Goal: Task Accomplishment & Management: Manage account settings

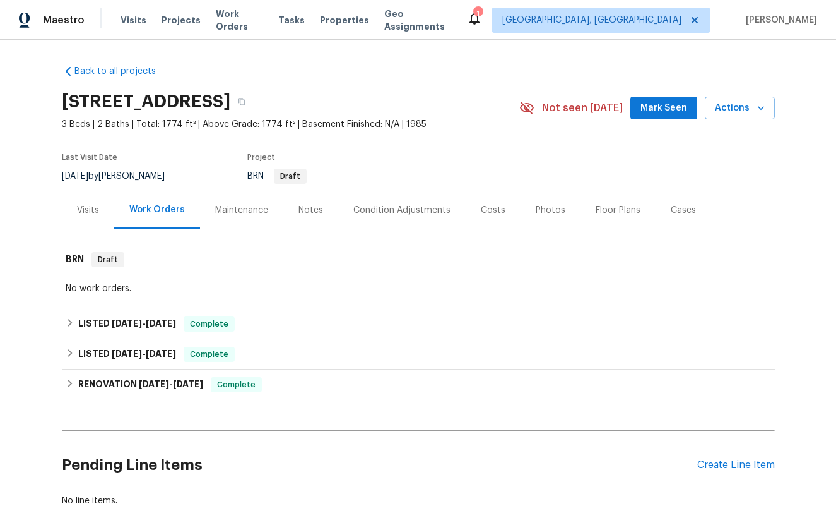
scroll to position [87, 0]
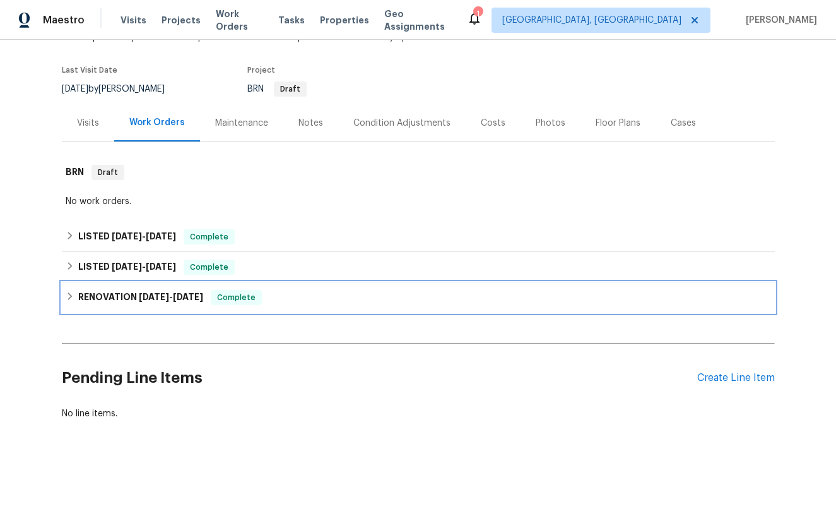
click at [74, 297] on div "RENOVATION 11/18/24 - 2/27/25 Complete" at bounding box center [419, 297] width 706 height 15
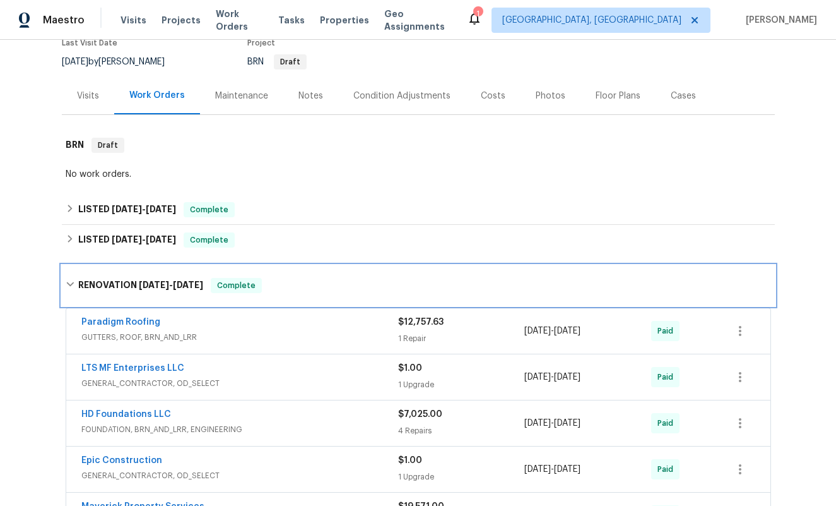
scroll to position [102, 0]
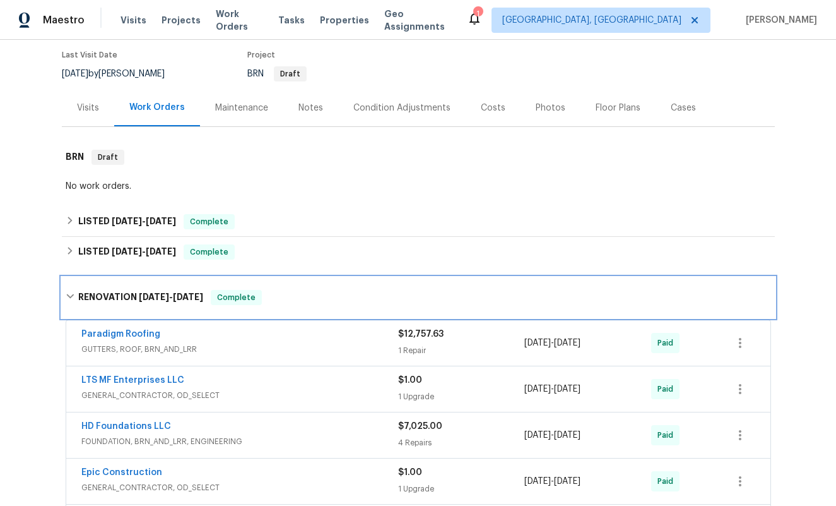
click at [71, 296] on icon at bounding box center [70, 296] width 8 height 4
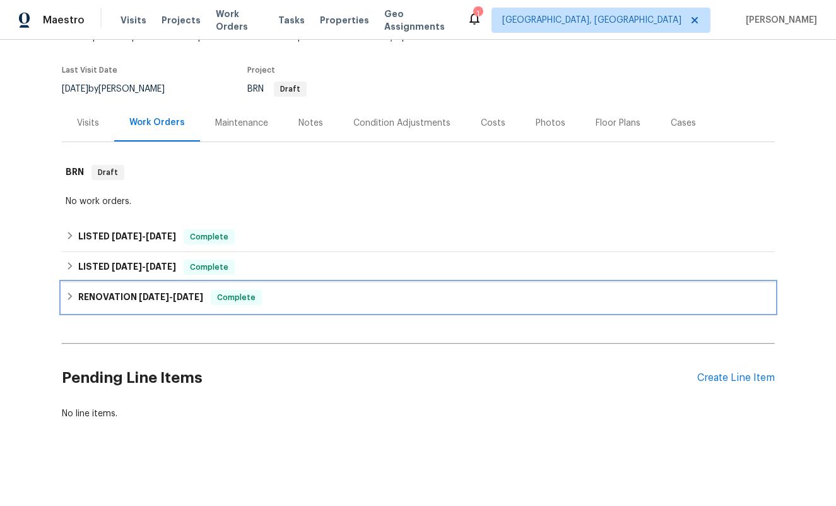
scroll to position [87, 0]
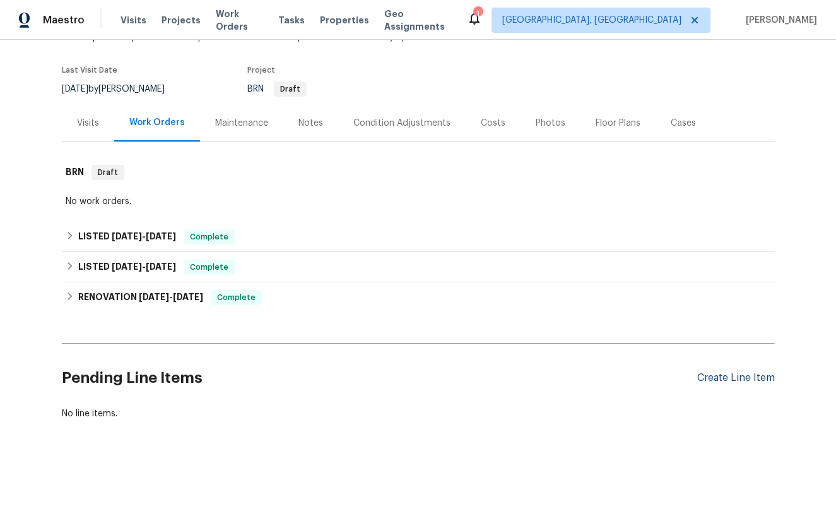
click at [736, 377] on div "Create Line Item" at bounding box center [737, 378] width 78 height 12
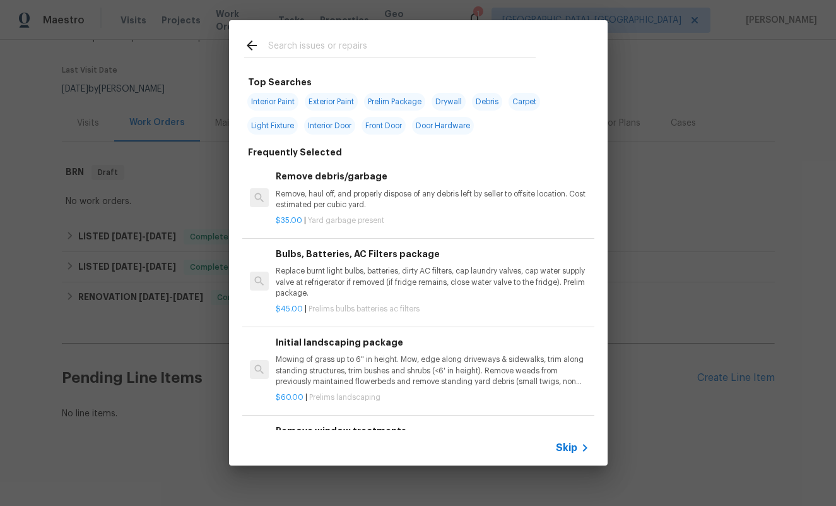
click at [311, 49] on input "text" at bounding box center [402, 47] width 268 height 19
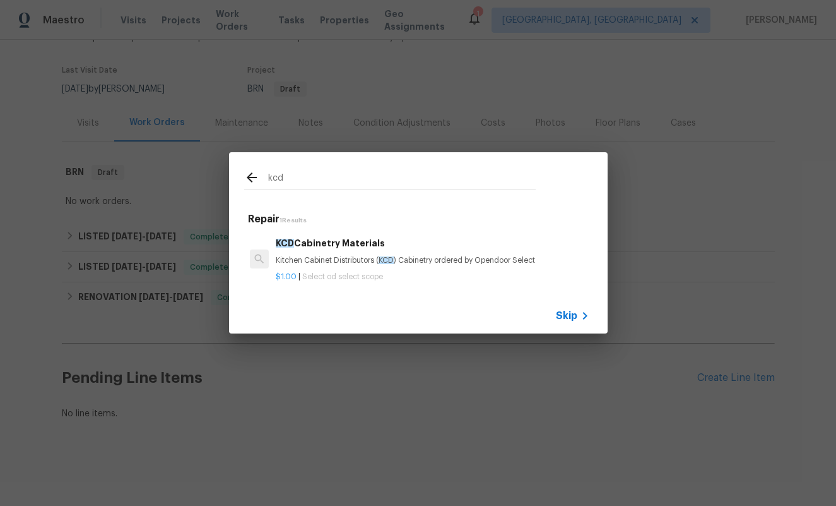
type input "kcd"
click at [322, 247] on h6 "KCD Cabinetry Materials" at bounding box center [432, 243] width 313 height 14
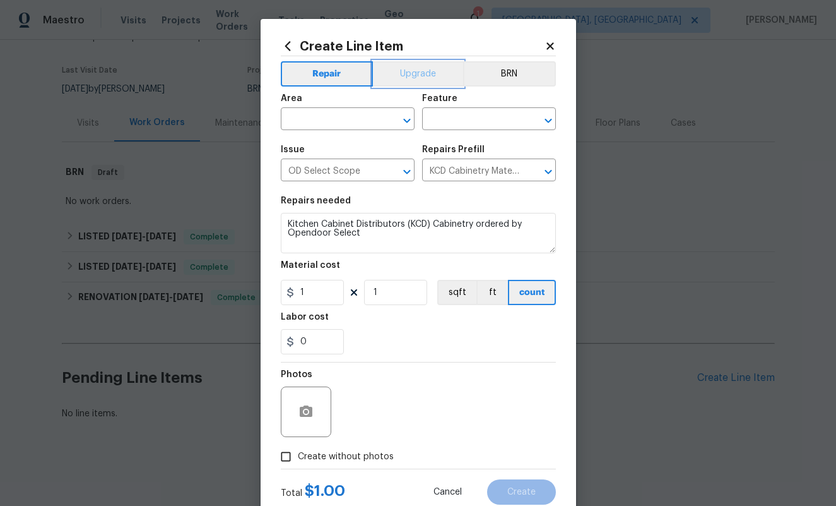
click at [407, 79] on button "Upgrade" at bounding box center [418, 73] width 90 height 25
click at [408, 121] on icon "Open" at bounding box center [406, 120] width 7 height 4
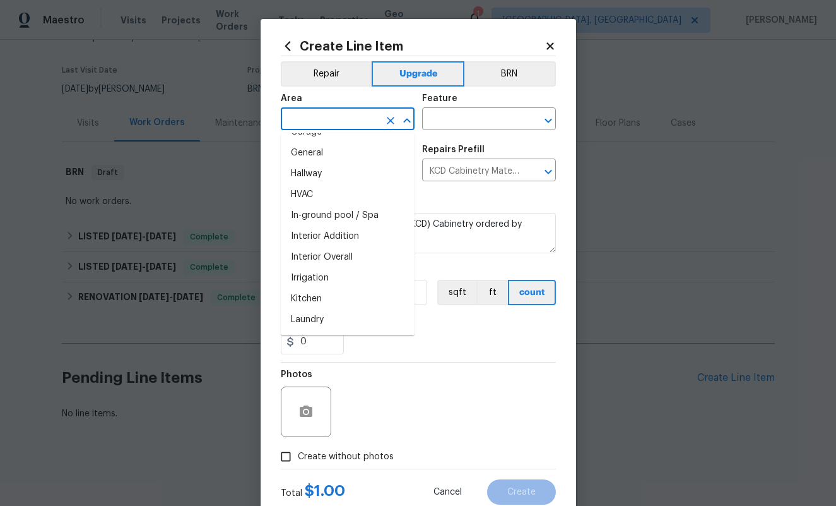
scroll to position [419, 0]
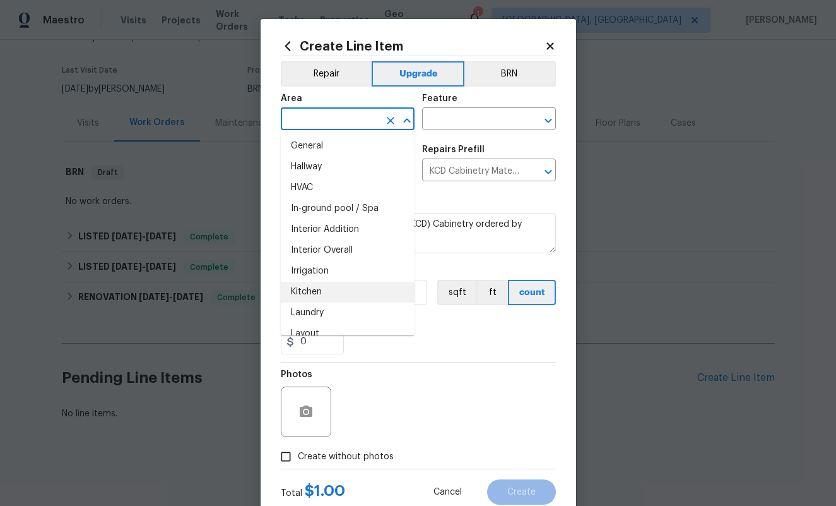
click at [326, 291] on li "Kitchen" at bounding box center [348, 292] width 134 height 21
type input "Kitchen"
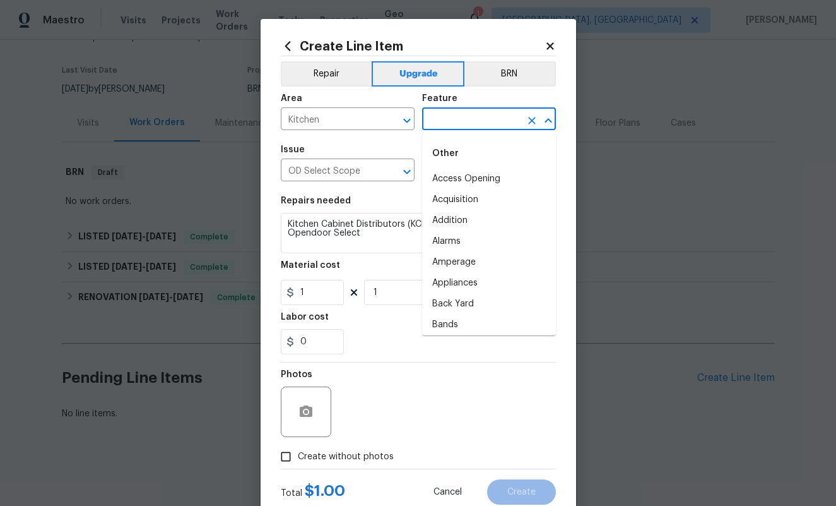
click at [513, 120] on input "text" at bounding box center [471, 120] width 98 height 20
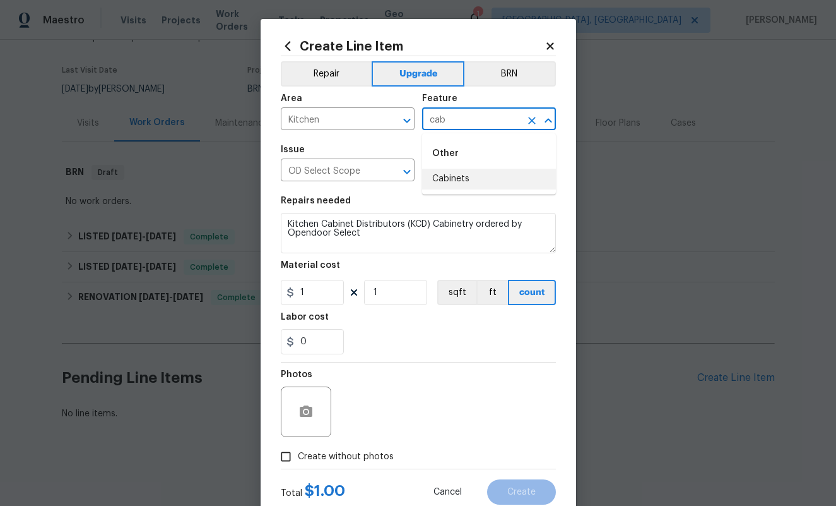
click at [456, 177] on li "Cabinets" at bounding box center [489, 179] width 134 height 21
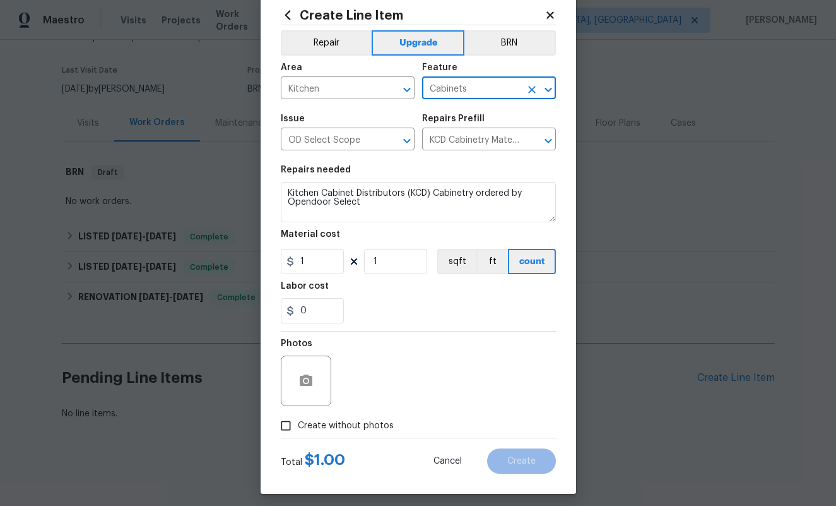
scroll to position [39, 0]
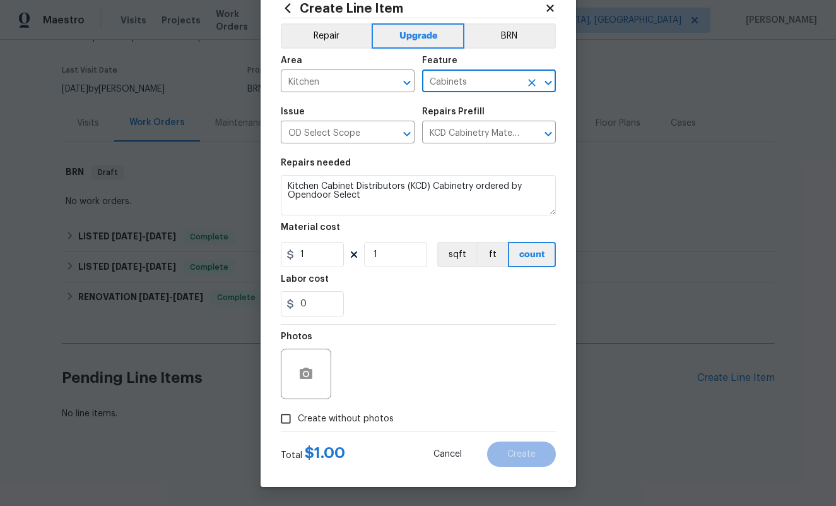
type input "Cabinets"
click at [311, 252] on input "1" at bounding box center [312, 254] width 63 height 25
drag, startPoint x: 316, startPoint y: 252, endPoint x: 290, endPoint y: 252, distance: 26.5
click at [290, 252] on div "0" at bounding box center [312, 254] width 63 height 25
paste input "text"
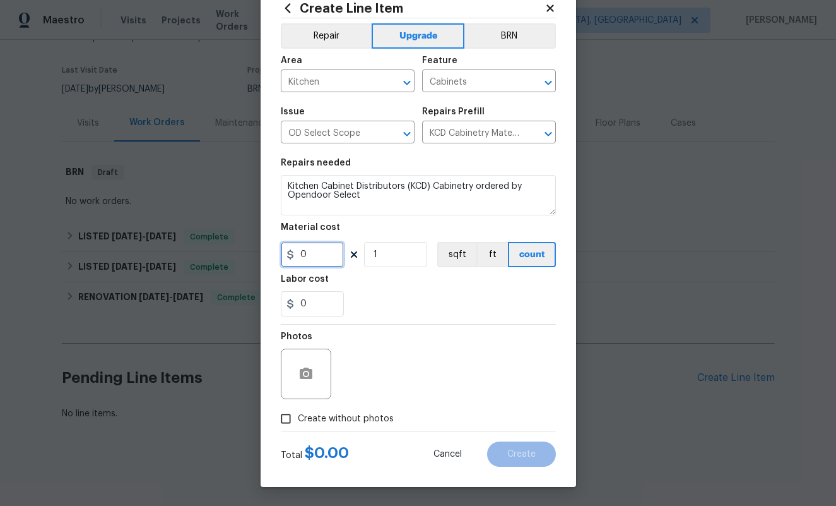
paste input "text"
type input "8840.14"
click at [435, 301] on div "0" at bounding box center [418, 303] width 275 height 25
click at [285, 419] on input "Create without photos" at bounding box center [286, 419] width 24 height 24
checkbox input "true"
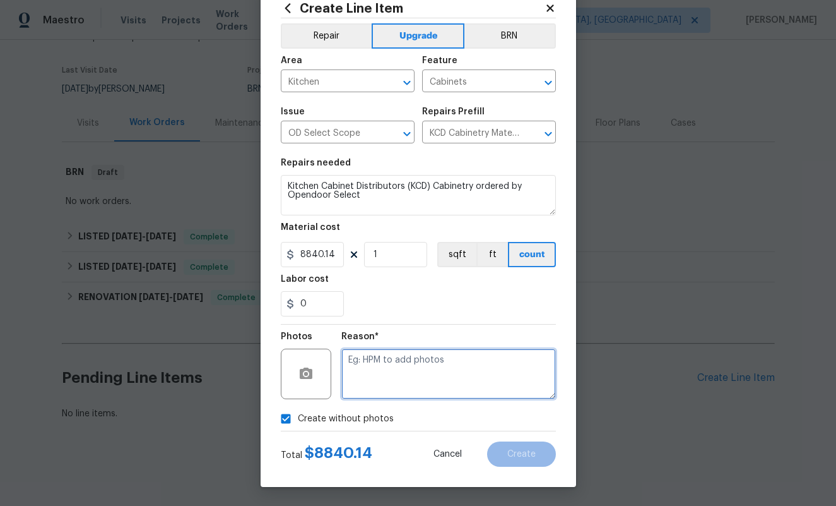
click at [384, 365] on textarea at bounding box center [448, 373] width 215 height 50
type textarea "CP"
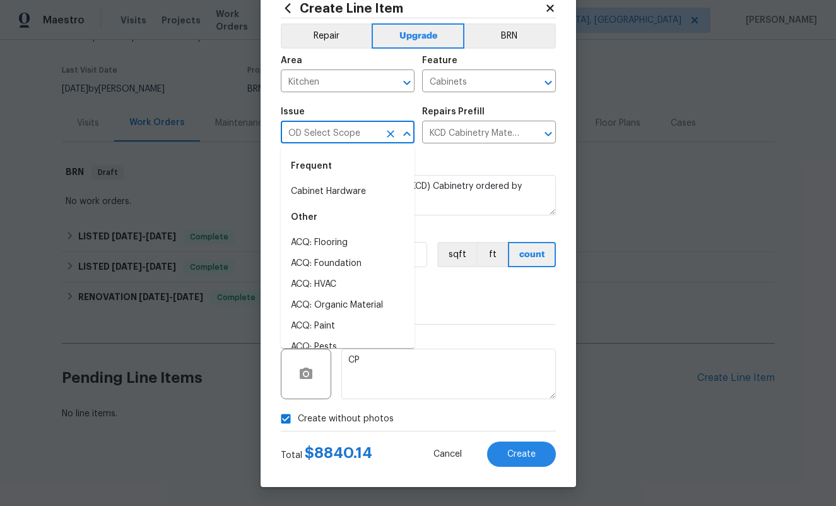
click at [368, 136] on input "OD Select Scope" at bounding box center [330, 134] width 98 height 20
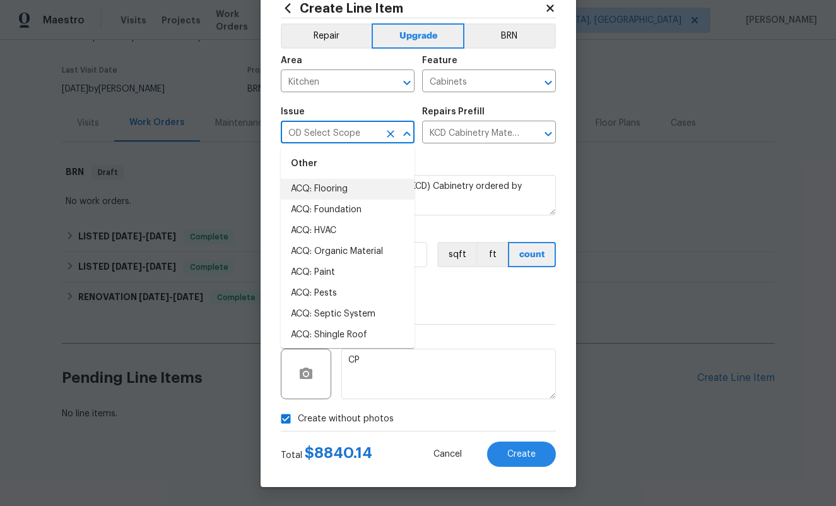
click at [267, 160] on div "Create Line Item Repair Upgrade BRN Area Kitchen ​ Feature Cabinets ​ Issue OD …" at bounding box center [419, 234] width 316 height 506
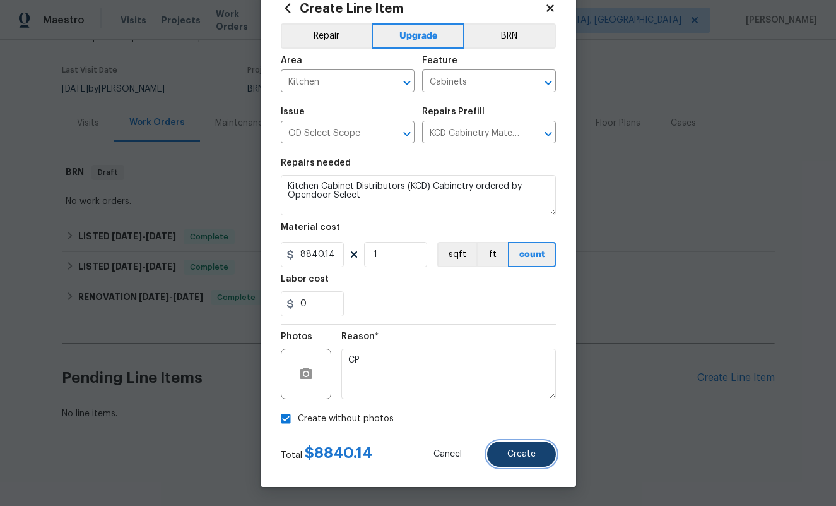
click at [523, 458] on span "Create" at bounding box center [522, 453] width 28 height 9
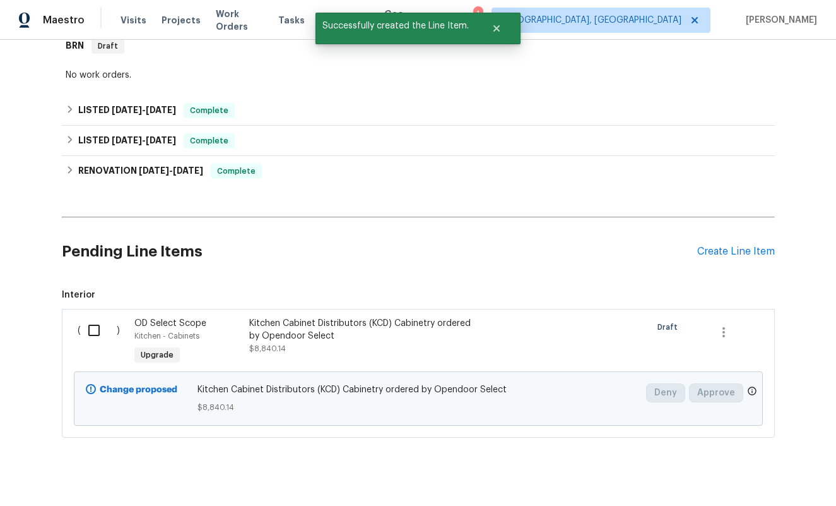
scroll to position [231, 0]
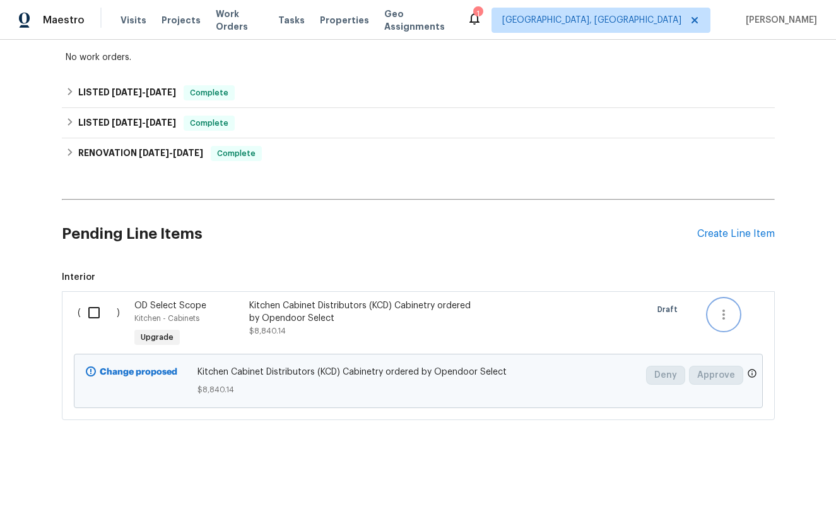
click at [724, 314] on icon "button" at bounding box center [724, 314] width 3 height 10
click at [818, 321] on div at bounding box center [418, 253] width 836 height 506
click at [94, 313] on input "checkbox" at bounding box center [99, 312] width 36 height 27
checkbox input "true"
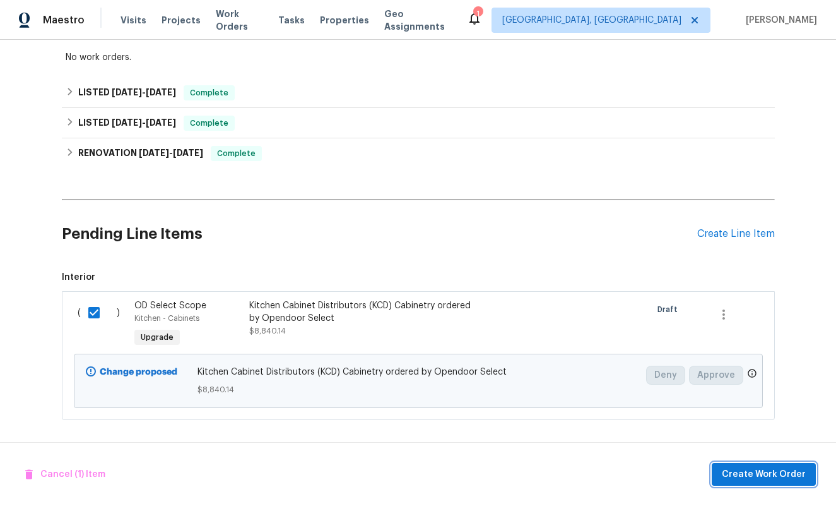
click at [747, 477] on span "Create Work Order" at bounding box center [764, 474] width 84 height 16
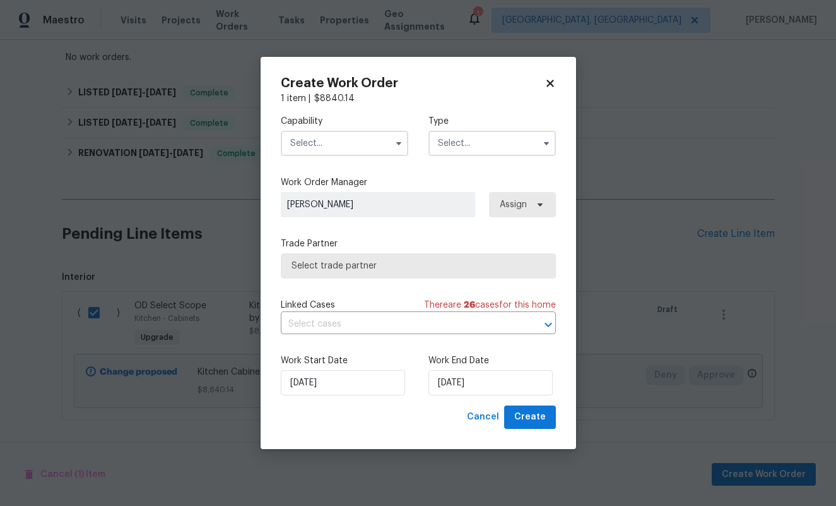
click at [538, 203] on icon at bounding box center [539, 204] width 5 height 3
click at [405, 202] on span "[PERSON_NAME]" at bounding box center [378, 204] width 182 height 13
click at [383, 131] on input "text" at bounding box center [345, 143] width 128 height 25
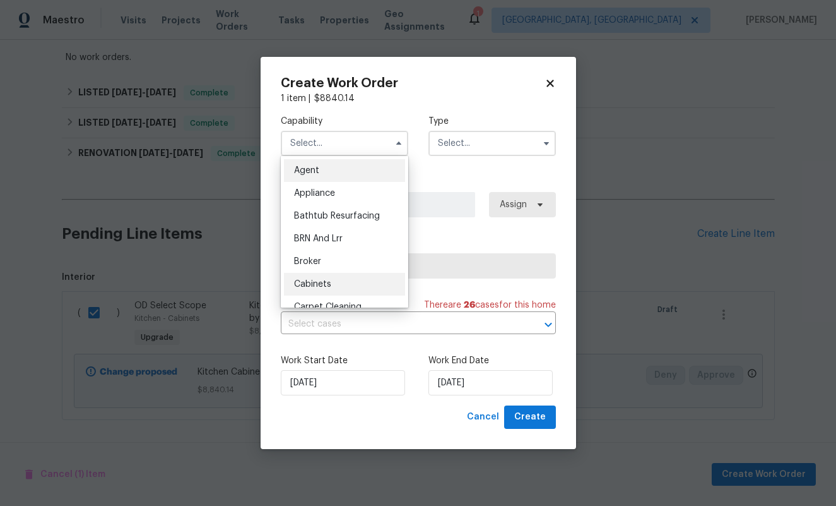
click at [333, 274] on div "Cabinets" at bounding box center [344, 284] width 121 height 23
type input "Cabinets"
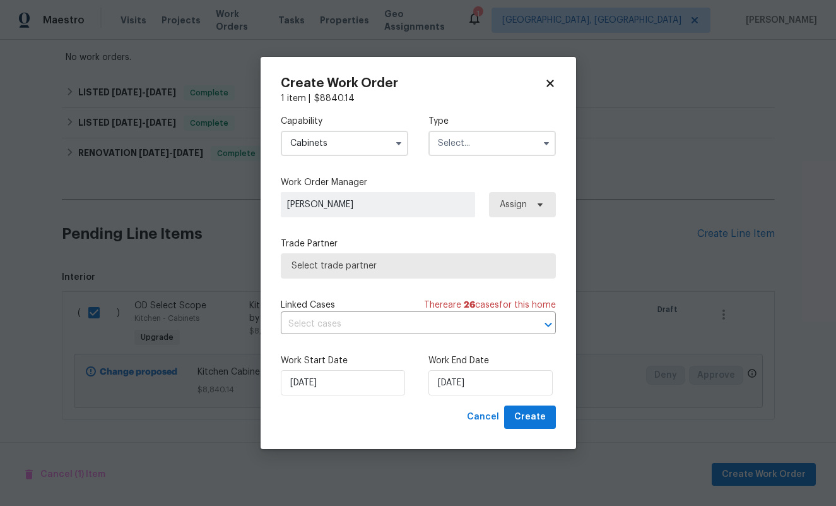
click at [511, 134] on input "text" at bounding box center [493, 143] width 128 height 25
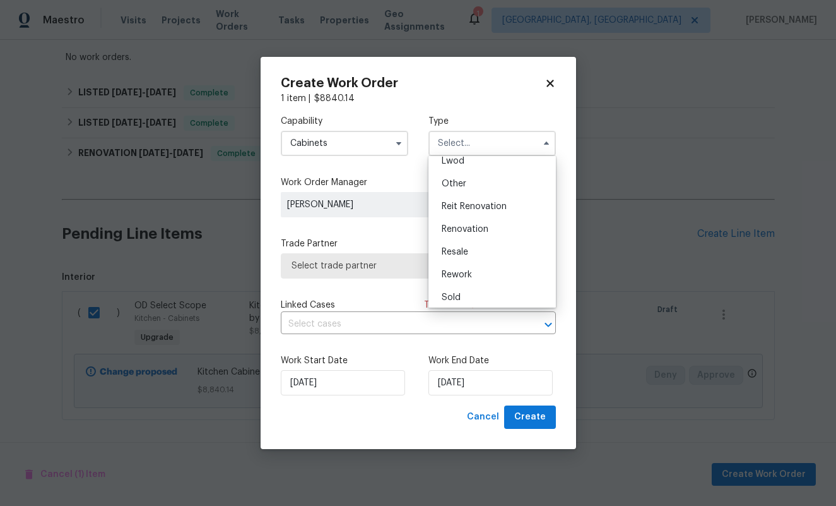
scroll to position [150, 0]
click at [479, 225] on span "Renovation" at bounding box center [465, 225] width 47 height 9
type input "Renovation"
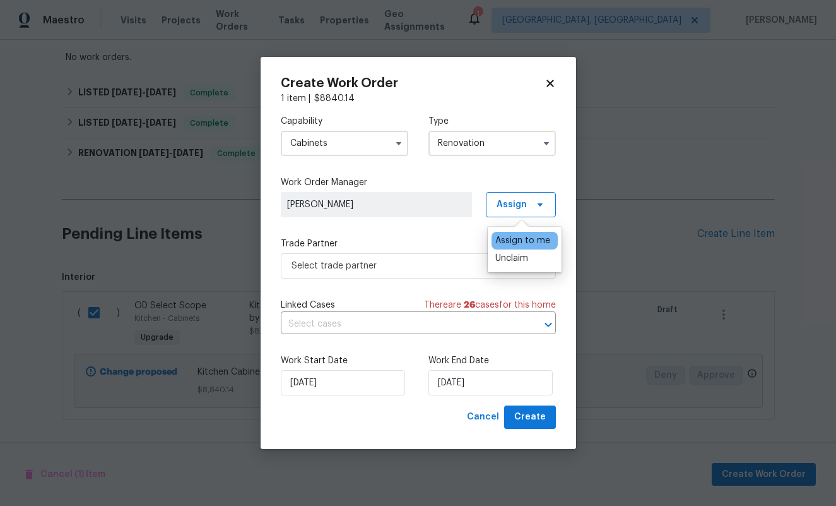
click at [516, 244] on div "Assign to me" at bounding box center [523, 240] width 55 height 13
click at [423, 229] on div "Capability Cabinets Type Renovation Work Order Manager Alexia Kerr Assign Trade…" at bounding box center [418, 255] width 275 height 300
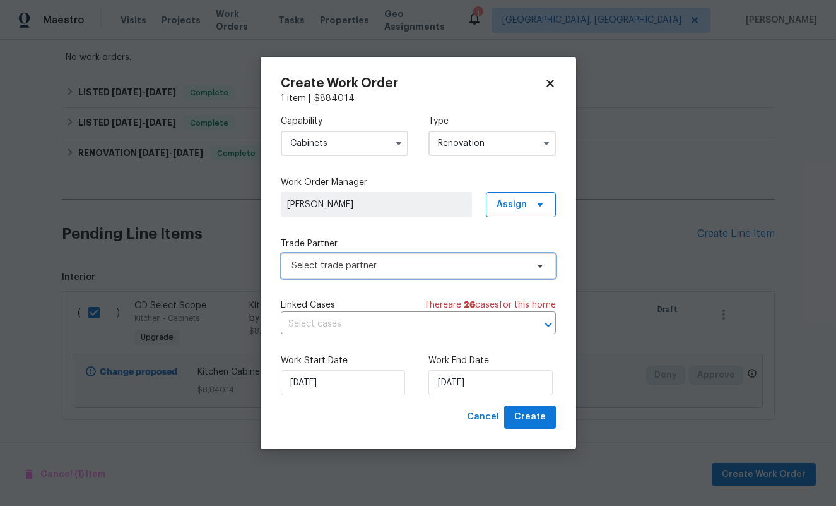
click at [417, 264] on span "Select trade partner" at bounding box center [409, 265] width 235 height 13
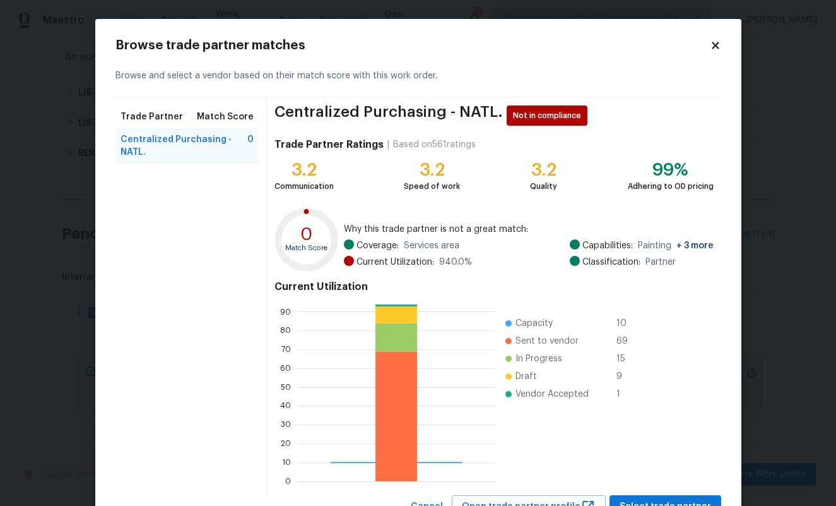
scroll to position [51, 0]
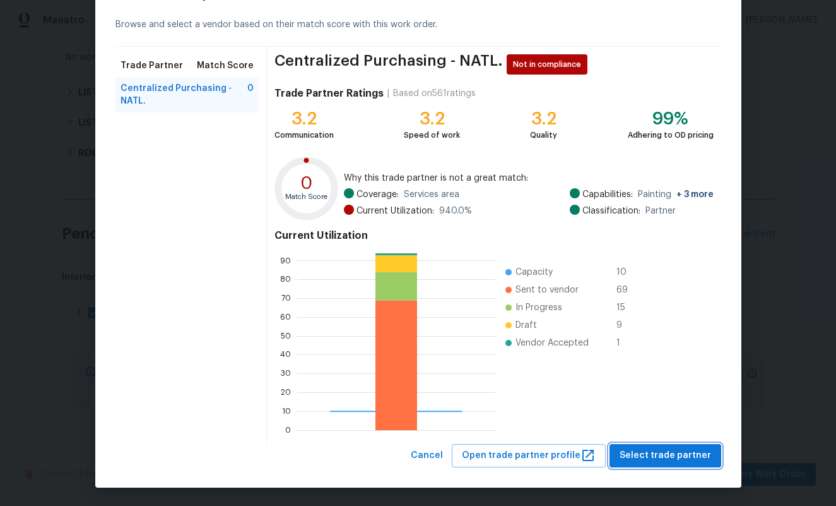
click at [641, 446] on button "Select trade partner" at bounding box center [666, 455] width 112 height 23
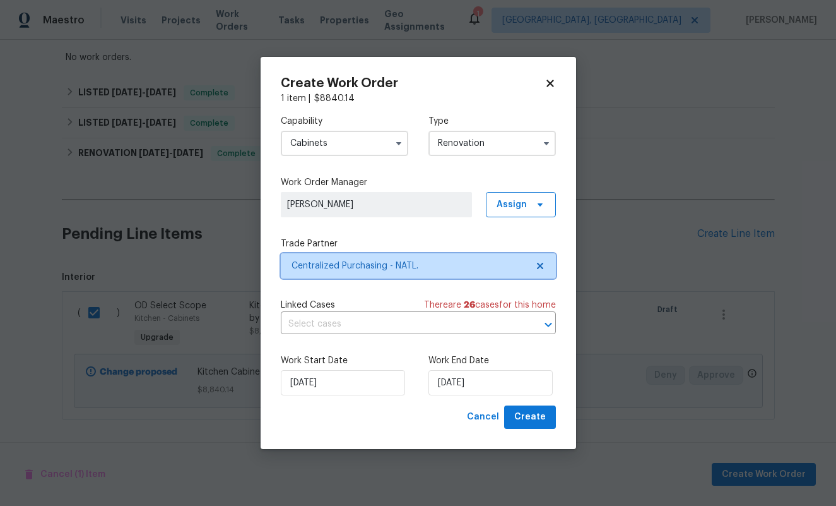
scroll to position [0, 0]
click at [398, 319] on input "text" at bounding box center [401, 324] width 240 height 20
click at [270, 226] on div "Create Work Order 1 item | $ 8840.14 Capability Cabinets Type Renovation Work O…" at bounding box center [419, 253] width 316 height 392
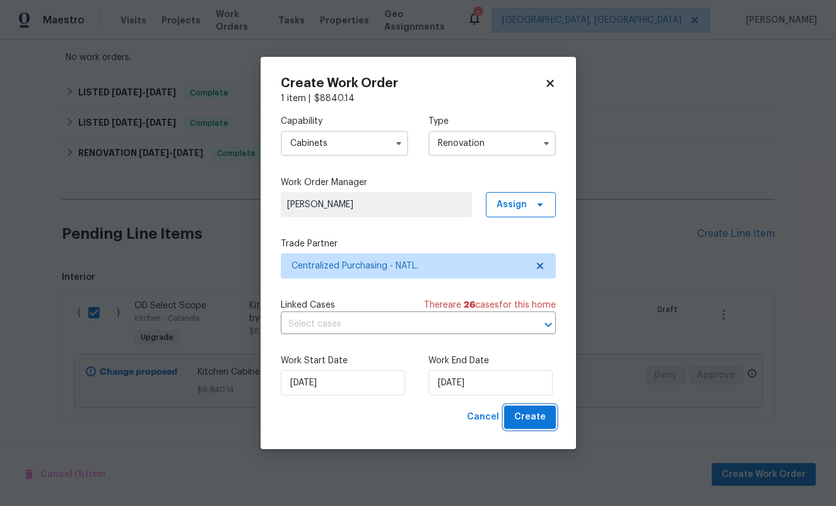
click at [529, 418] on span "Create" at bounding box center [530, 417] width 32 height 16
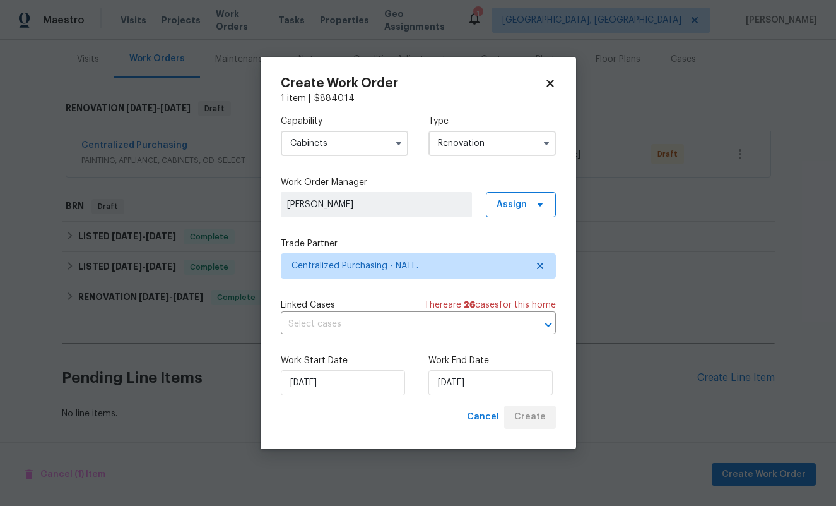
scroll to position [151, 0]
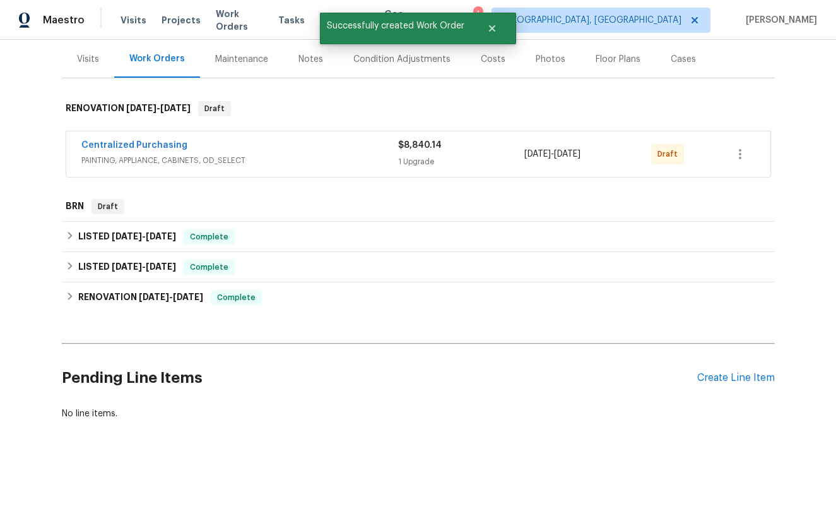
click at [306, 391] on h2 "Pending Line Items" at bounding box center [380, 377] width 636 height 59
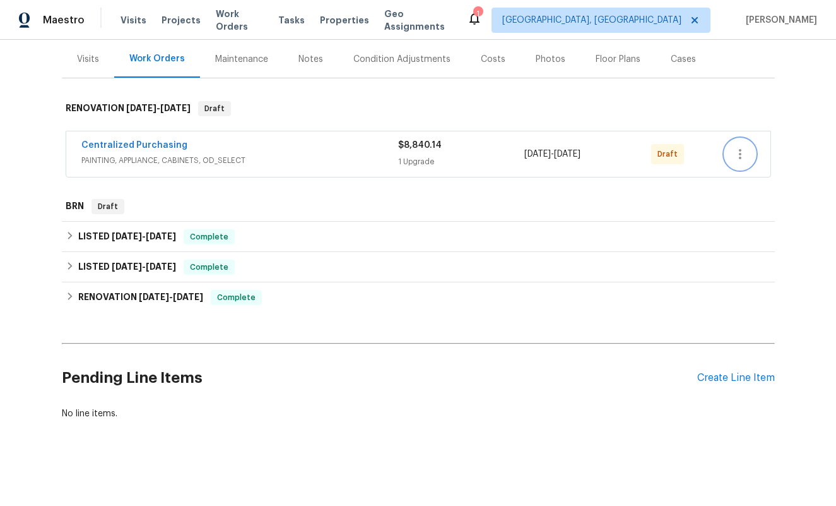
click at [739, 153] on icon "button" at bounding box center [740, 154] width 3 height 10
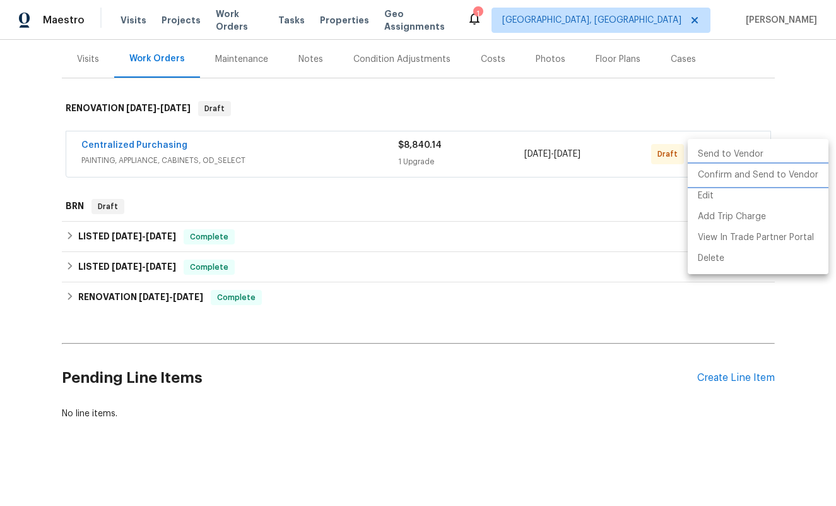
click at [742, 177] on li "Confirm and Send to Vendor" at bounding box center [758, 175] width 141 height 21
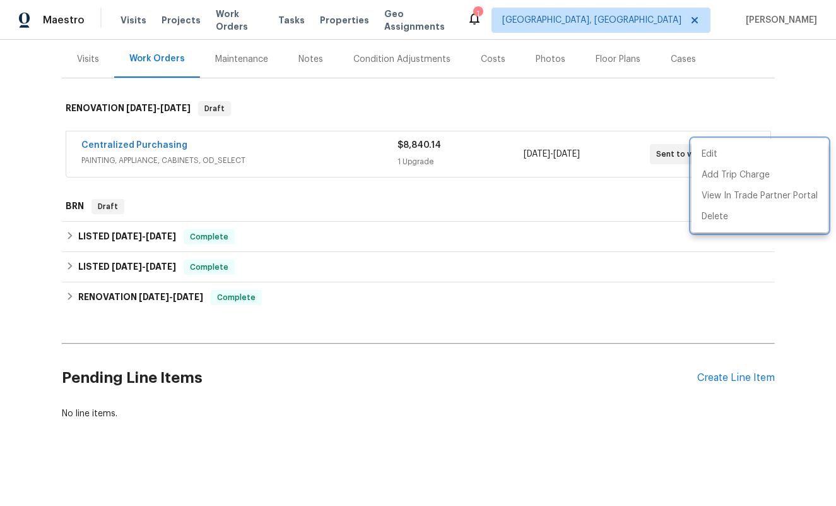
click at [619, 194] on div at bounding box center [418, 253] width 836 height 506
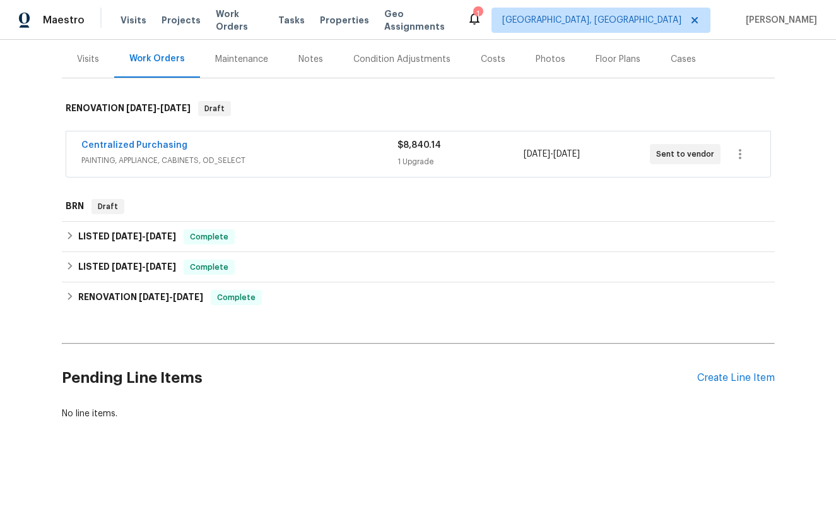
click at [482, 24] on icon at bounding box center [474, 18] width 15 height 15
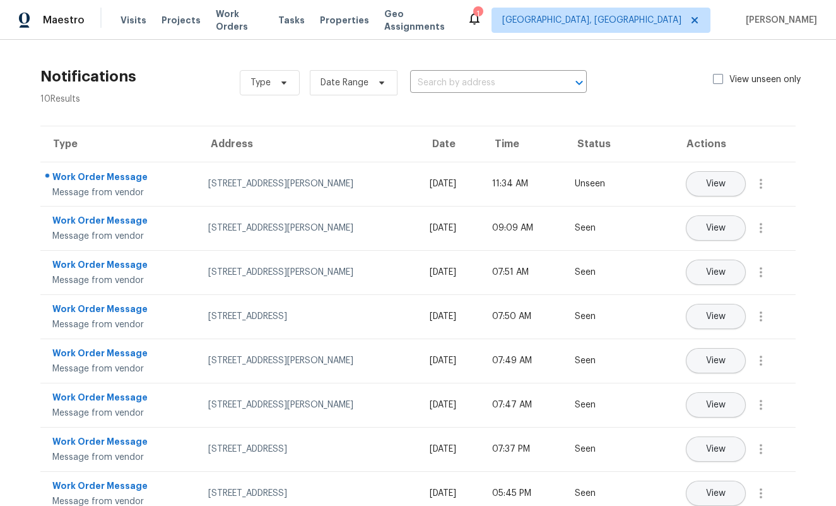
click at [482, 15] on icon at bounding box center [474, 18] width 15 height 15
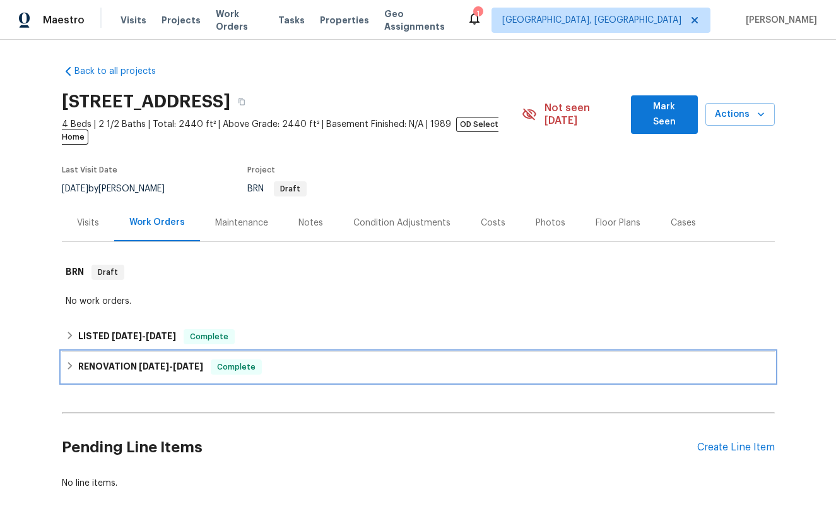
click at [73, 361] on icon at bounding box center [70, 365] width 9 height 9
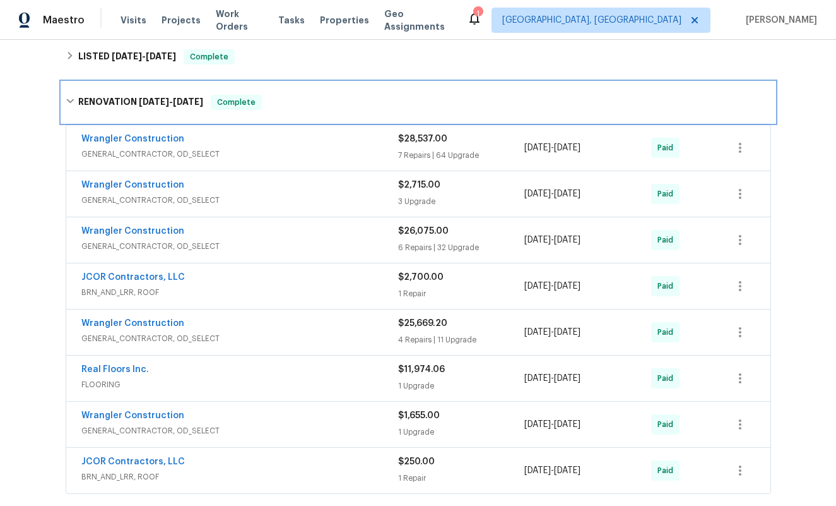
scroll to position [304, 0]
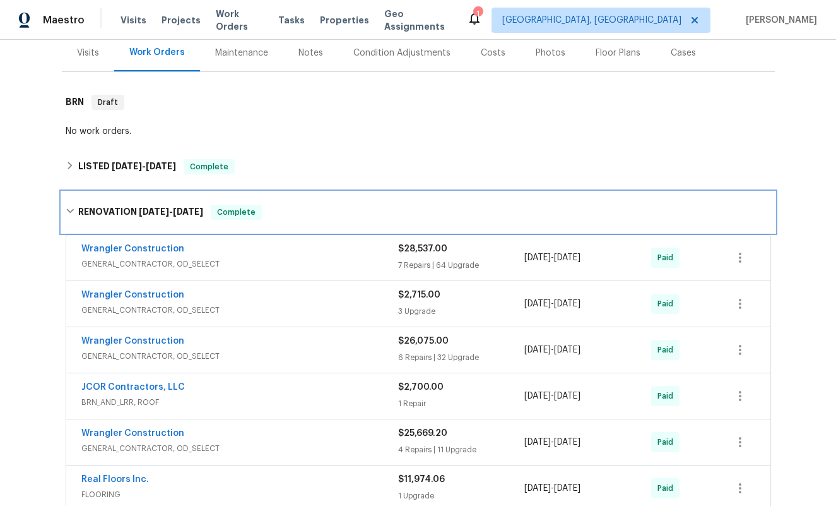
click at [73, 206] on icon at bounding box center [70, 210] width 9 height 9
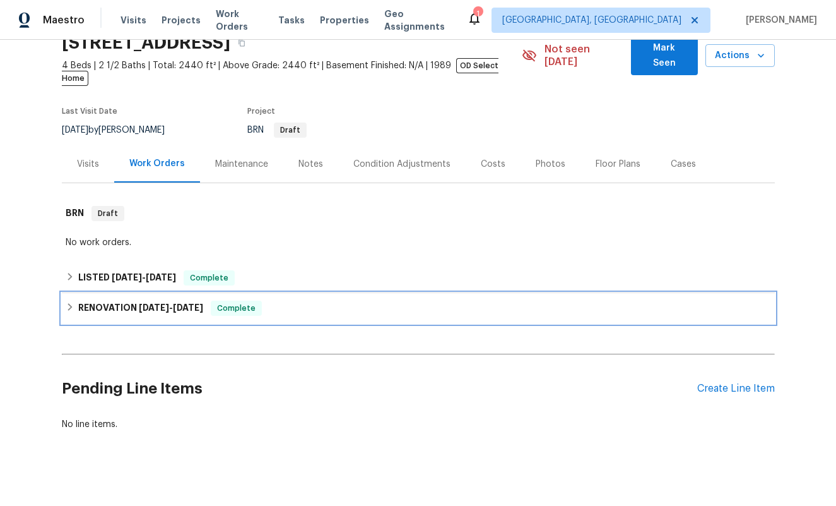
scroll to position [57, 0]
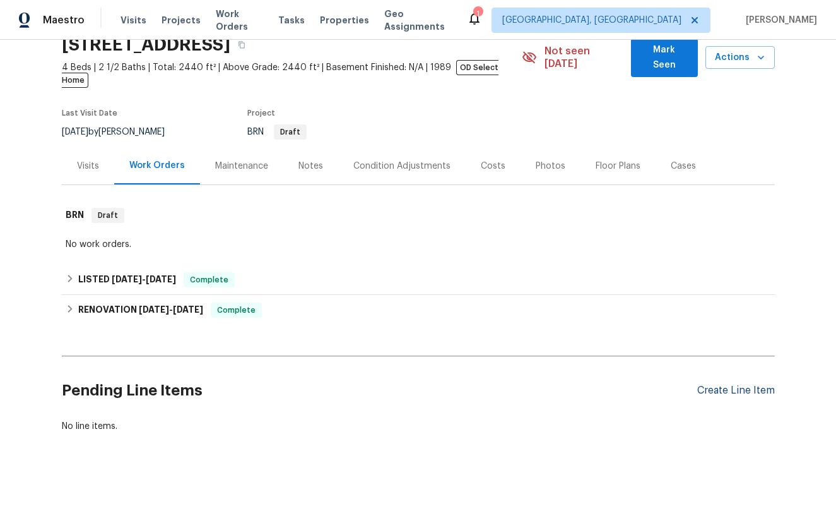
click at [714, 384] on div "Create Line Item" at bounding box center [737, 390] width 78 height 12
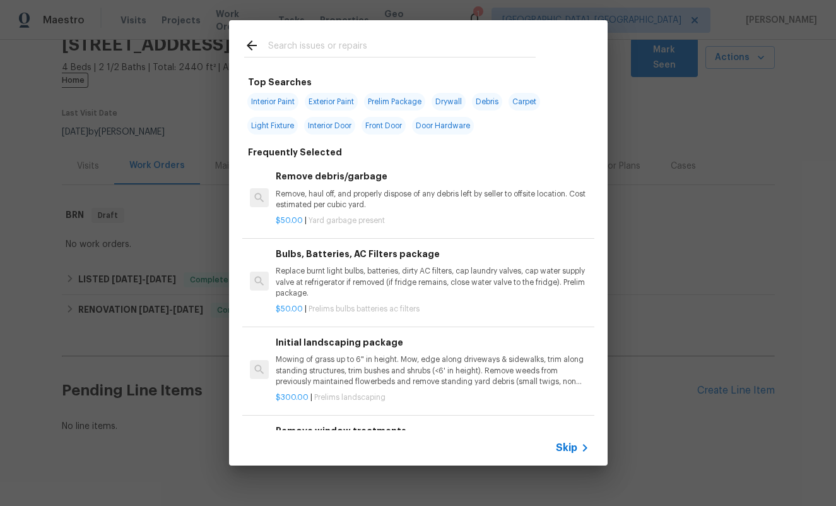
click at [320, 50] on input "text" at bounding box center [402, 47] width 268 height 19
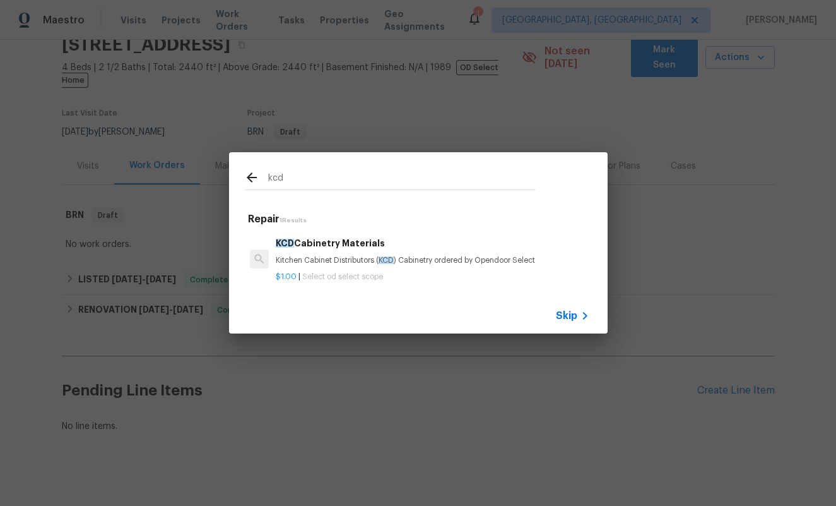
type input "kcd"
click at [334, 238] on h6 "KCD Cabinetry Materials" at bounding box center [432, 243] width 313 height 14
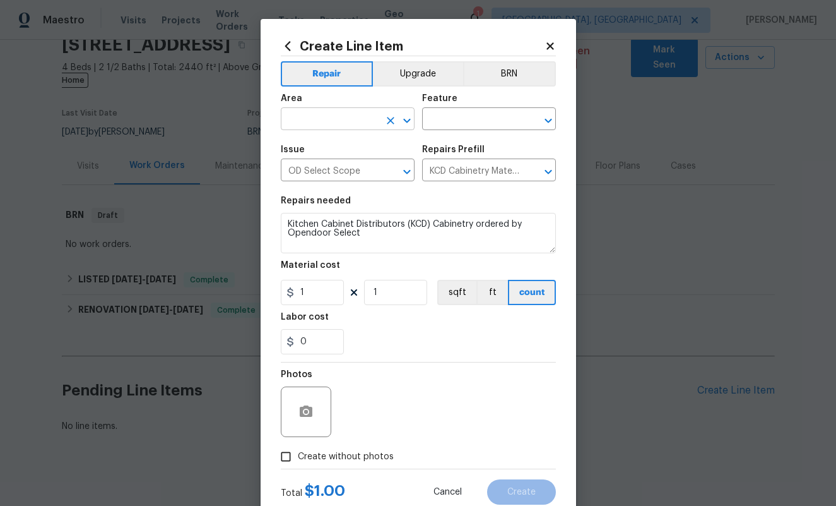
click at [336, 117] on input "text" at bounding box center [330, 120] width 98 height 20
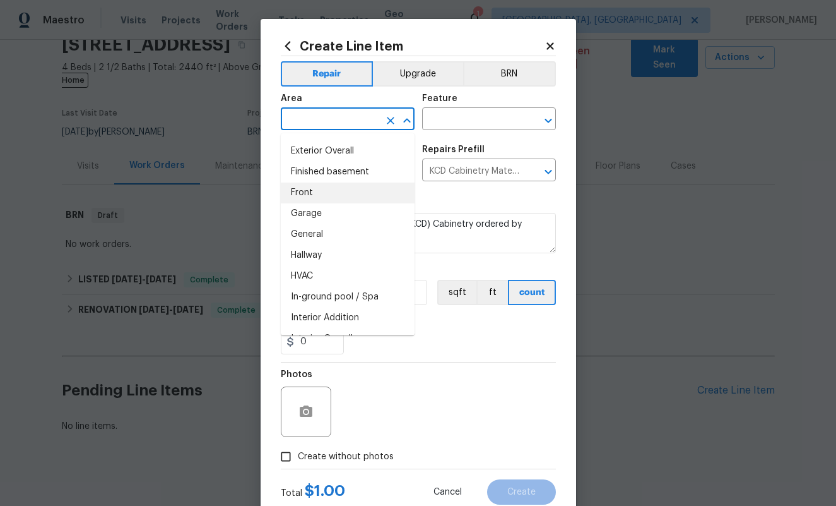
scroll to position [336, 0]
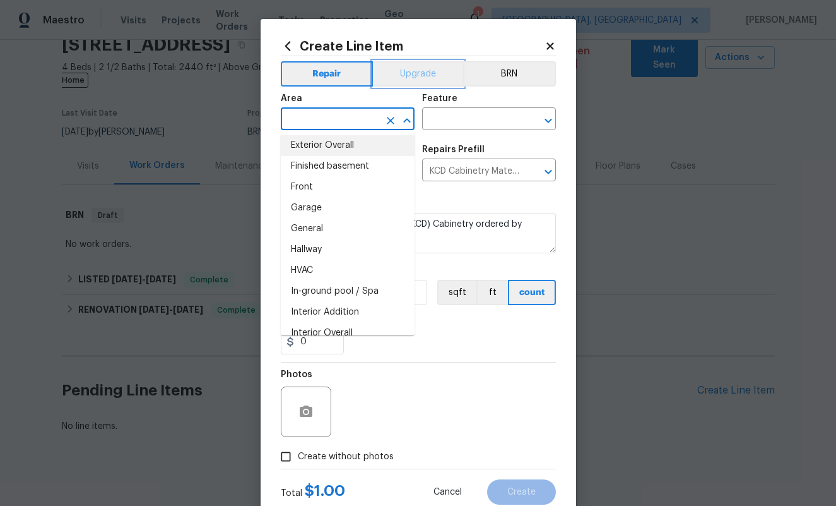
click at [395, 65] on button "Upgrade" at bounding box center [418, 73] width 90 height 25
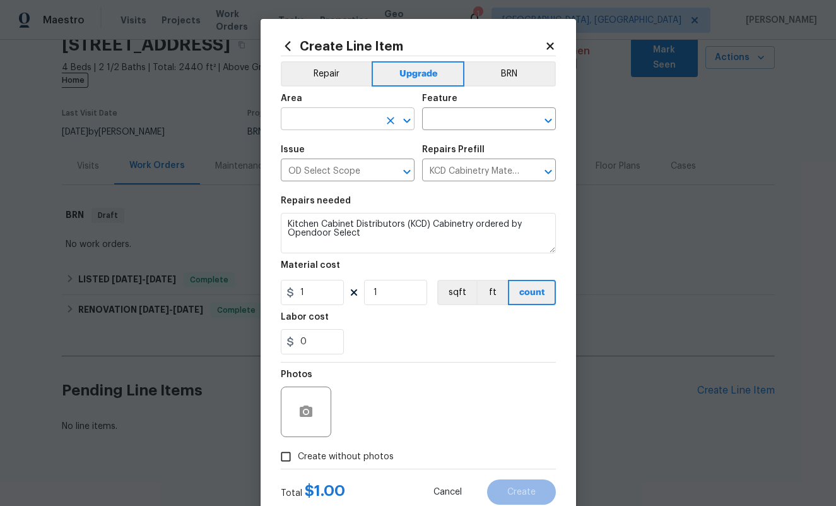
click at [352, 114] on input "text" at bounding box center [330, 120] width 98 height 20
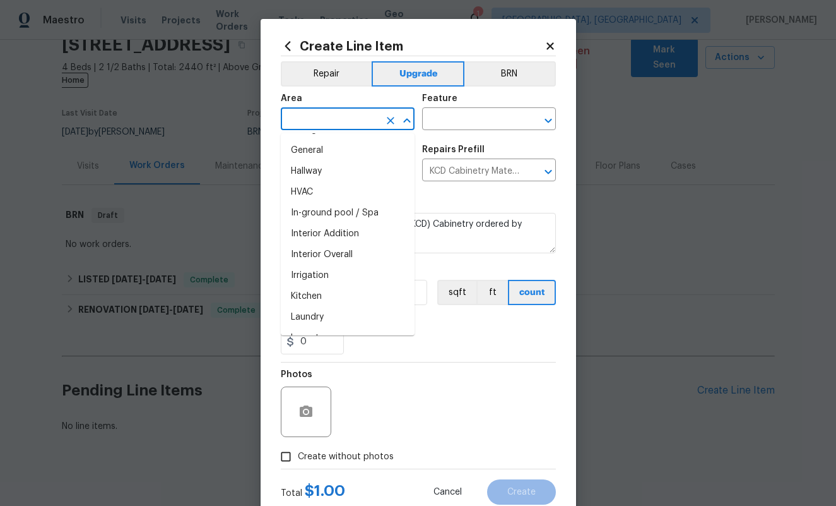
scroll to position [417, 0]
click at [339, 292] on li "Kitchen" at bounding box center [348, 294] width 134 height 21
type input "Kitchen"
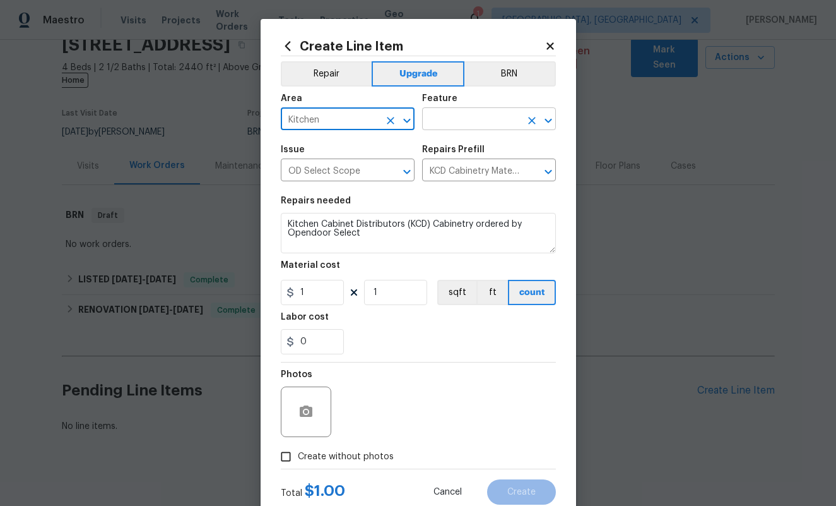
click at [485, 119] on input "text" at bounding box center [471, 120] width 98 height 20
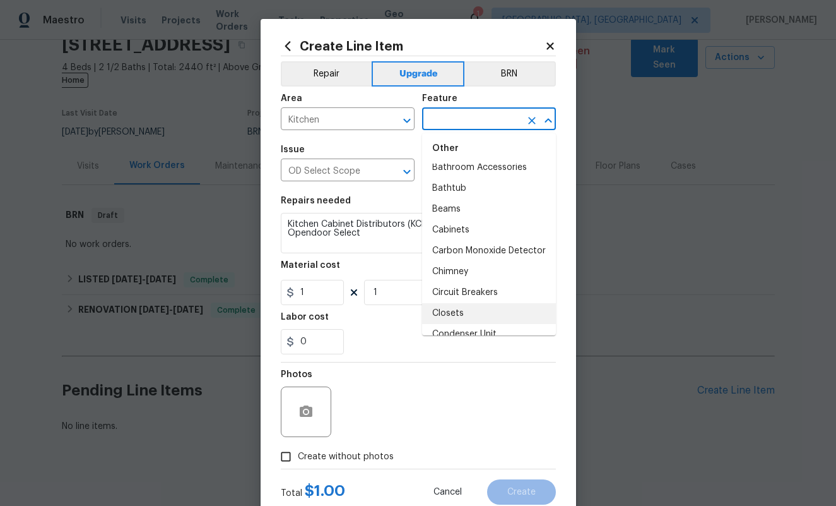
scroll to position [218, 0]
click at [456, 239] on li "Cabinets" at bounding box center [489, 231] width 134 height 21
type input "Cabinets"
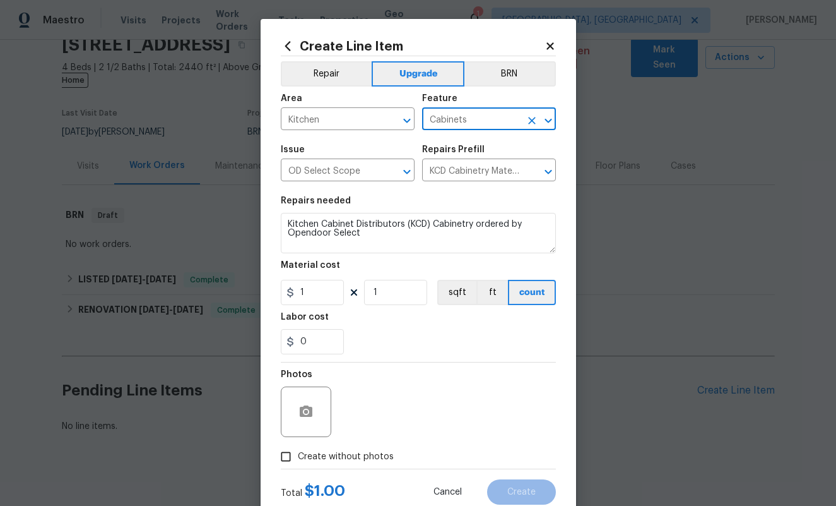
click at [286, 458] on input "Create without photos" at bounding box center [286, 456] width 24 height 24
checkbox input "true"
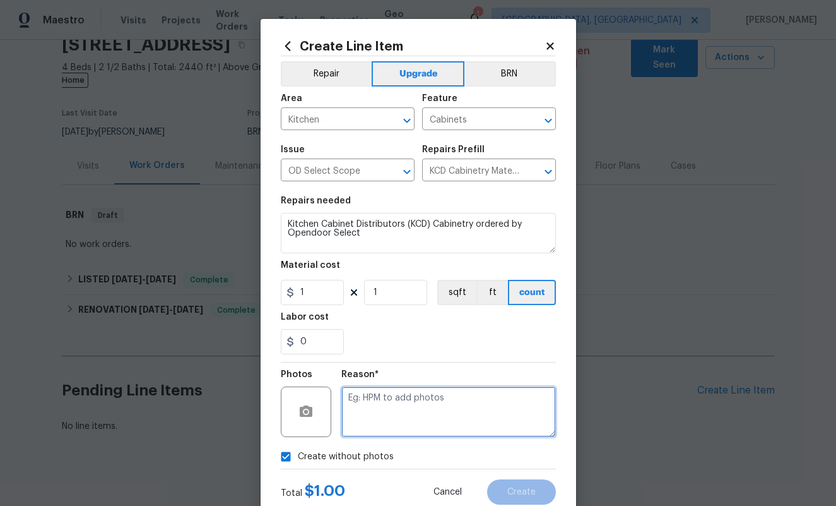
click at [388, 403] on textarea at bounding box center [448, 411] width 215 height 50
type textarea "CP"
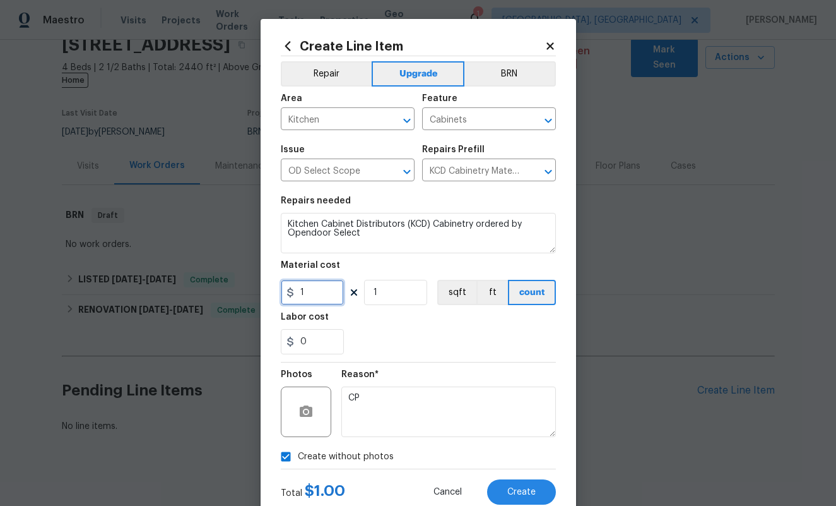
click at [314, 285] on input "1" at bounding box center [312, 292] width 63 height 25
type input "6956.68"
click at [388, 340] on div "0" at bounding box center [418, 341] width 275 height 25
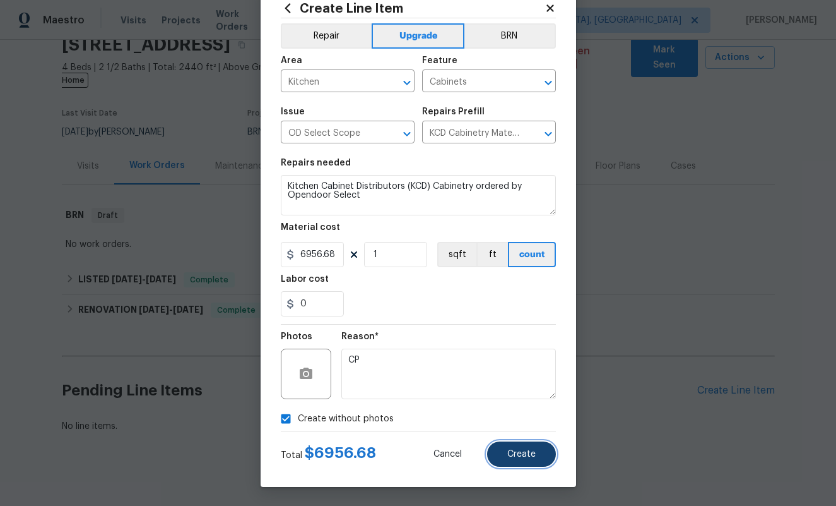
click at [525, 452] on span "Create" at bounding box center [522, 453] width 28 height 9
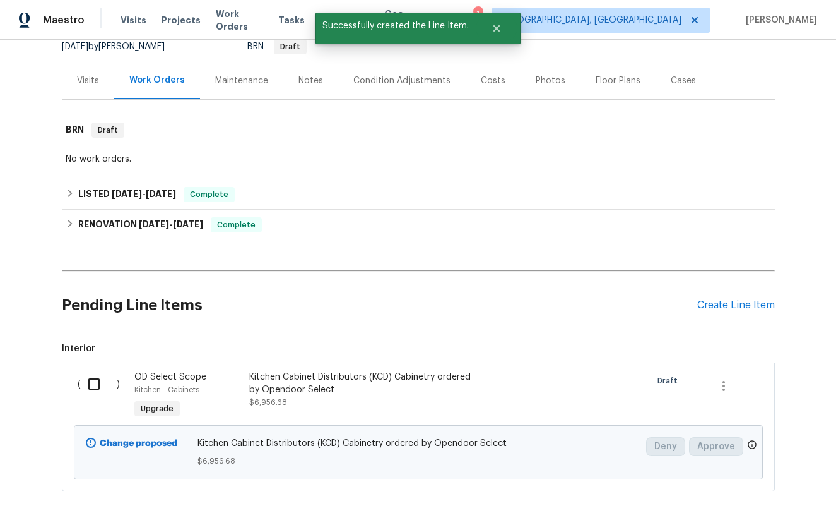
scroll to position [151, 0]
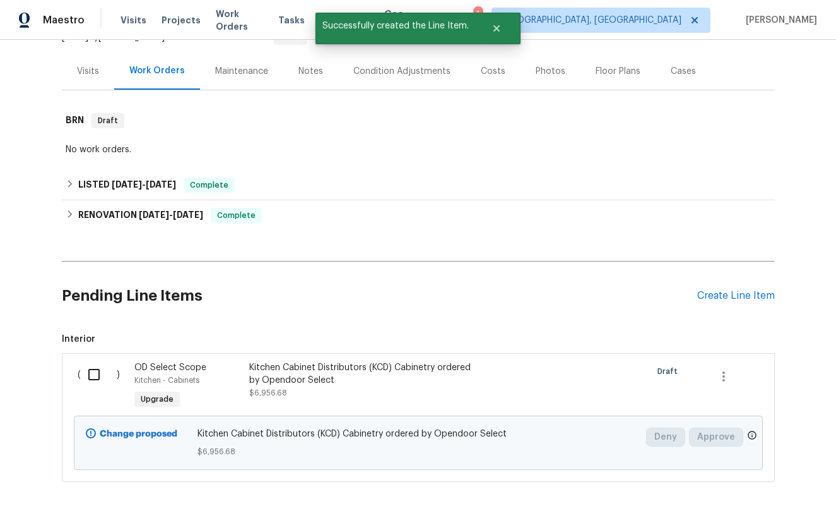
click at [96, 361] on input "checkbox" at bounding box center [99, 374] width 36 height 27
checkbox input "true"
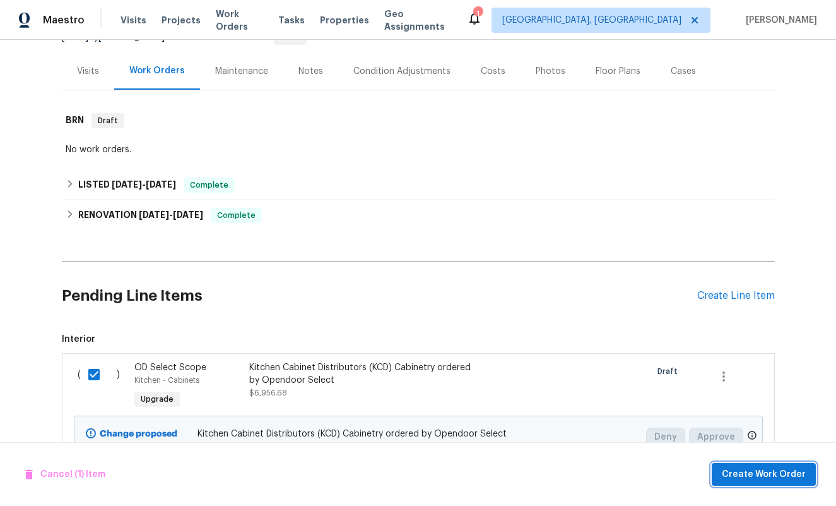
click at [765, 473] on span "Create Work Order" at bounding box center [764, 474] width 84 height 16
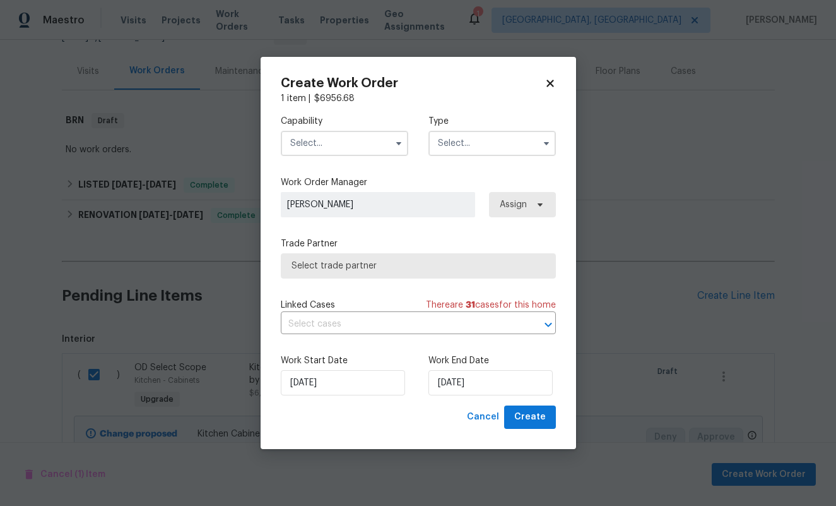
click at [345, 146] on input "text" at bounding box center [345, 143] width 128 height 25
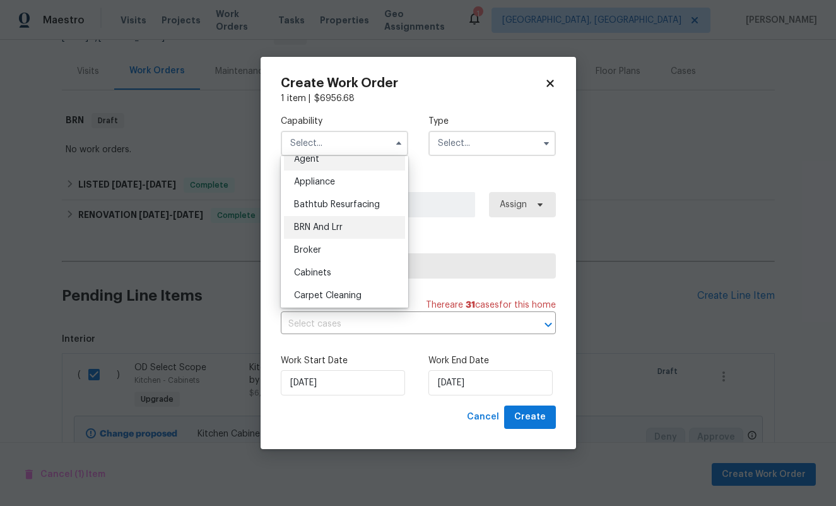
scroll to position [25, 0]
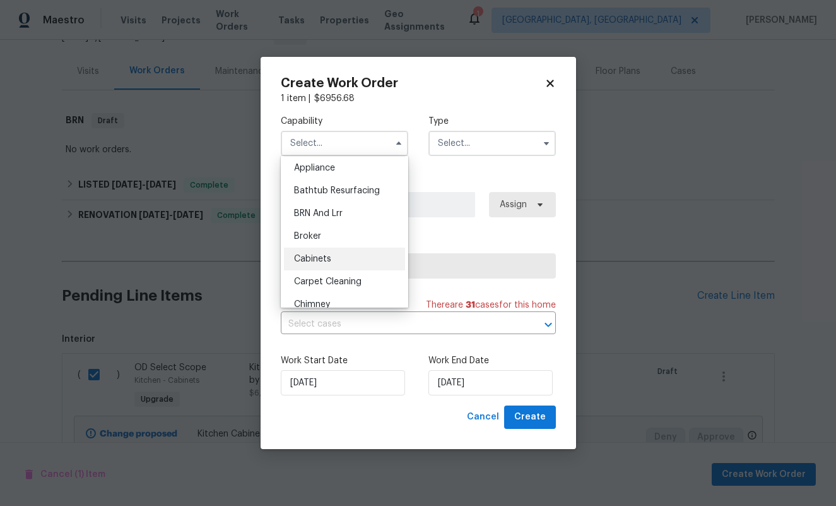
click at [336, 257] on div "Cabinets" at bounding box center [344, 258] width 121 height 23
type input "Cabinets"
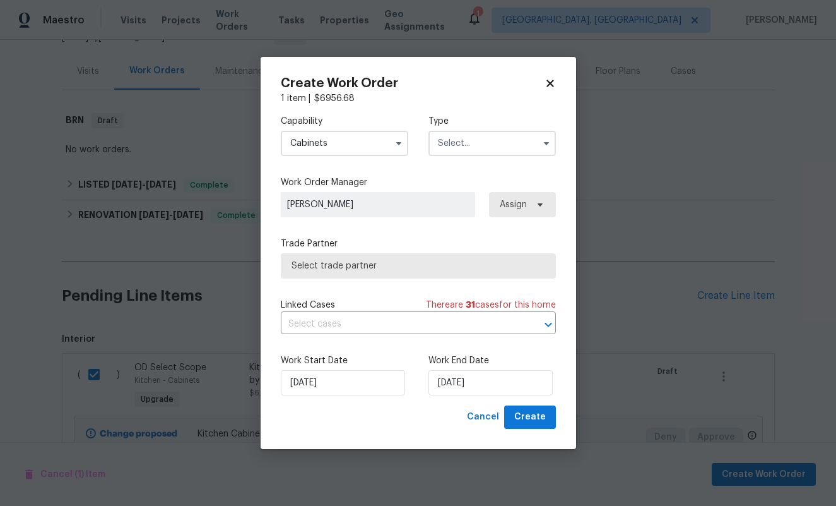
click at [463, 148] on input "text" at bounding box center [493, 143] width 128 height 25
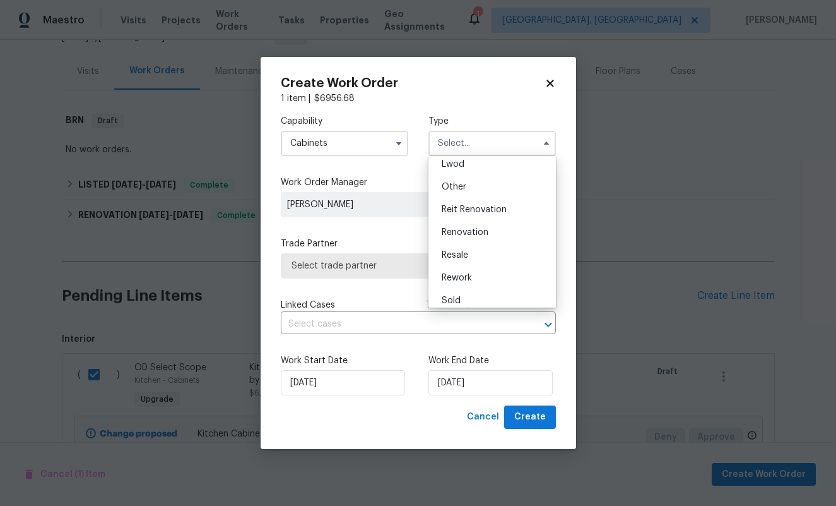
scroll to position [150, 0]
click at [478, 225] on span "Renovation" at bounding box center [465, 224] width 47 height 9
type input "Renovation"
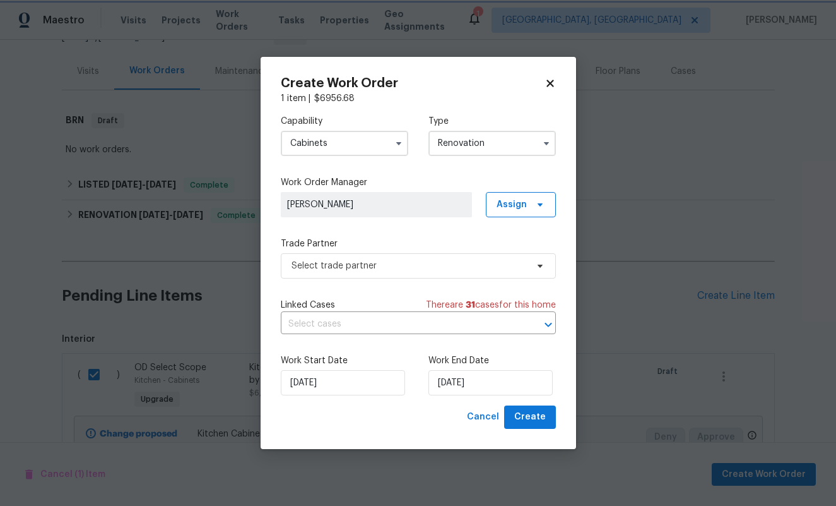
scroll to position [0, 0]
click at [397, 141] on icon "button" at bounding box center [399, 143] width 10 height 10
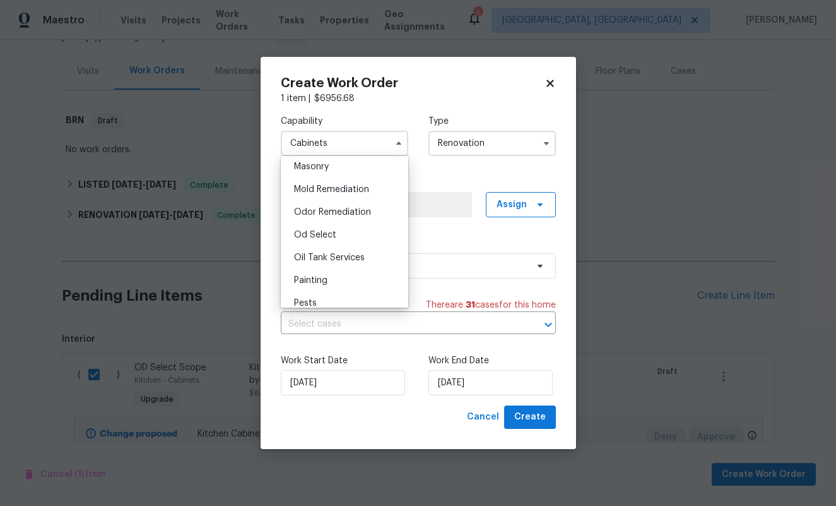
scroll to position [953, 0]
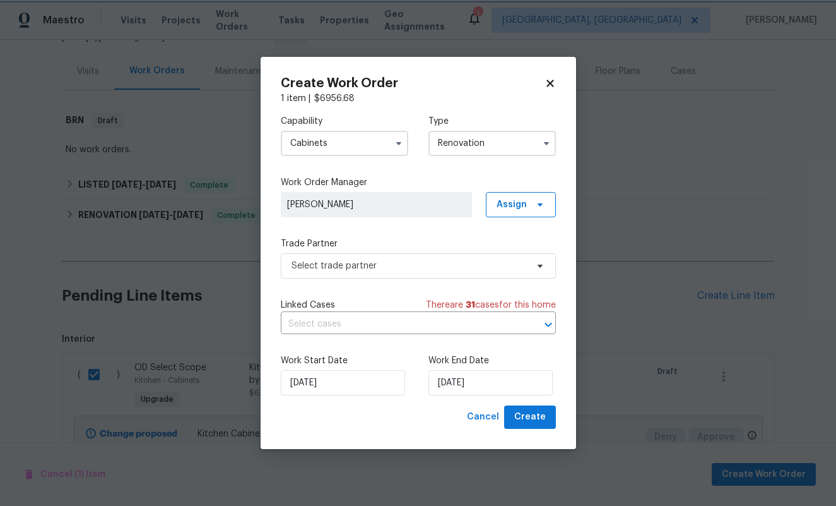
click at [265, 184] on div "Create Work Order 1 item | $ 6956.68 Capability Cabinets Agent Appliance Bathtu…" at bounding box center [419, 253] width 316 height 392
click at [336, 152] on input "Cabinets" at bounding box center [345, 143] width 128 height 25
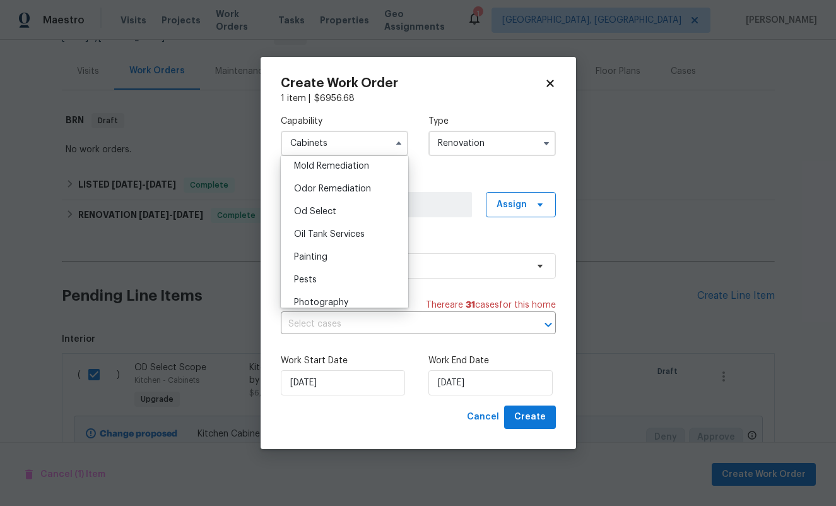
scroll to position [972, 0]
click at [328, 212] on span "Od Select" at bounding box center [315, 213] width 42 height 9
type input "Od Select"
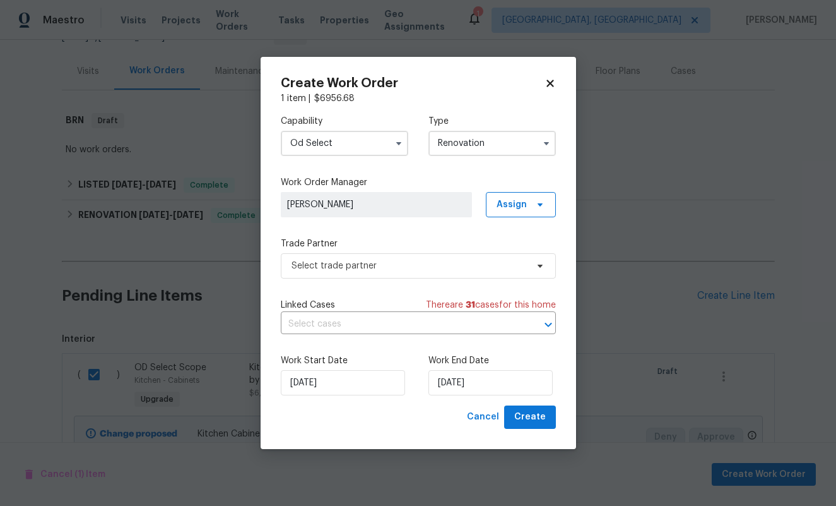
click at [432, 168] on div "Capability Od Select Type Renovation Work Order Manager Alex Baquerizo Assign T…" at bounding box center [418, 255] width 275 height 300
click at [391, 264] on span "Select trade partner" at bounding box center [409, 265] width 235 height 13
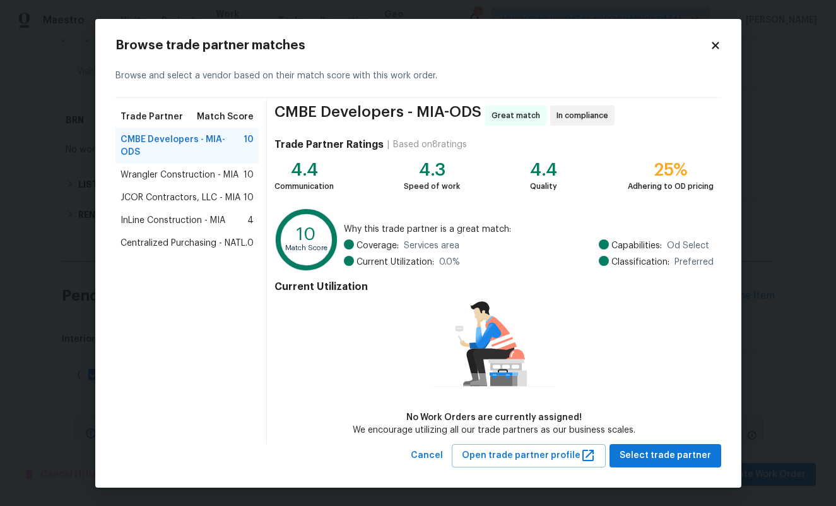
click at [158, 237] on span "Centralized Purchasing - NATL." at bounding box center [184, 243] width 127 height 13
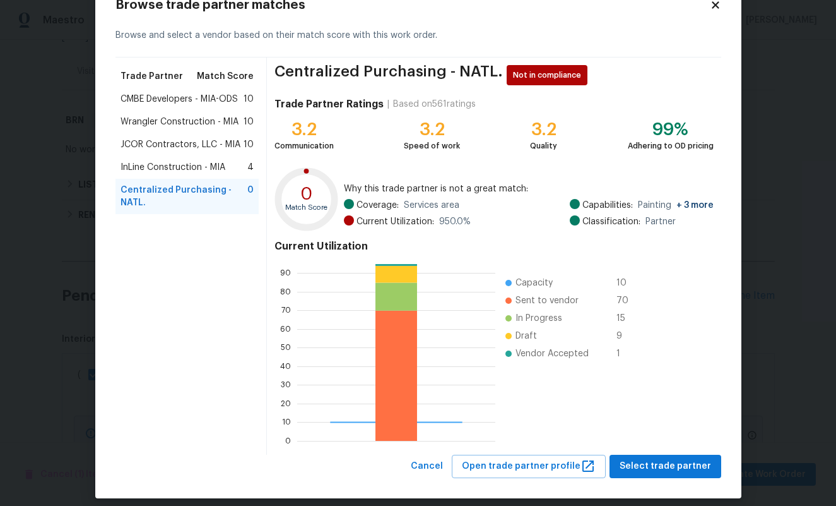
scroll to position [51, 0]
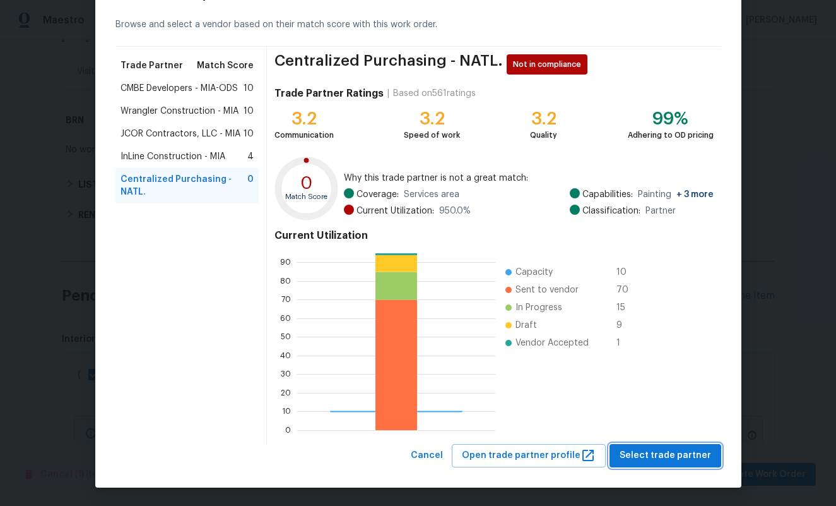
click at [650, 452] on span "Select trade partner" at bounding box center [666, 456] width 92 height 16
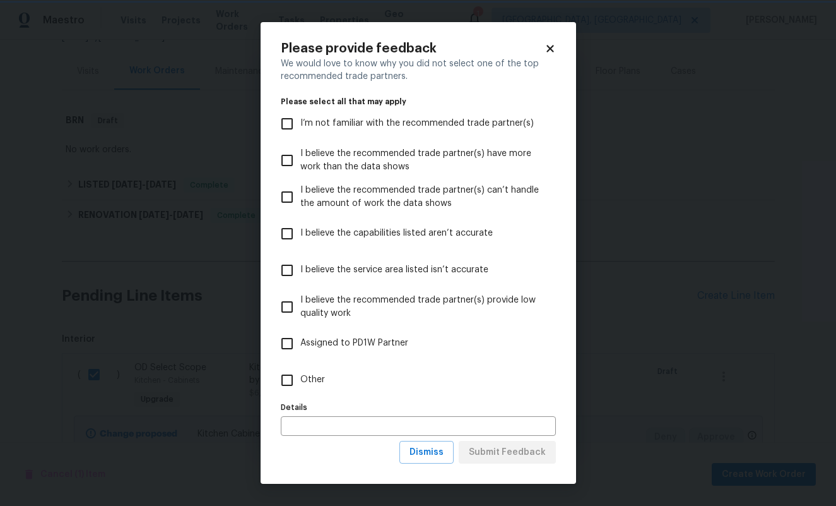
scroll to position [0, 0]
click at [288, 378] on input "Other" at bounding box center [287, 380] width 27 height 27
checkbox input "true"
click at [533, 448] on span "Submit Feedback" at bounding box center [507, 452] width 77 height 16
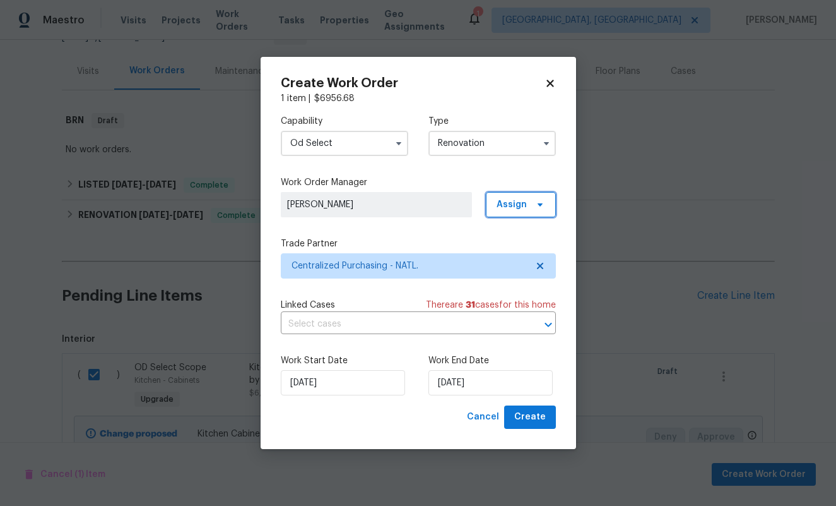
click at [525, 205] on span "Assign" at bounding box center [512, 204] width 30 height 13
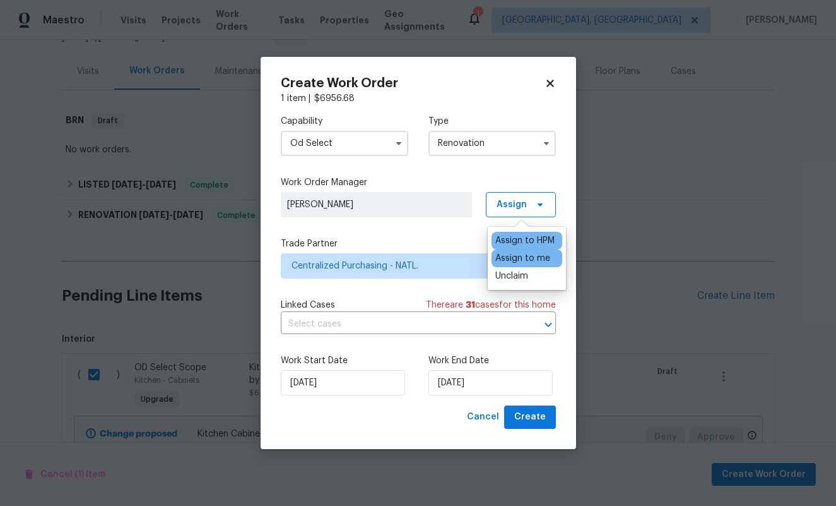
click at [512, 256] on div "Assign to me" at bounding box center [523, 258] width 55 height 13
click at [424, 216] on span "[PERSON_NAME]" at bounding box center [376, 204] width 191 height 25
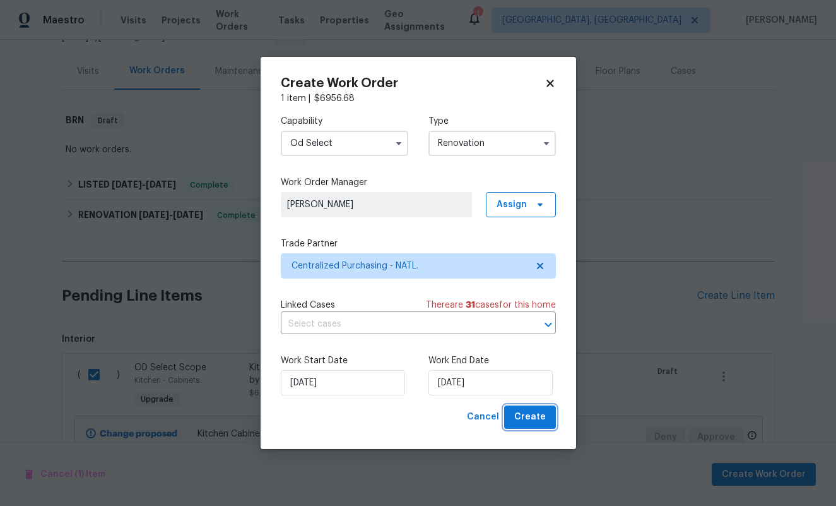
click at [535, 415] on span "Create" at bounding box center [530, 417] width 32 height 16
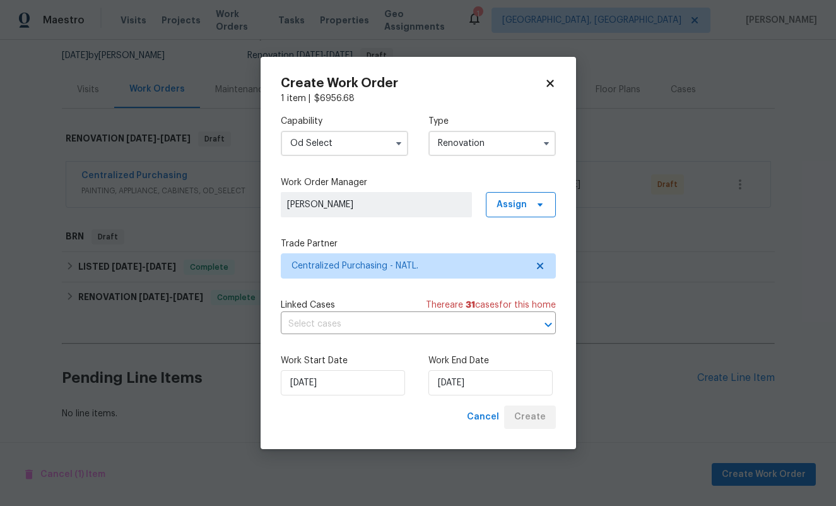
scroll to position [121, 0]
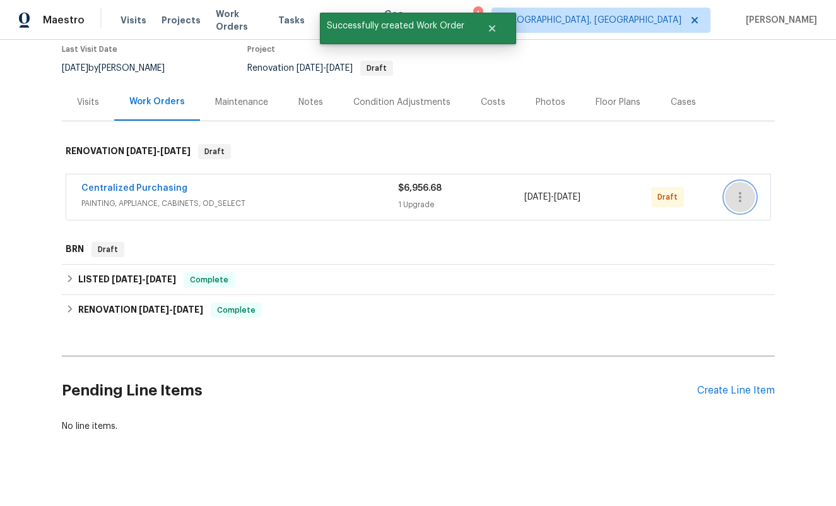
click at [740, 192] on icon "button" at bounding box center [740, 197] width 3 height 10
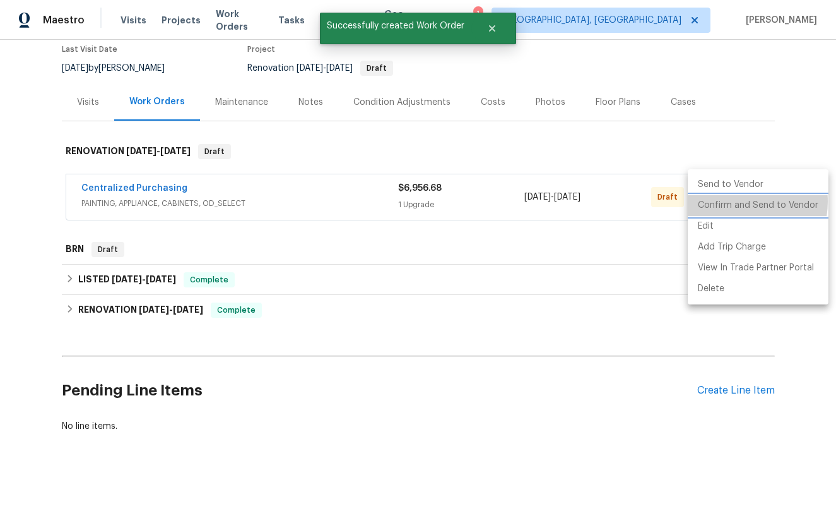
click at [736, 201] on li "Confirm and Send to Vendor" at bounding box center [758, 205] width 141 height 21
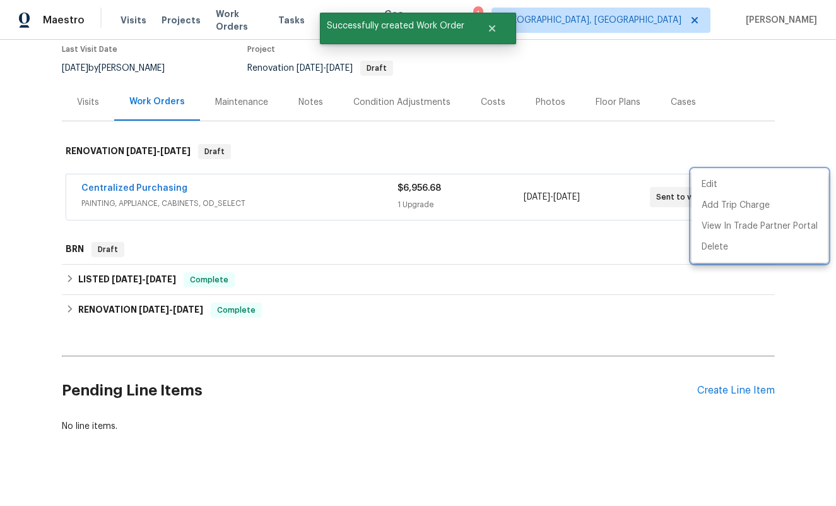
click at [585, 246] on div at bounding box center [418, 253] width 836 height 506
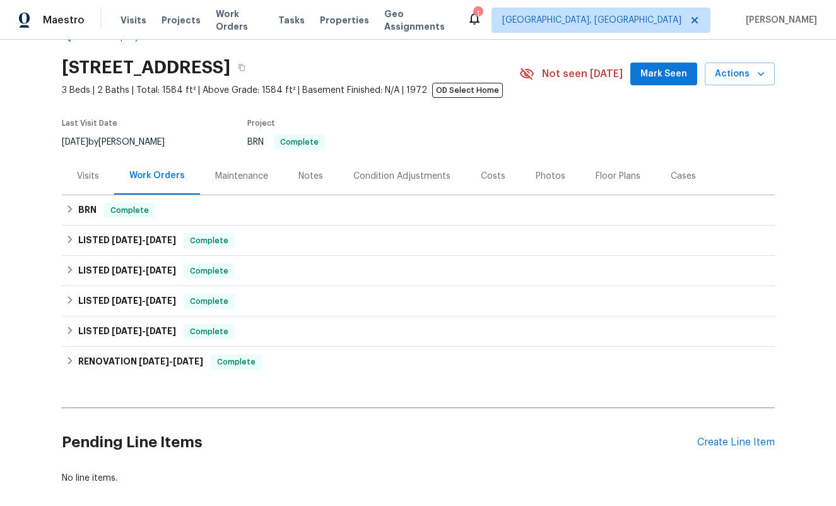
scroll to position [36, 0]
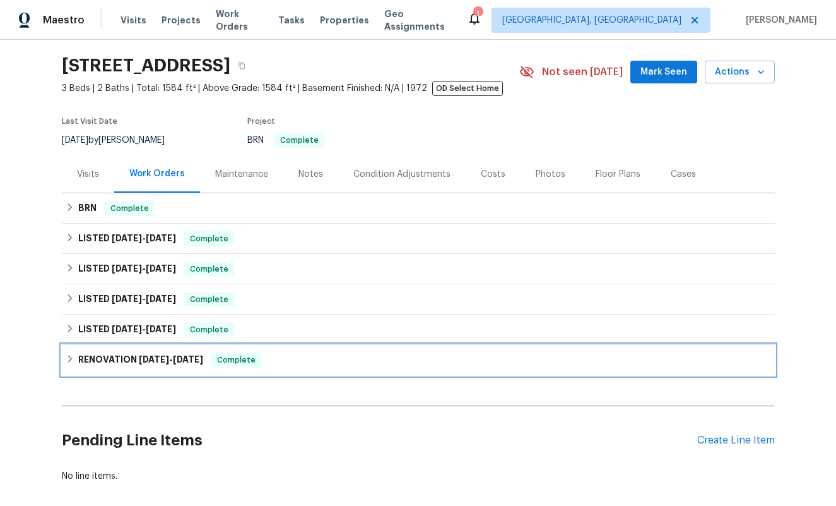
click at [69, 357] on icon at bounding box center [70, 359] width 4 height 8
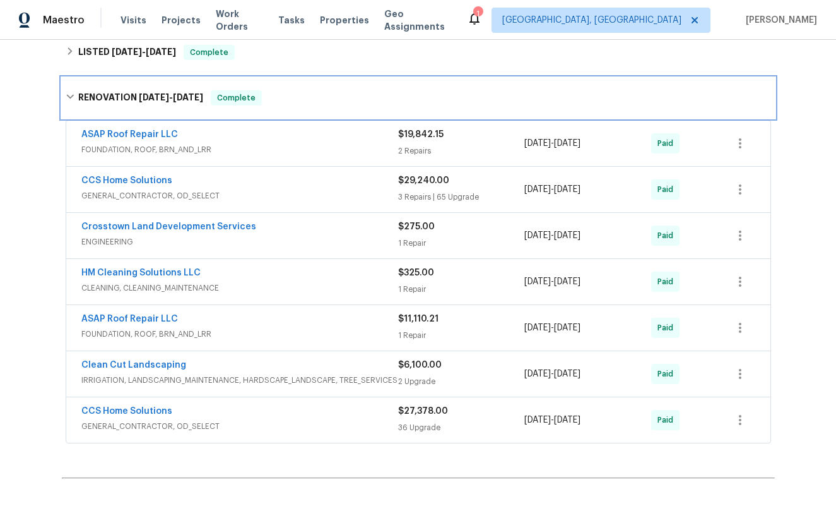
scroll to position [312, 0]
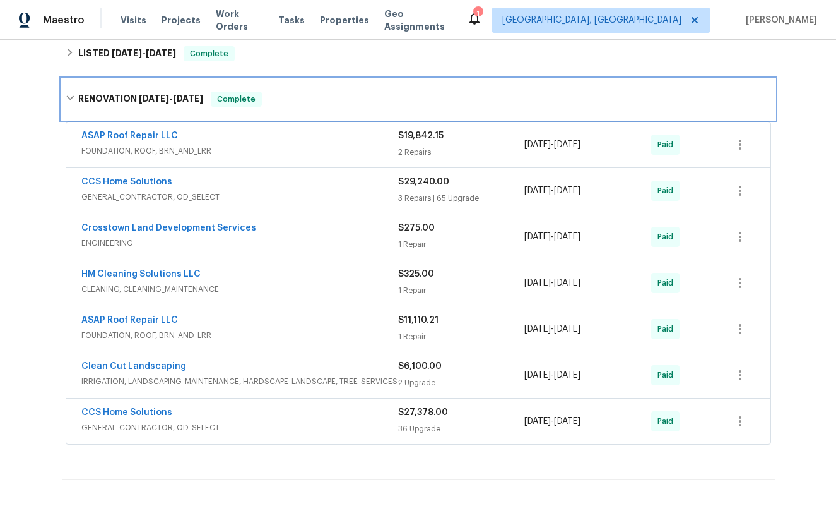
click at [70, 97] on icon at bounding box center [70, 97] width 9 height 9
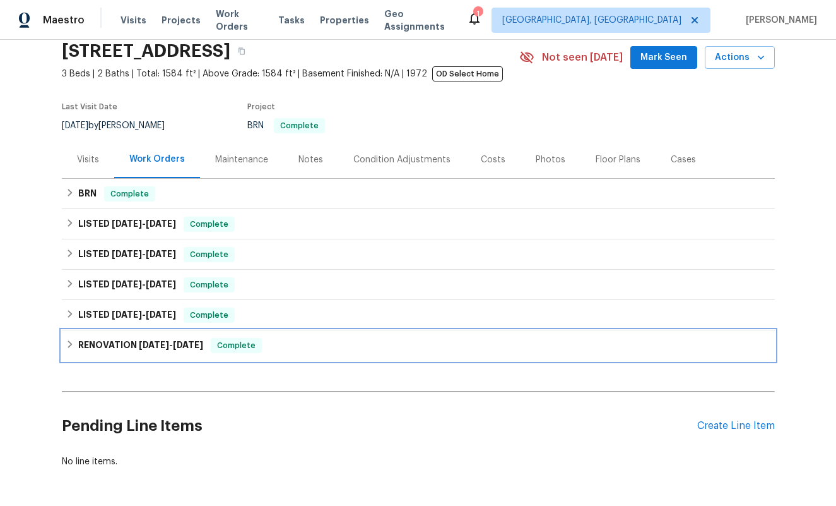
scroll to position [51, 0]
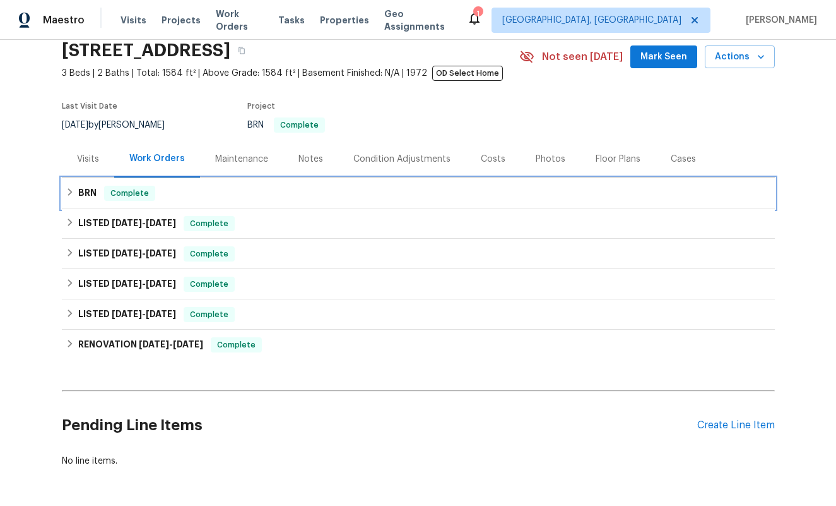
click at [70, 190] on icon at bounding box center [70, 191] width 9 height 9
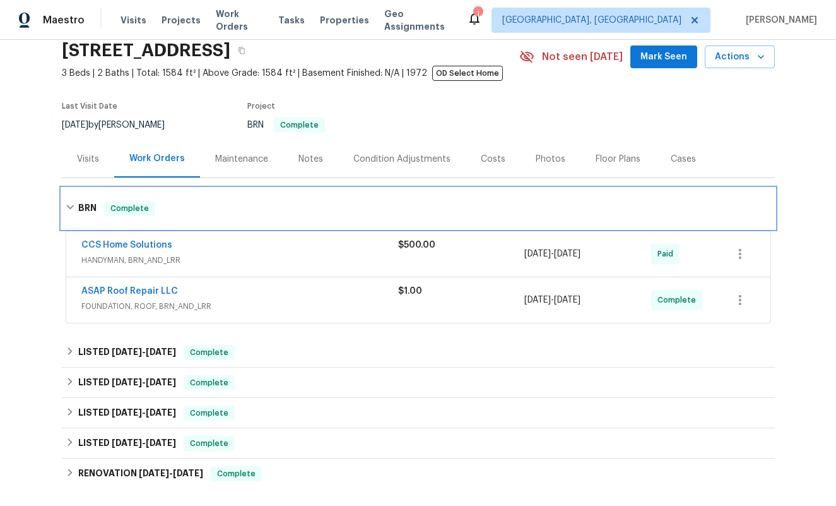
click at [70, 190] on div "BRN Complete" at bounding box center [418, 208] width 713 height 40
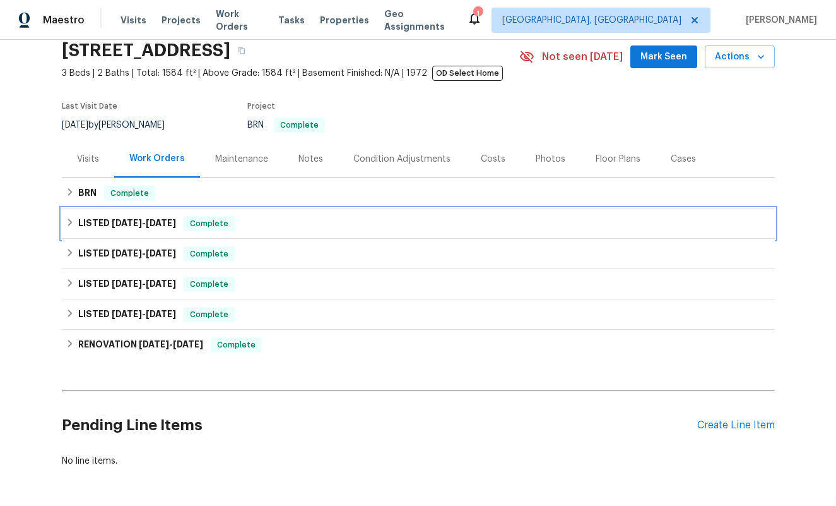
click at [68, 219] on icon at bounding box center [70, 222] width 9 height 9
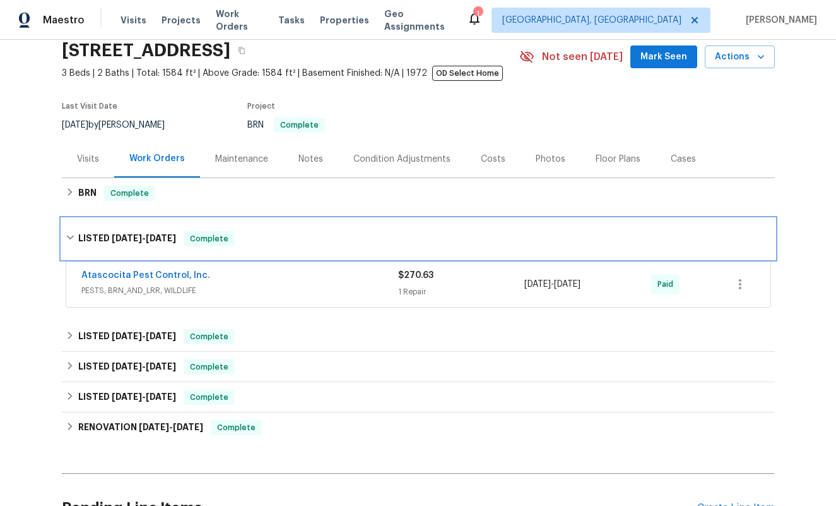
click at [68, 219] on div "LISTED 7/30/25 - 7/31/25 Complete" at bounding box center [418, 238] width 713 height 40
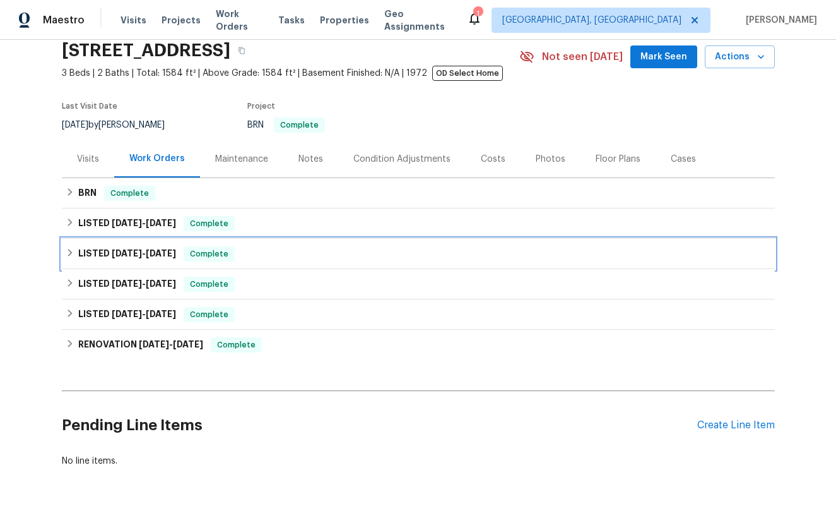
click at [66, 255] on icon at bounding box center [70, 252] width 9 height 9
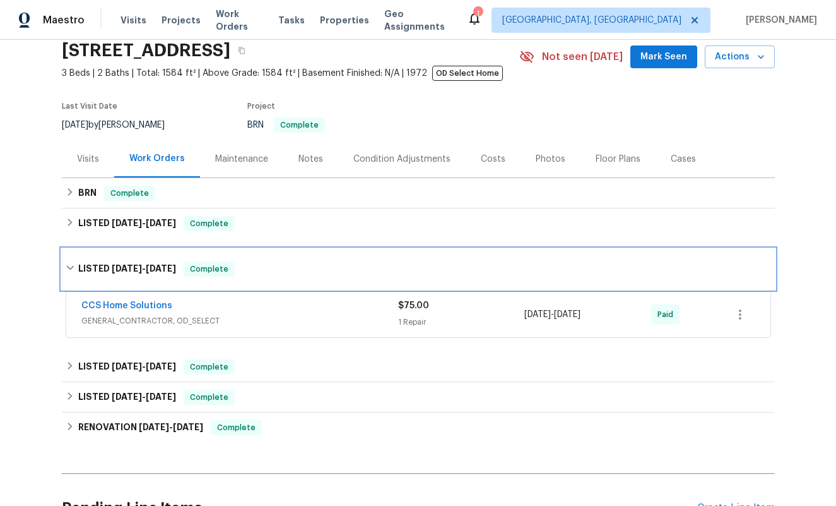
click at [68, 256] on div "LISTED 7/16/25 - 7/16/25 Complete" at bounding box center [418, 269] width 713 height 40
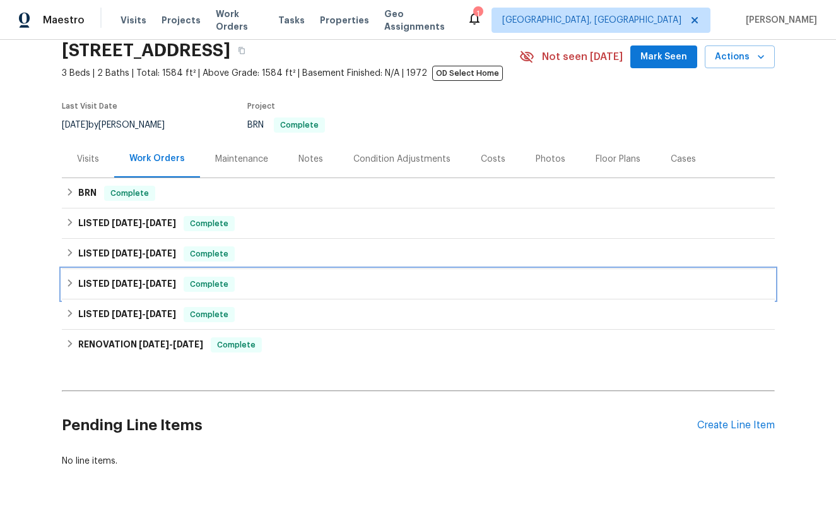
click at [71, 283] on icon at bounding box center [70, 283] width 4 height 8
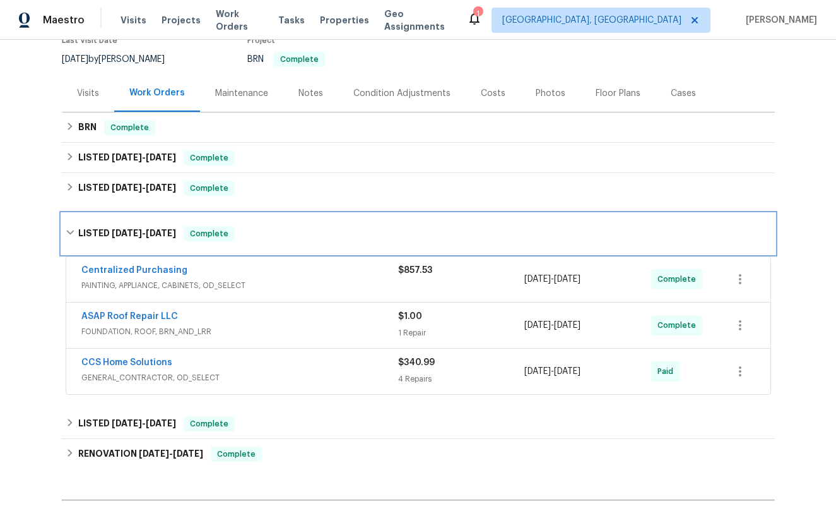
scroll to position [136, 0]
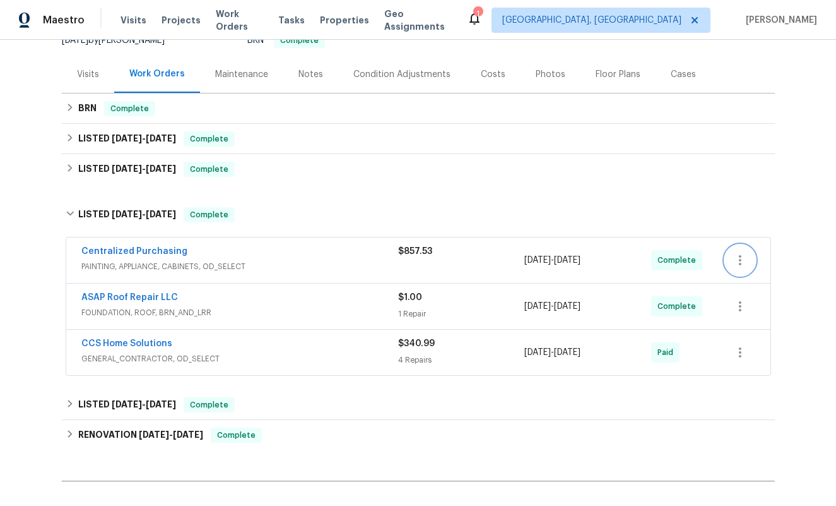
click at [738, 261] on icon "button" at bounding box center [740, 259] width 15 height 15
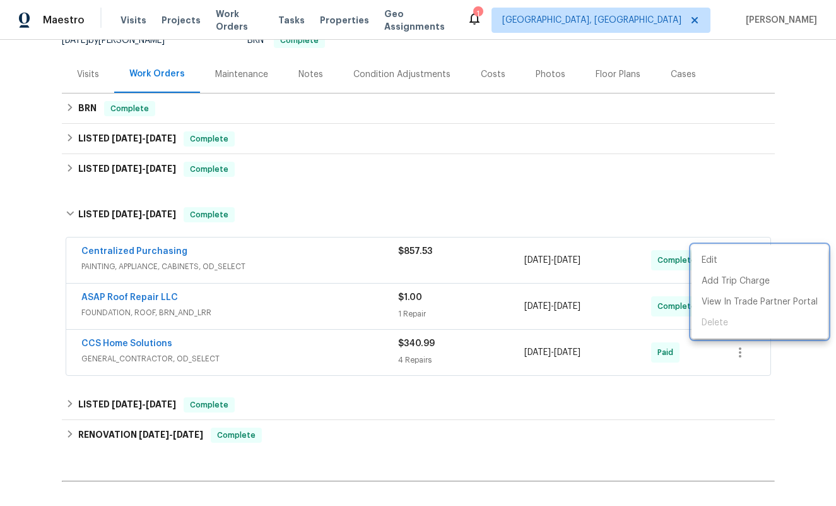
click at [530, 205] on div at bounding box center [418, 253] width 836 height 506
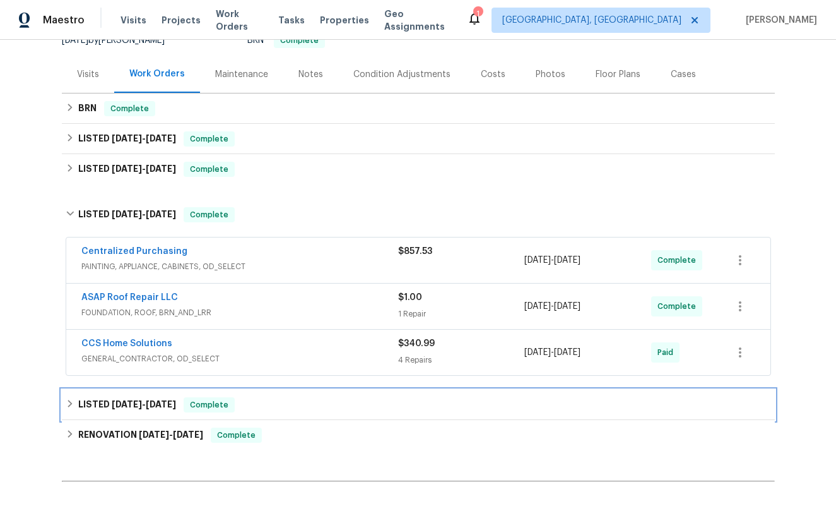
click at [69, 401] on icon at bounding box center [70, 404] width 4 height 8
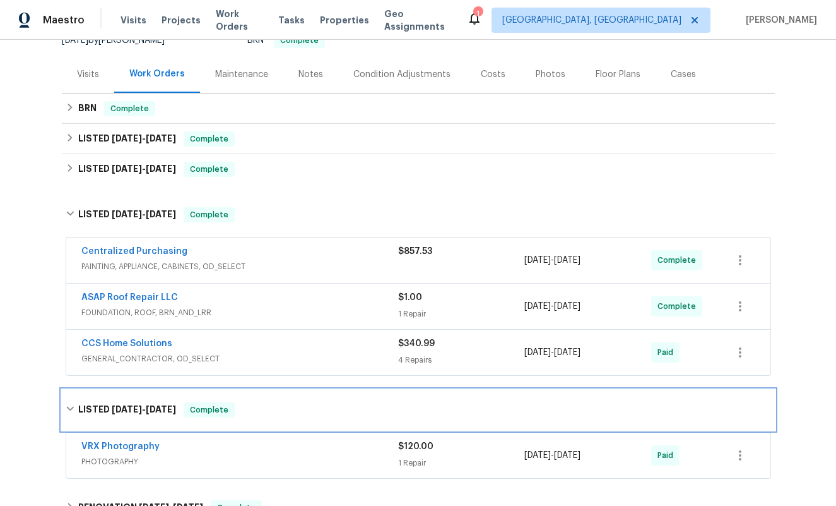
scroll to position [346, 0]
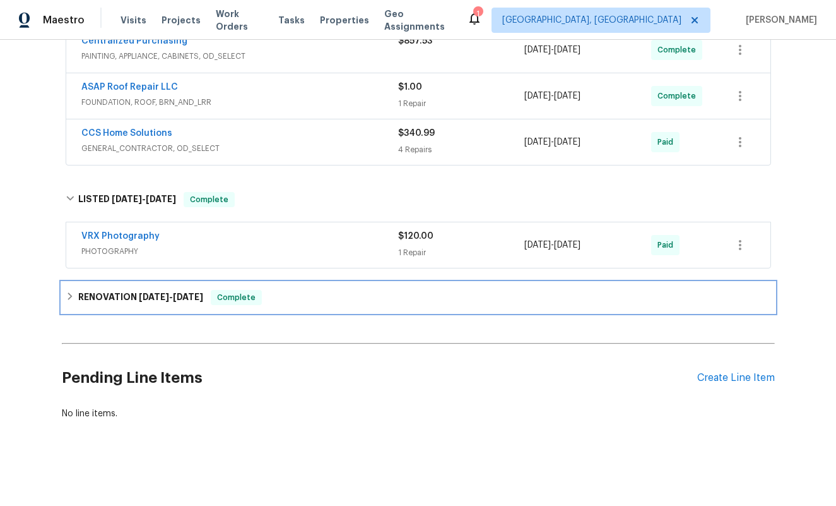
click at [70, 290] on div "RENOVATION 3/27/25 - 5/31/25 Complete" at bounding box center [419, 297] width 706 height 15
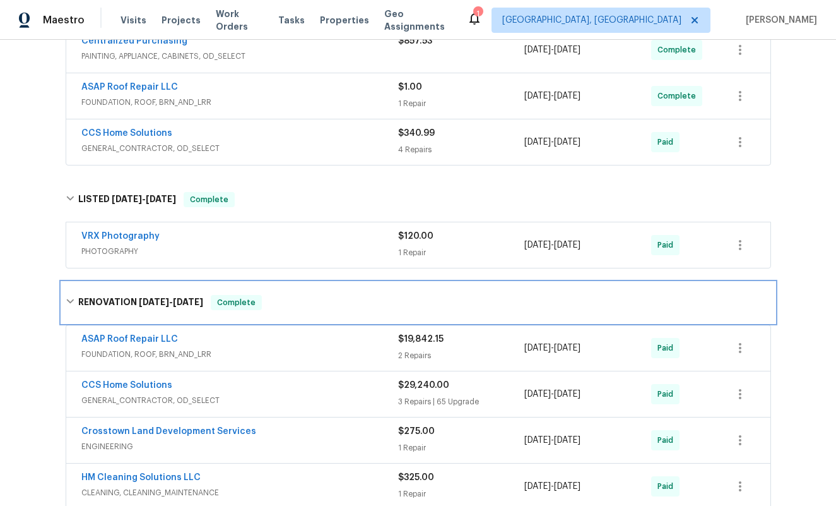
click at [71, 300] on icon at bounding box center [70, 301] width 8 height 4
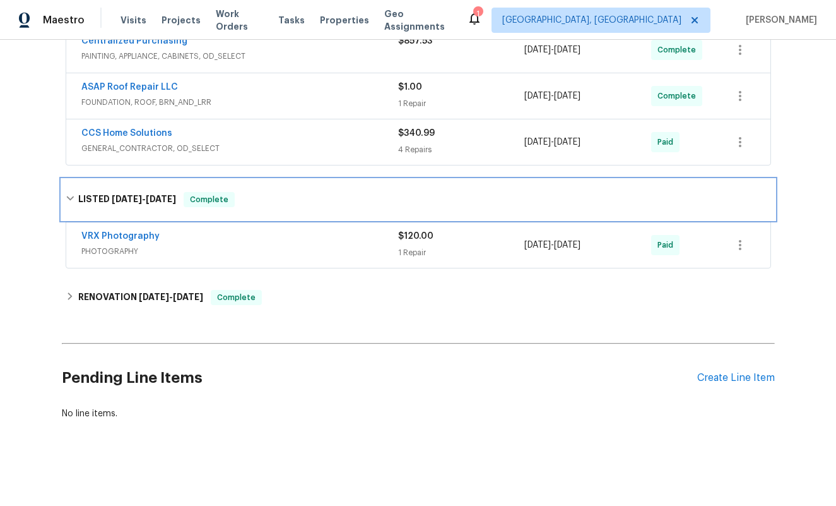
click at [69, 199] on icon at bounding box center [70, 198] width 8 height 4
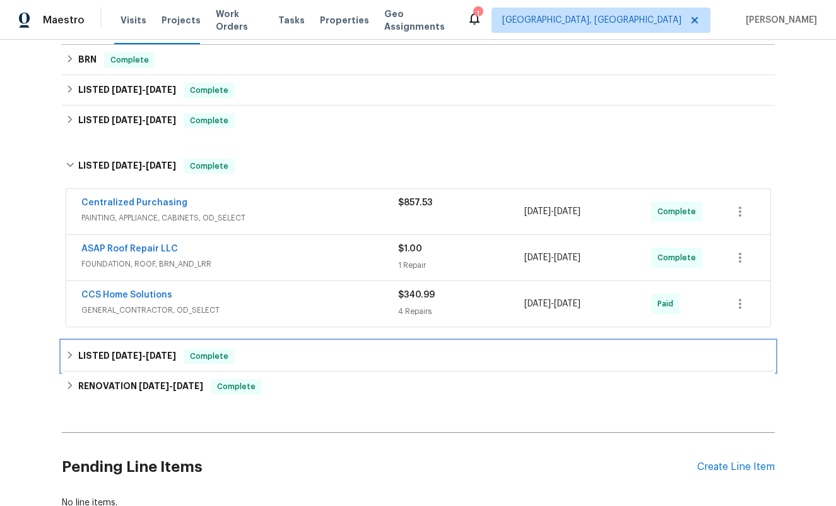
scroll to position [182, 0]
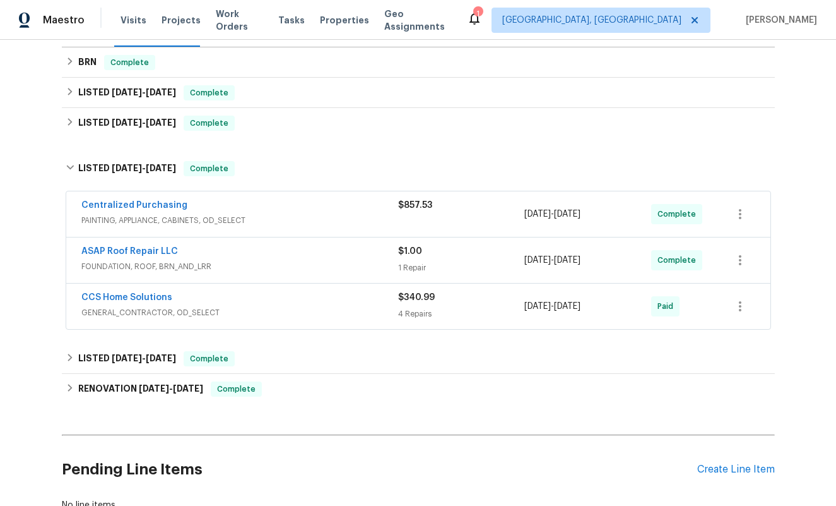
click at [314, 215] on span "PAINTING, APPLIANCE, CABINETS, OD_SELECT" at bounding box center [239, 220] width 317 height 13
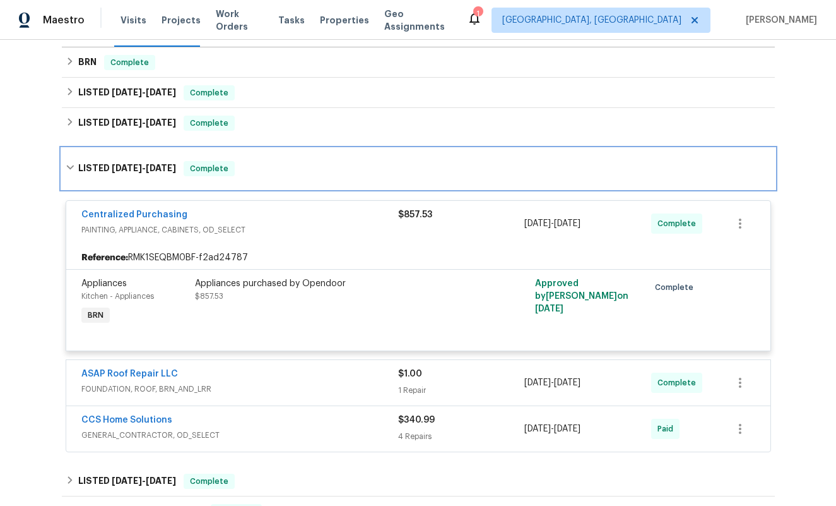
click at [68, 166] on icon at bounding box center [70, 167] width 8 height 4
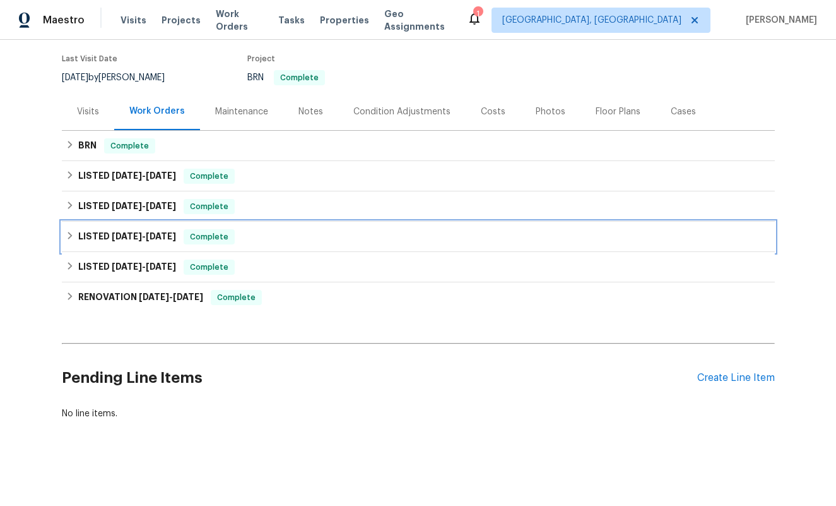
scroll to position [98, 0]
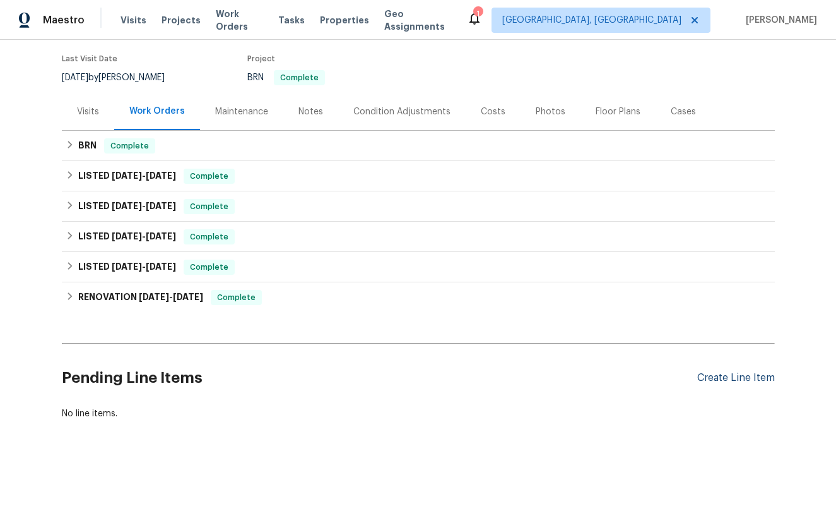
click at [726, 381] on div "Create Line Item" at bounding box center [737, 378] width 78 height 12
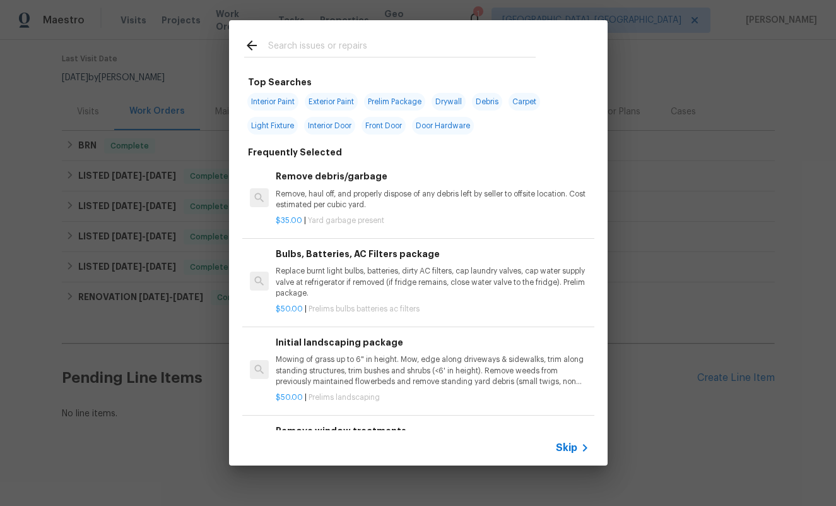
click at [297, 45] on input "text" at bounding box center [402, 47] width 268 height 19
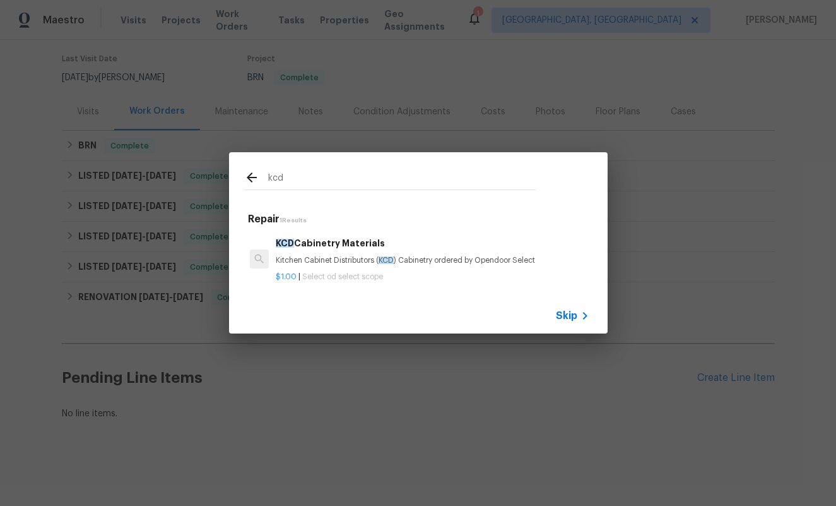
type input "kcd"
click at [336, 250] on h6 "KCD Cabinetry Materials" at bounding box center [432, 243] width 313 height 14
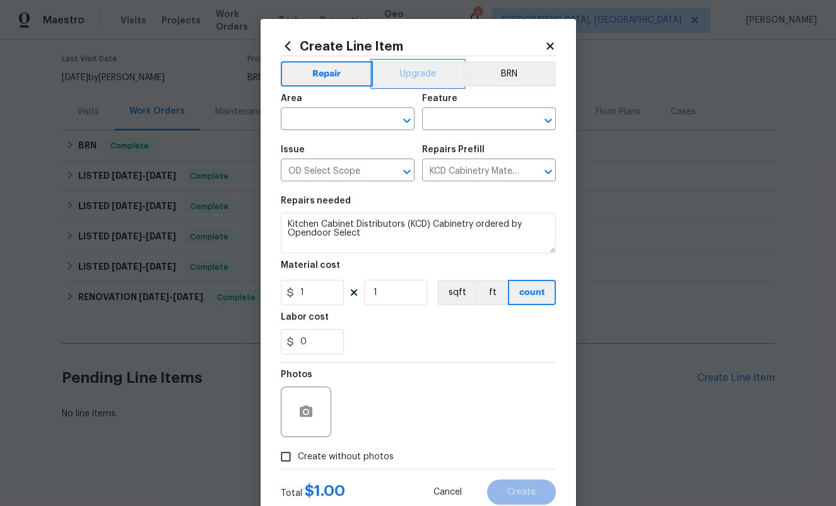
click at [427, 77] on button "Upgrade" at bounding box center [418, 73] width 90 height 25
click at [389, 122] on icon "Clear" at bounding box center [391, 121] width 8 height 8
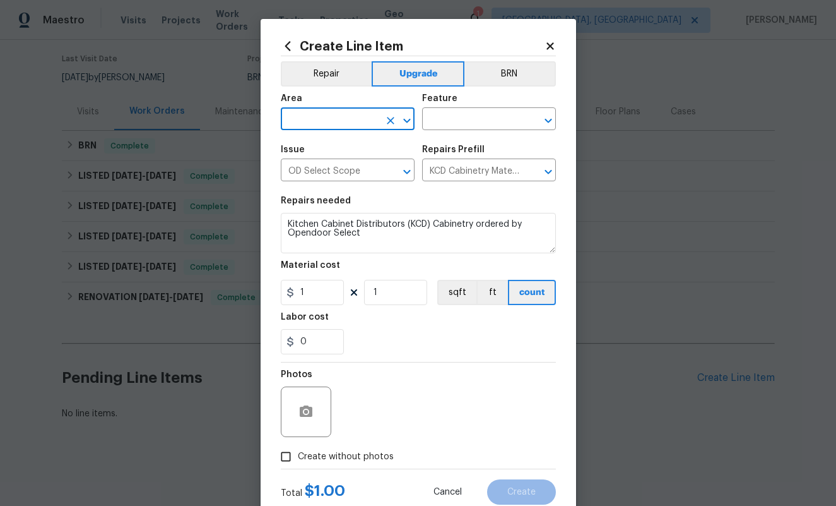
click at [350, 114] on input "text" at bounding box center [330, 120] width 98 height 20
click at [330, 147] on li "Kitchen" at bounding box center [348, 148] width 134 height 21
type input "Kitchen"
click at [472, 122] on input "text" at bounding box center [471, 120] width 98 height 20
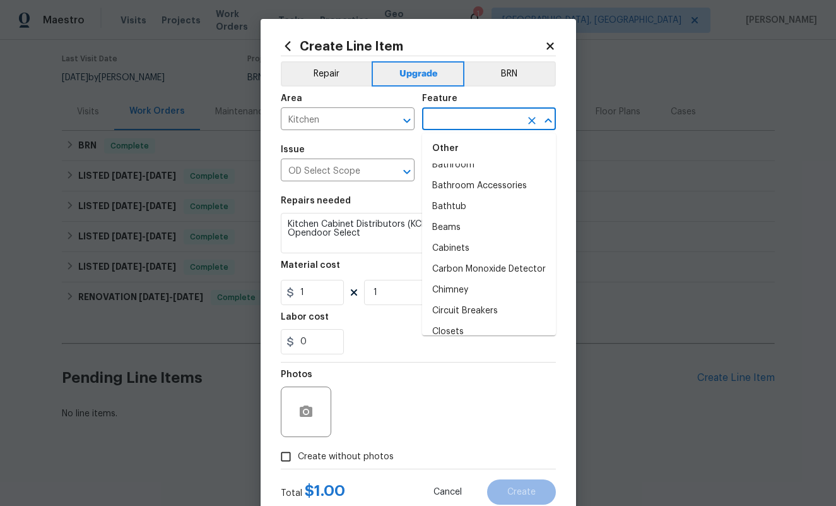
scroll to position [207, 0]
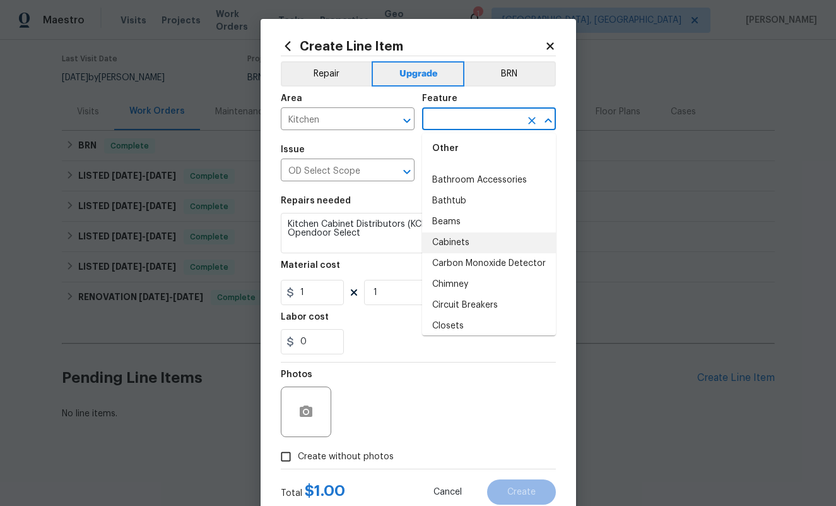
click at [465, 244] on li "Cabinets" at bounding box center [489, 242] width 134 height 21
type input "Cabinets"
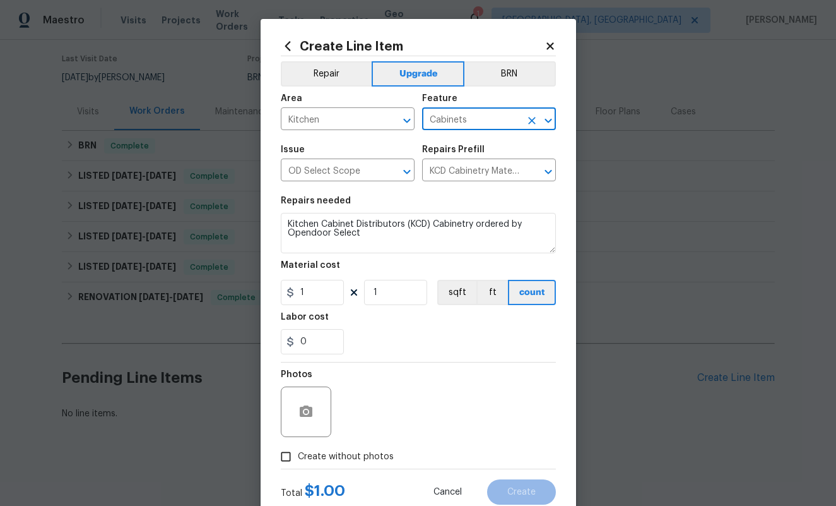
scroll to position [39, 0]
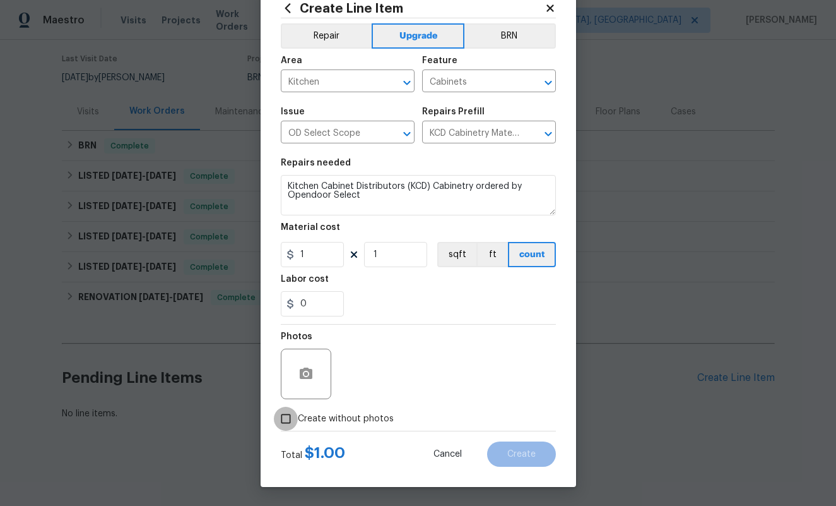
click at [287, 415] on input "Create without photos" at bounding box center [286, 419] width 24 height 24
checkbox input "true"
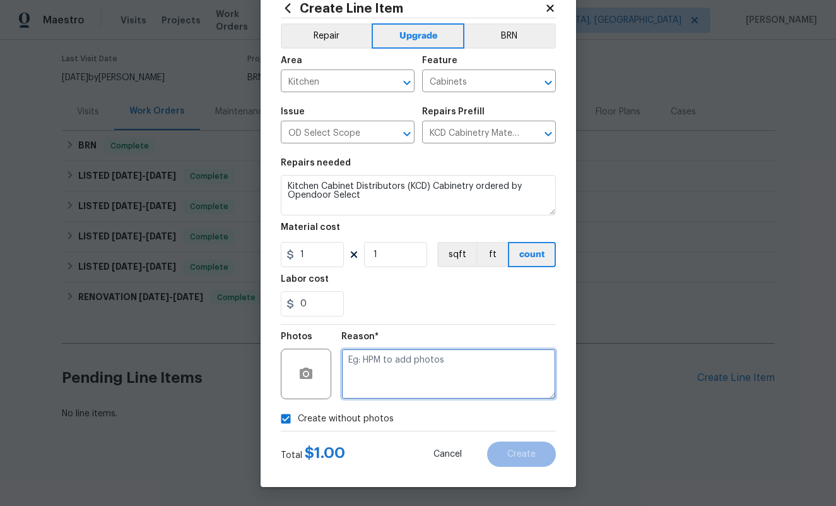
click at [399, 367] on textarea at bounding box center [448, 373] width 215 height 50
type textarea "CP"
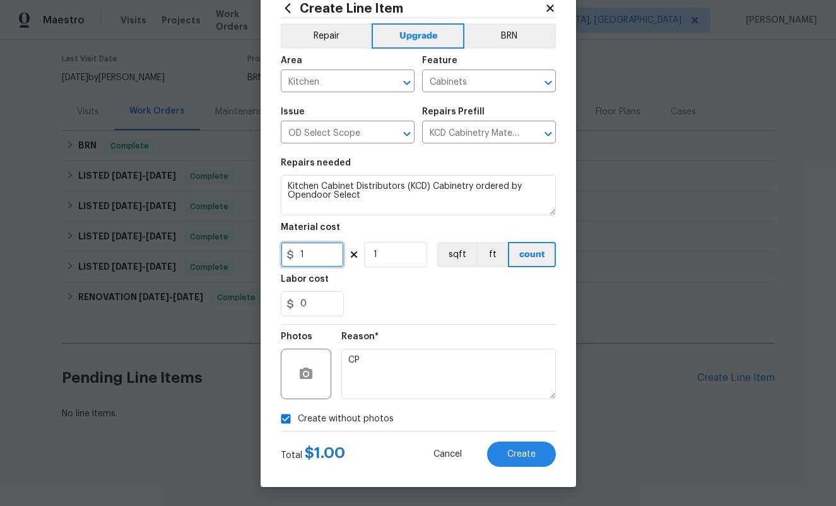
click at [312, 260] on input "1" at bounding box center [312, 254] width 63 height 25
type input "4966.07"
click at [436, 285] on div "Labor cost" at bounding box center [418, 283] width 275 height 16
click at [522, 449] on span "Create" at bounding box center [522, 453] width 28 height 9
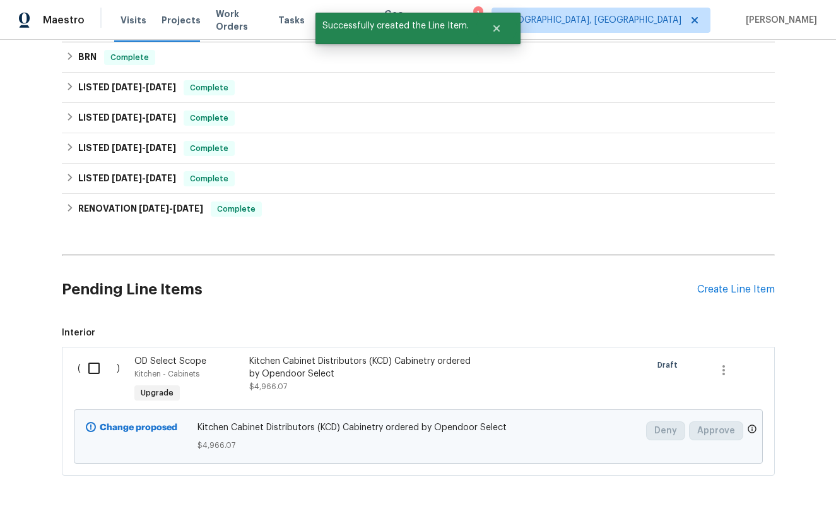
scroll to position [212, 0]
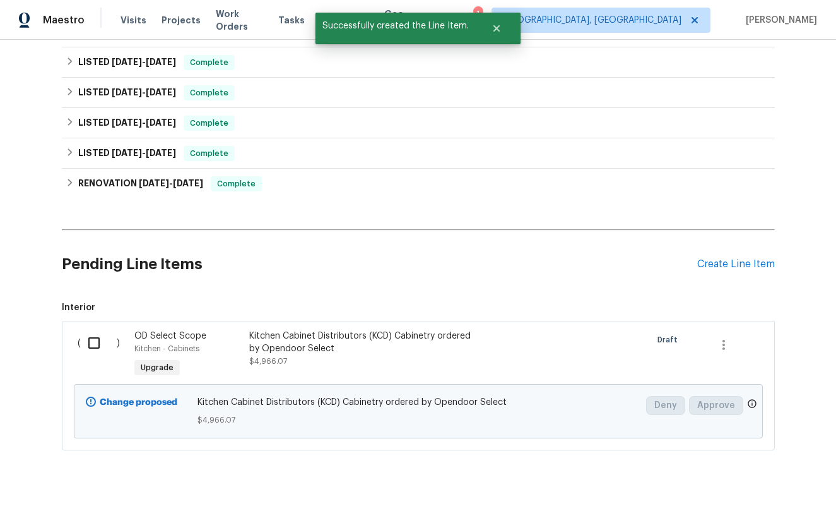
click at [93, 341] on input "checkbox" at bounding box center [99, 343] width 36 height 27
checkbox input "true"
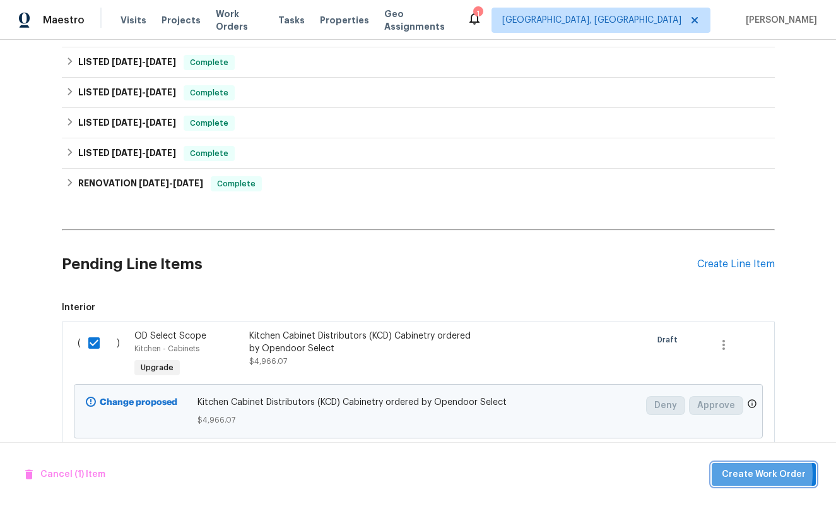
click at [747, 473] on span "Create Work Order" at bounding box center [764, 474] width 84 height 16
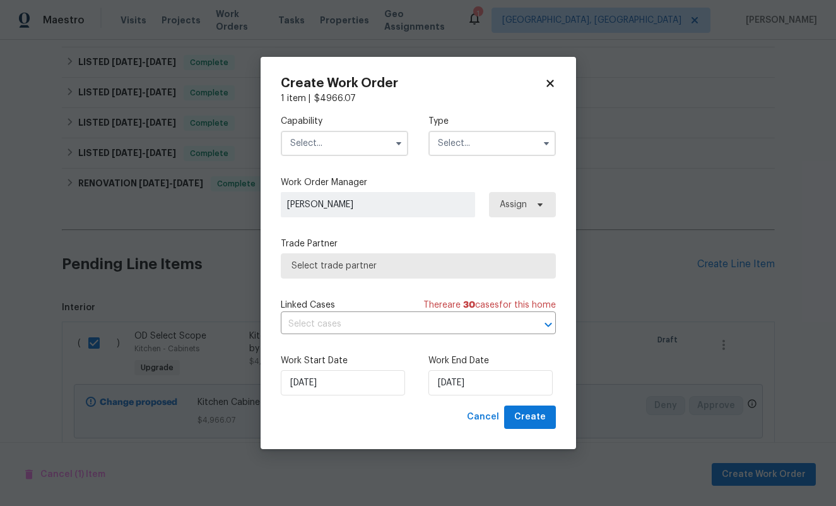
click at [336, 148] on input "text" at bounding box center [345, 143] width 128 height 25
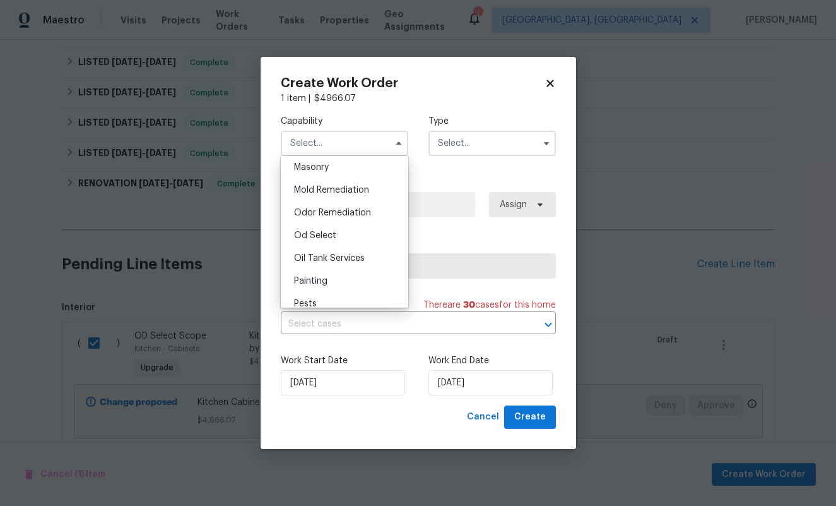
scroll to position [949, 0]
click at [334, 232] on div "Od Select" at bounding box center [344, 236] width 121 height 23
type input "Od Select"
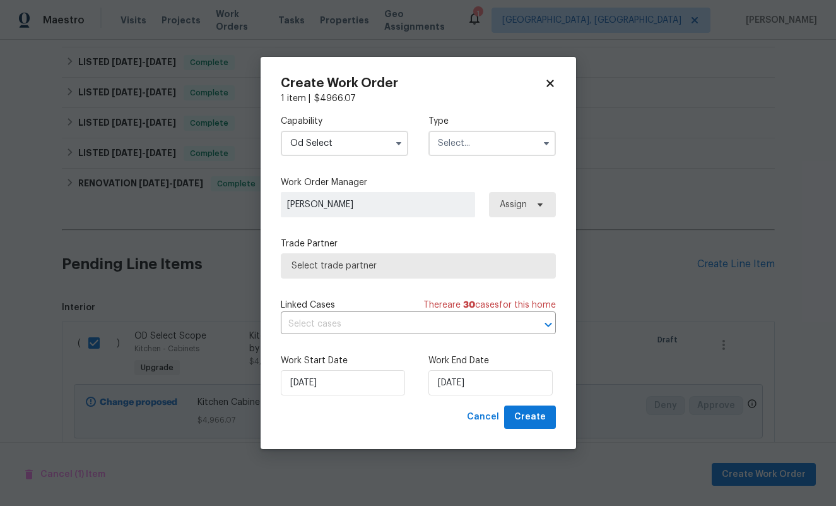
click at [484, 136] on input "text" at bounding box center [493, 143] width 128 height 25
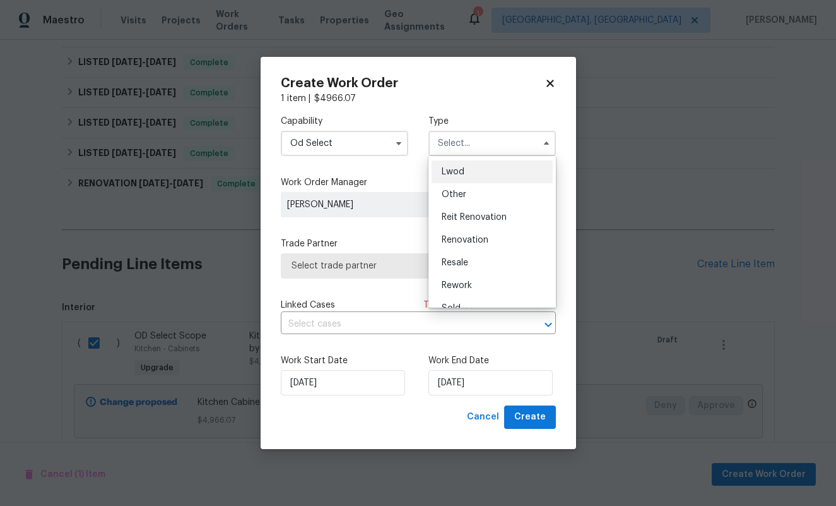
scroll to position [150, 0]
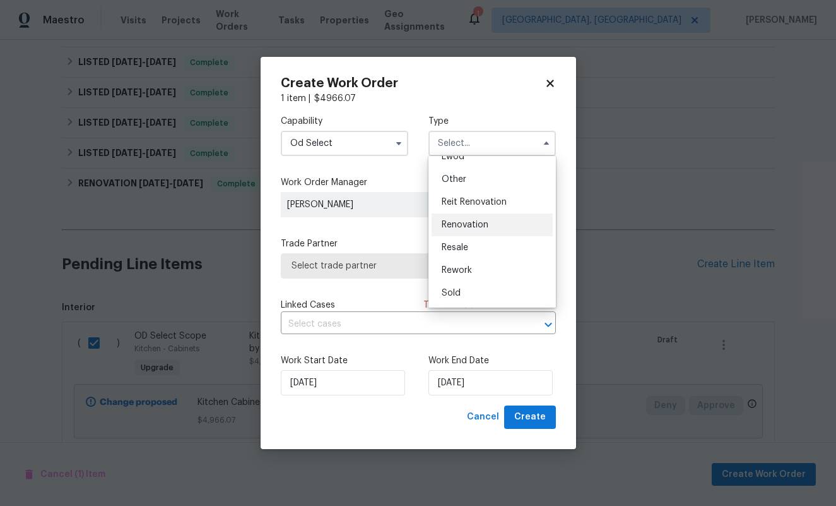
click at [481, 224] on span "Renovation" at bounding box center [465, 224] width 47 height 9
type input "Renovation"
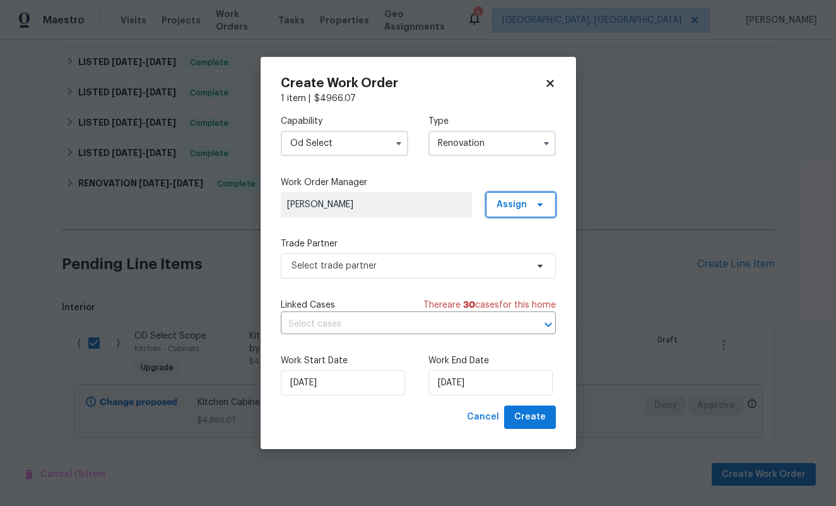
click at [526, 205] on span "Assign" at bounding box center [512, 204] width 30 height 13
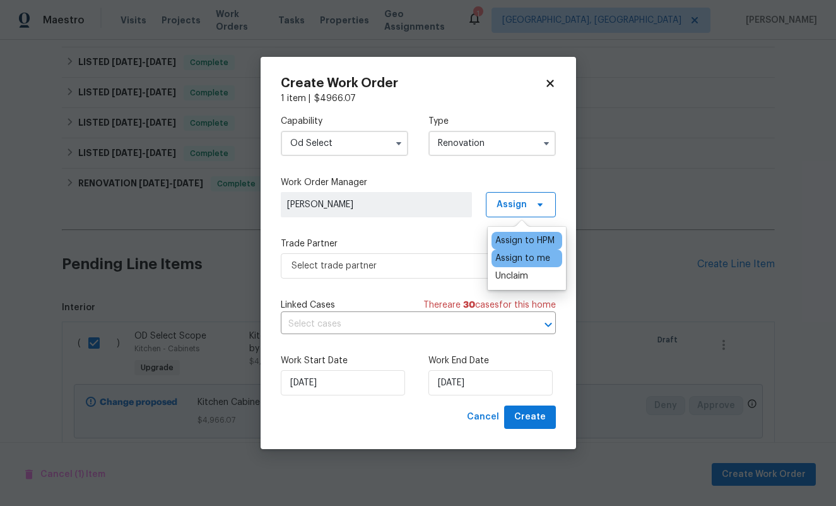
click at [517, 255] on div "Assign to me" at bounding box center [523, 258] width 55 height 13
click at [352, 238] on label "Trade Partner" at bounding box center [418, 243] width 275 height 13
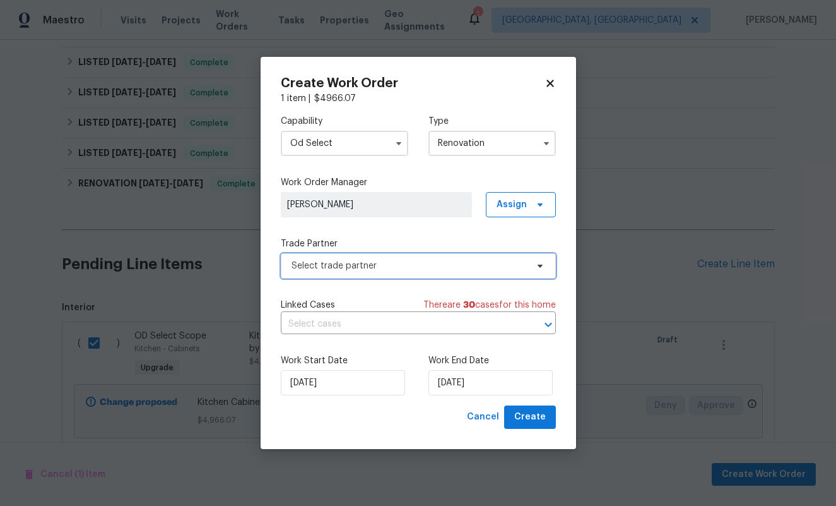
click at [381, 269] on span "Select trade partner" at bounding box center [409, 265] width 235 height 13
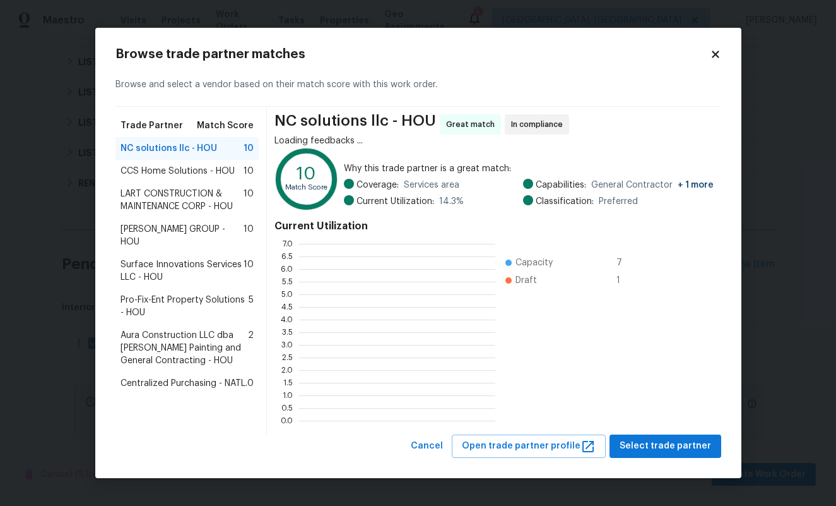
scroll to position [177, 196]
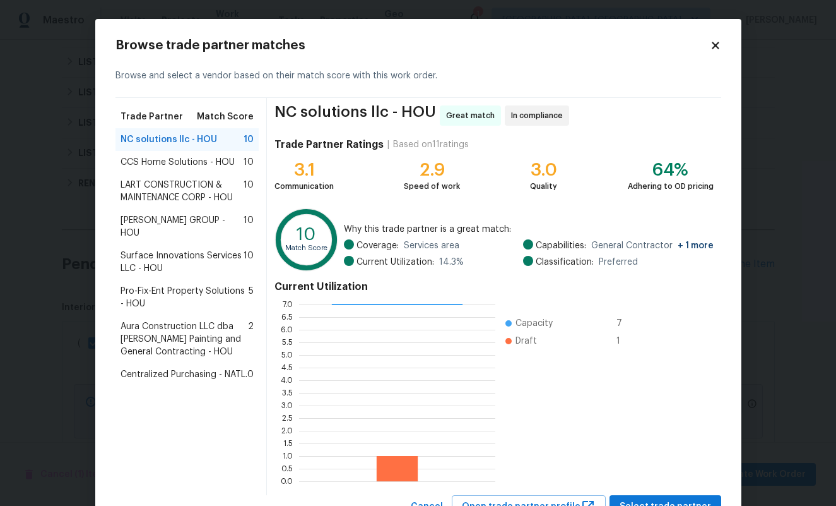
click at [174, 368] on span "Centralized Purchasing - NATL." at bounding box center [184, 374] width 127 height 13
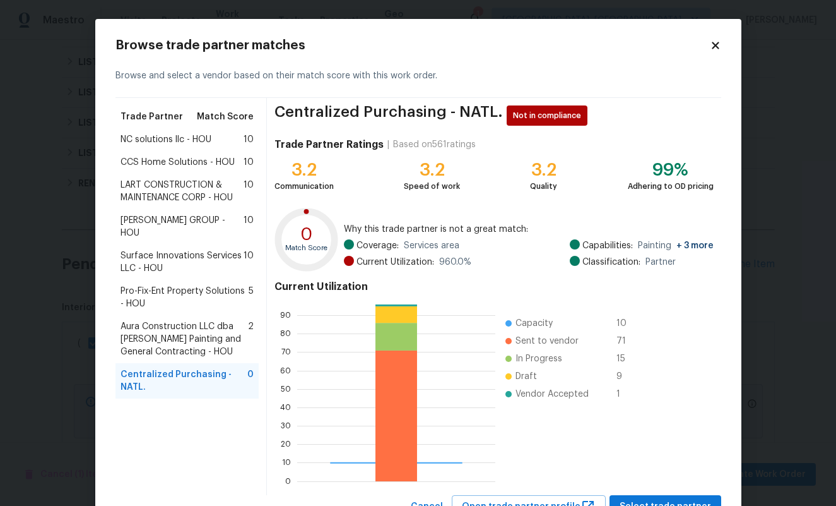
scroll to position [51, 0]
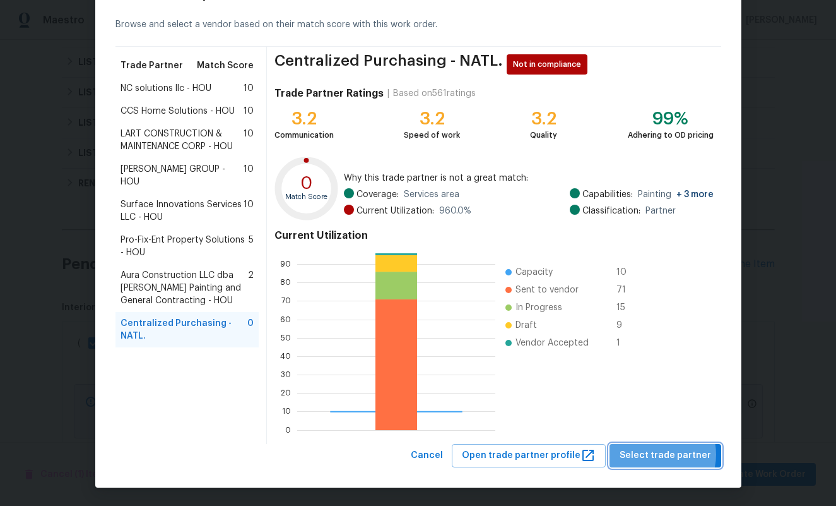
click at [662, 454] on span "Select trade partner" at bounding box center [666, 456] width 92 height 16
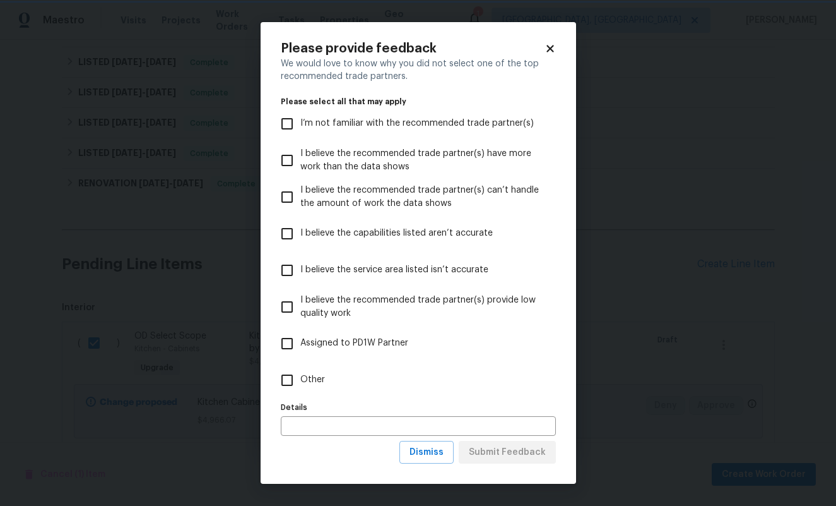
scroll to position [0, 0]
click at [286, 379] on input "Other" at bounding box center [287, 380] width 27 height 27
checkbox input "true"
click at [522, 456] on span "Submit Feedback" at bounding box center [507, 452] width 77 height 16
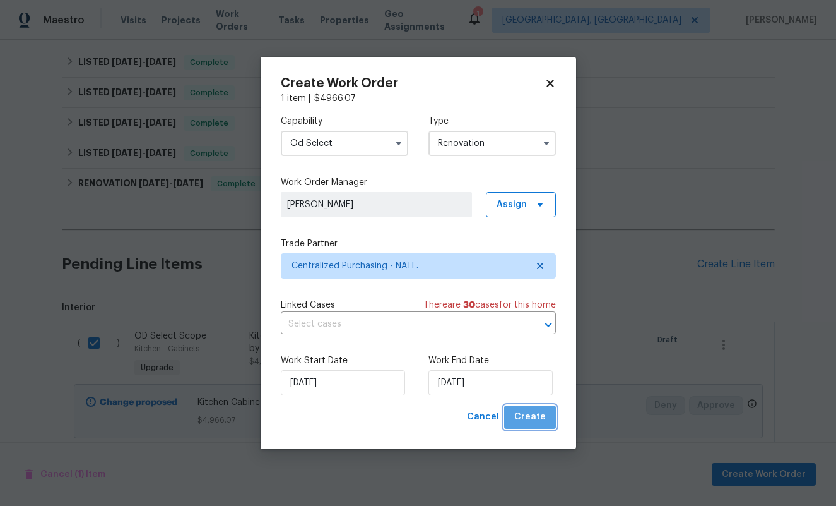
click at [533, 416] on span "Create" at bounding box center [530, 417] width 32 height 16
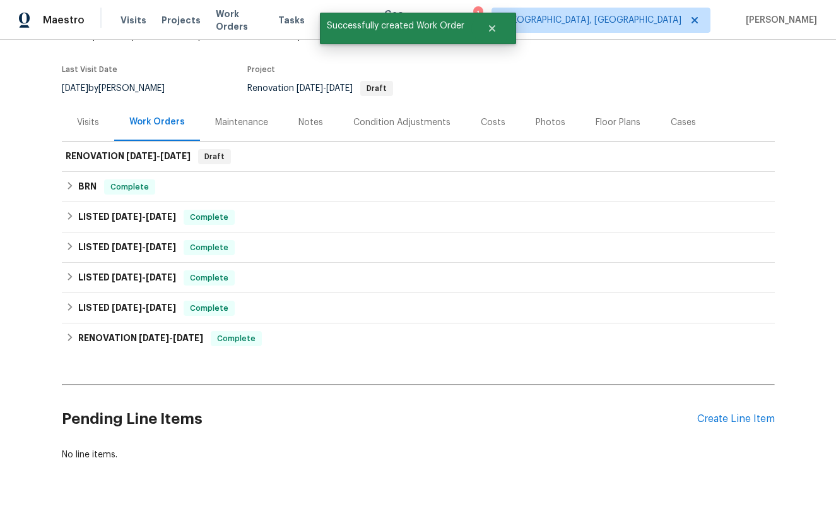
scroll to position [94, 0]
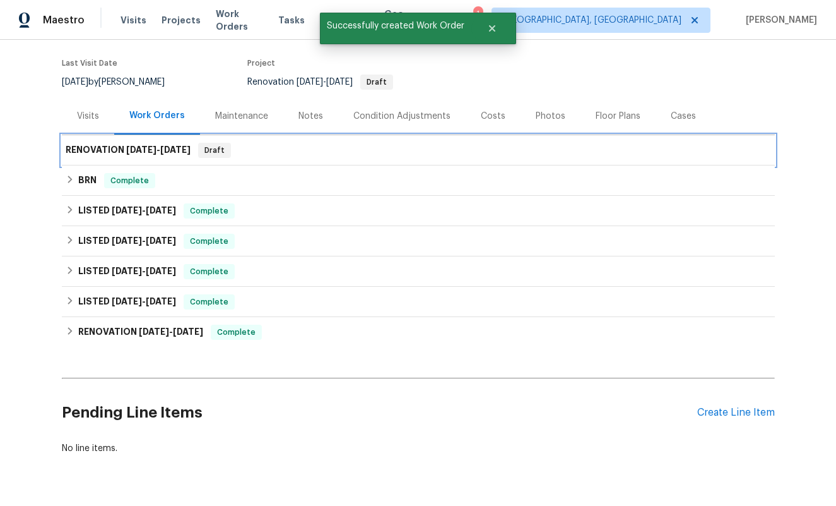
click at [87, 150] on h6 "RENOVATION 9/15/25 - 9/15/25" at bounding box center [128, 150] width 125 height 15
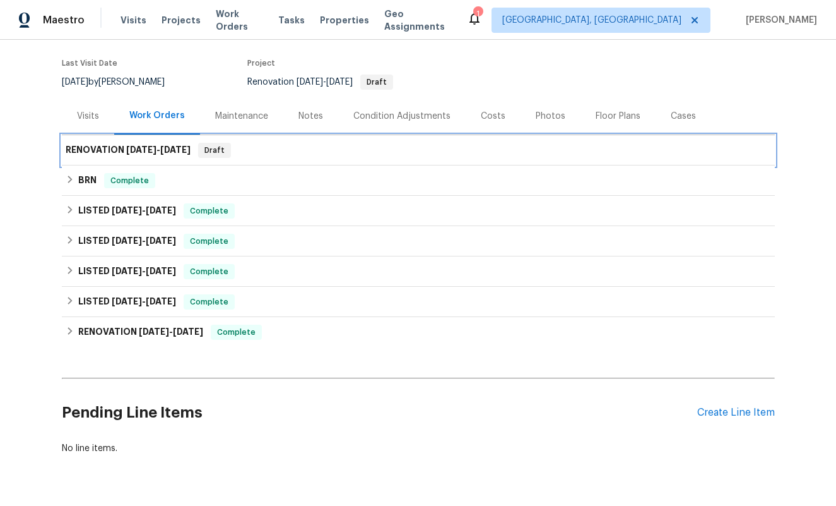
click at [253, 145] on div "RENOVATION 9/15/25 - 9/15/25 Draft" at bounding box center [419, 150] width 706 height 15
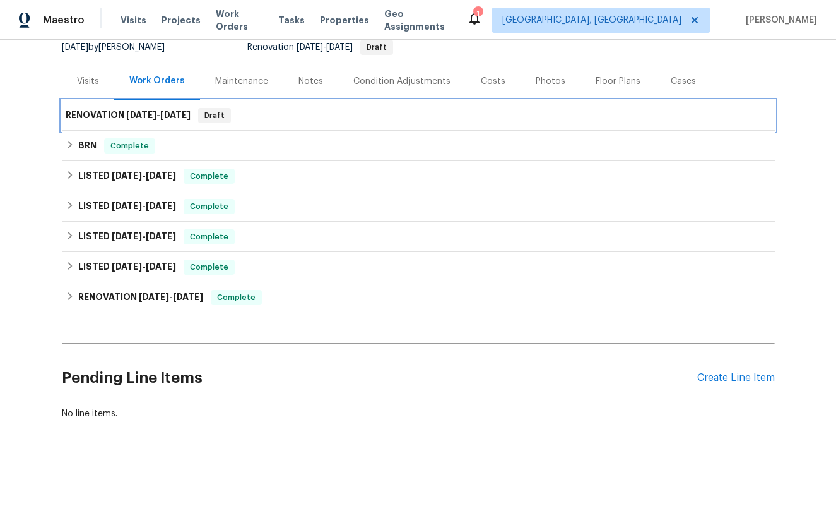
scroll to position [0, 0]
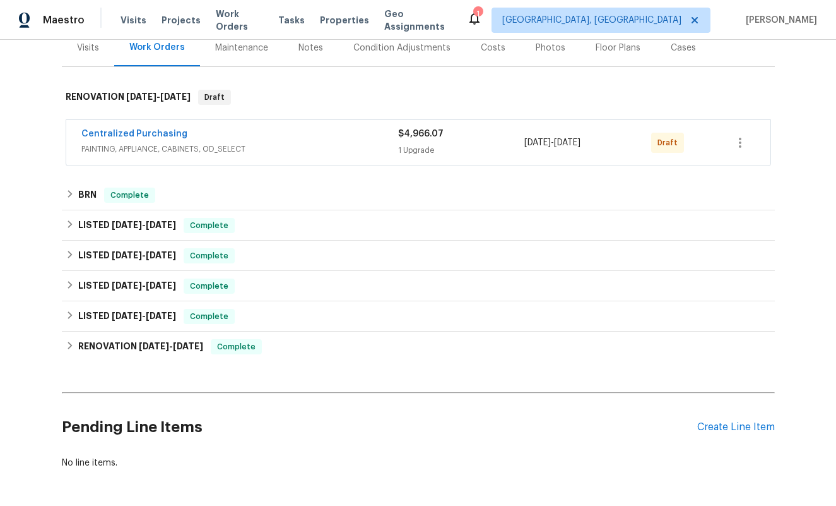
scroll to position [176, 0]
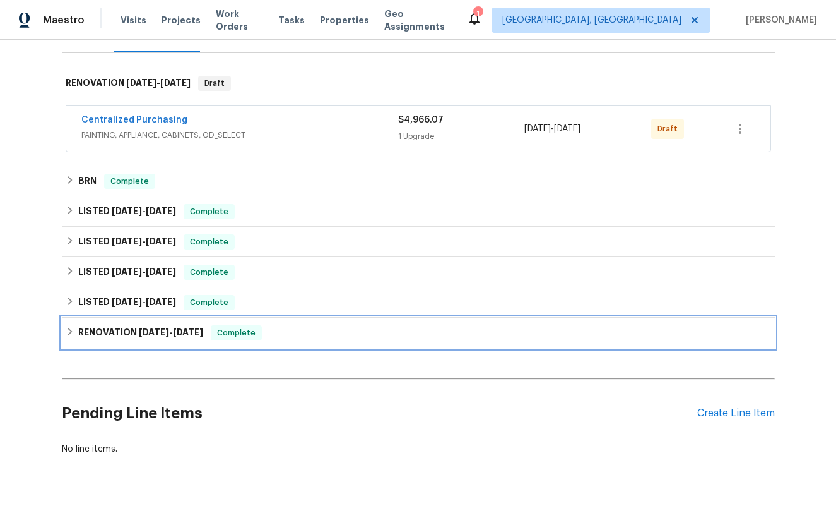
click at [69, 329] on icon at bounding box center [70, 331] width 9 height 9
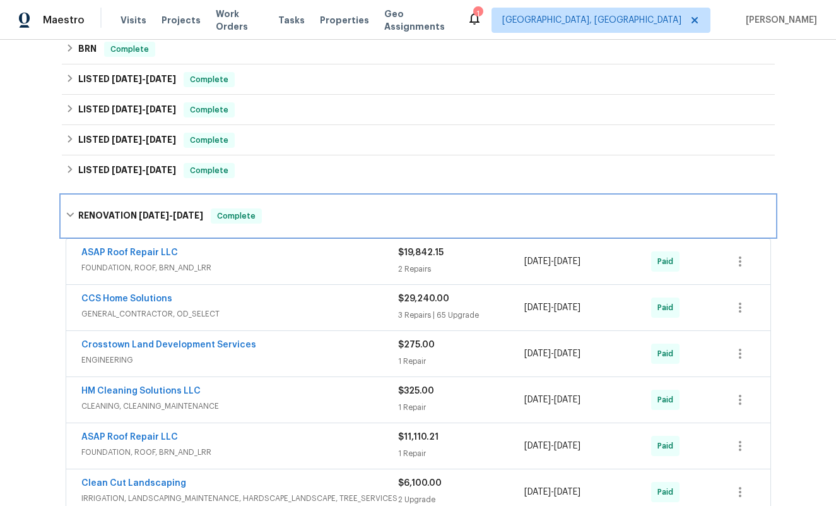
scroll to position [232, 0]
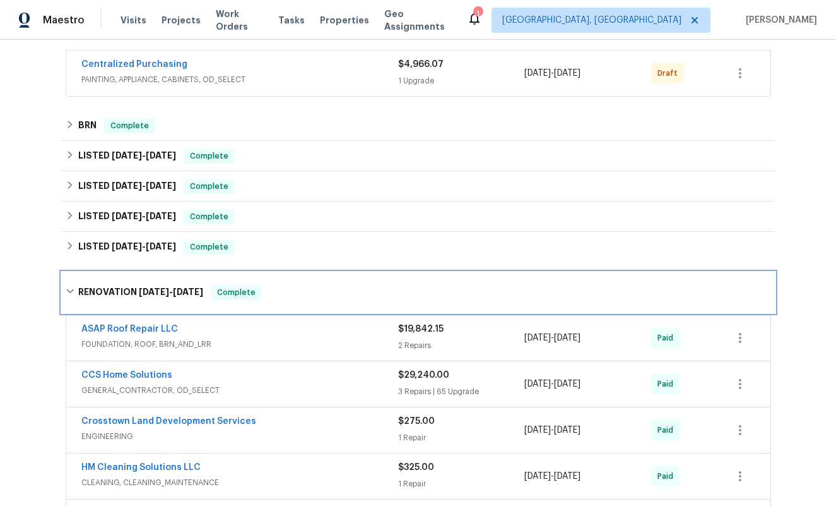
click at [66, 290] on icon at bounding box center [70, 291] width 9 height 9
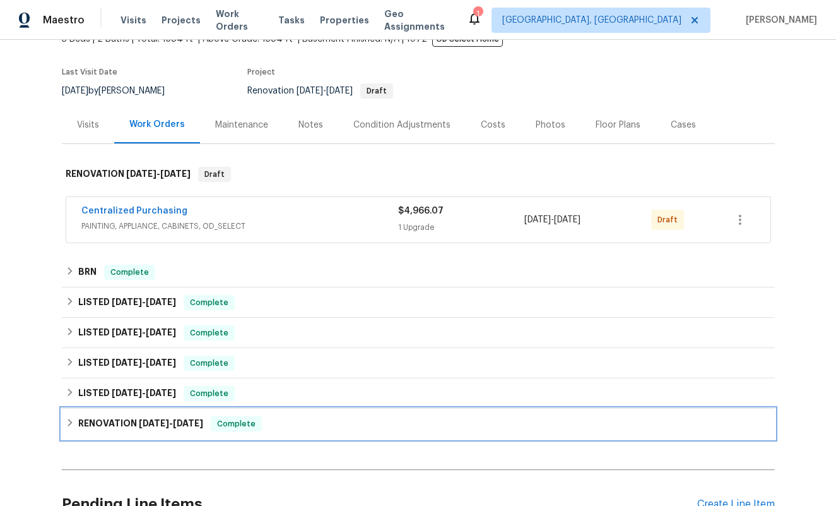
scroll to position [58, 0]
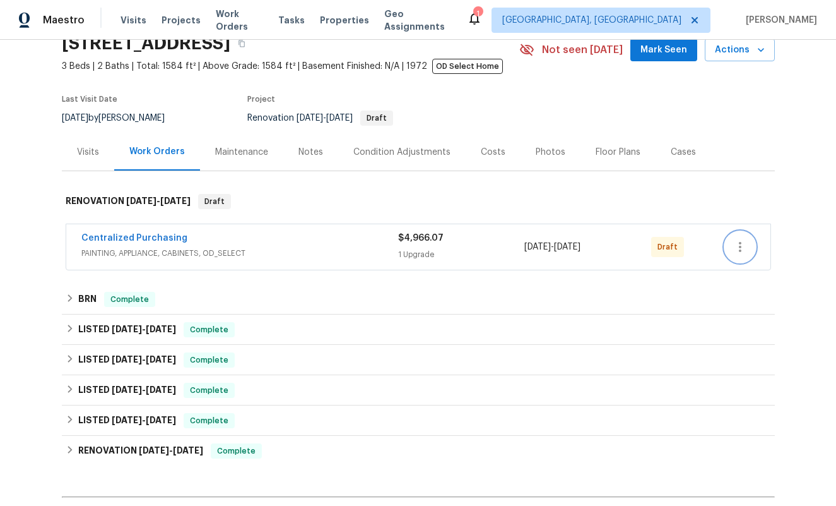
click at [733, 242] on icon "button" at bounding box center [740, 246] width 15 height 15
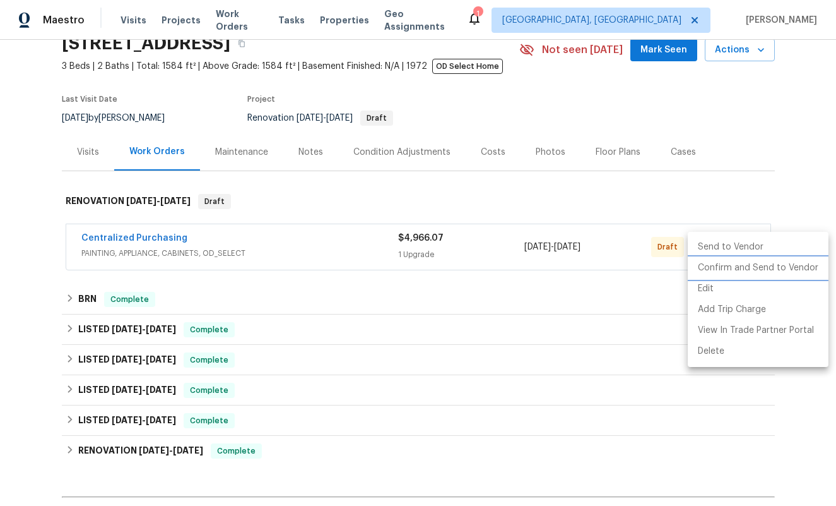
click at [728, 266] on li "Confirm and Send to Vendor" at bounding box center [758, 268] width 141 height 21
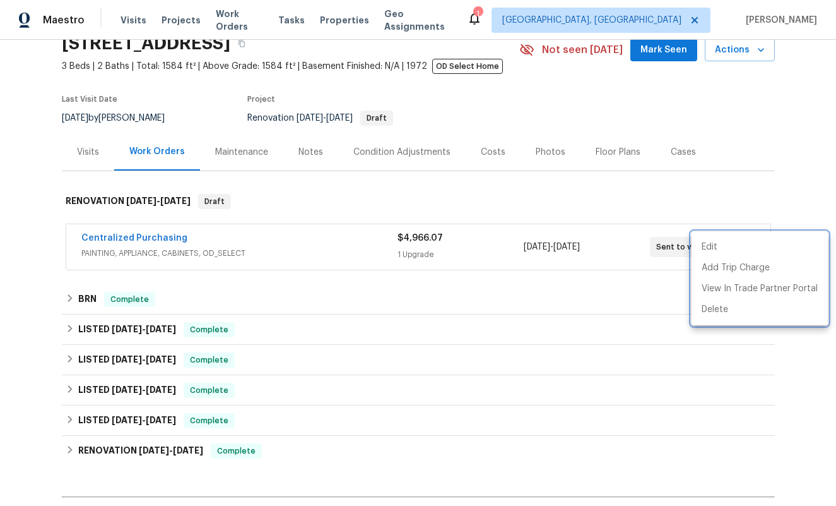
click at [213, 238] on div at bounding box center [418, 253] width 836 height 506
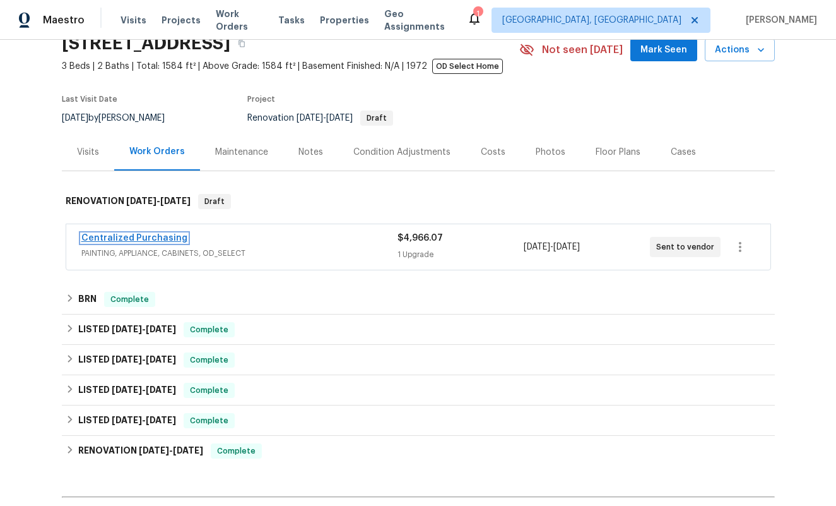
click at [156, 236] on link "Centralized Purchasing" at bounding box center [134, 238] width 106 height 9
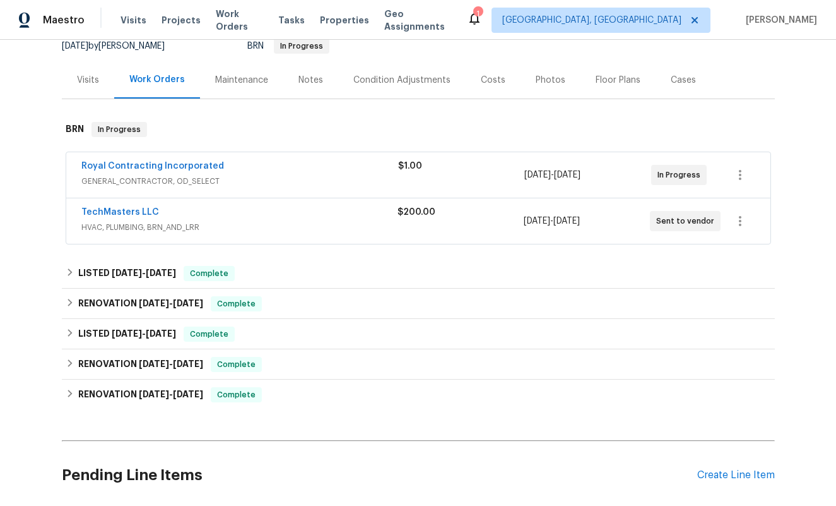
scroll to position [144, 0]
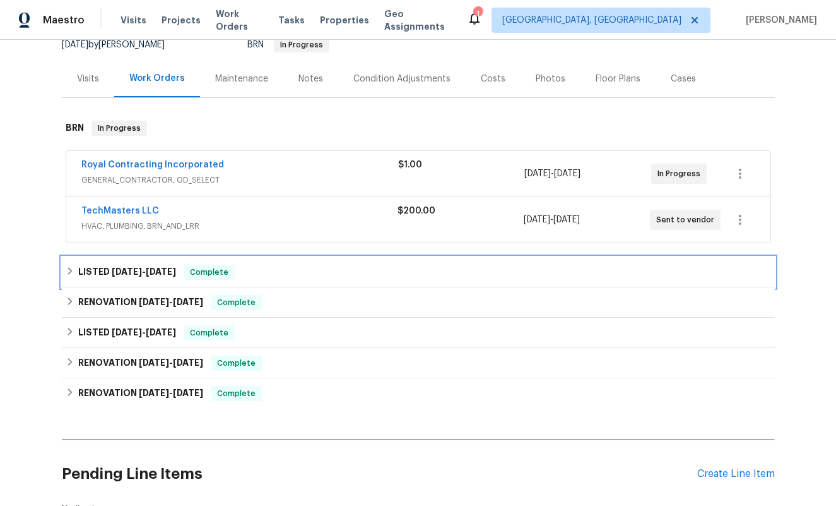
click at [69, 266] on icon at bounding box center [70, 270] width 9 height 9
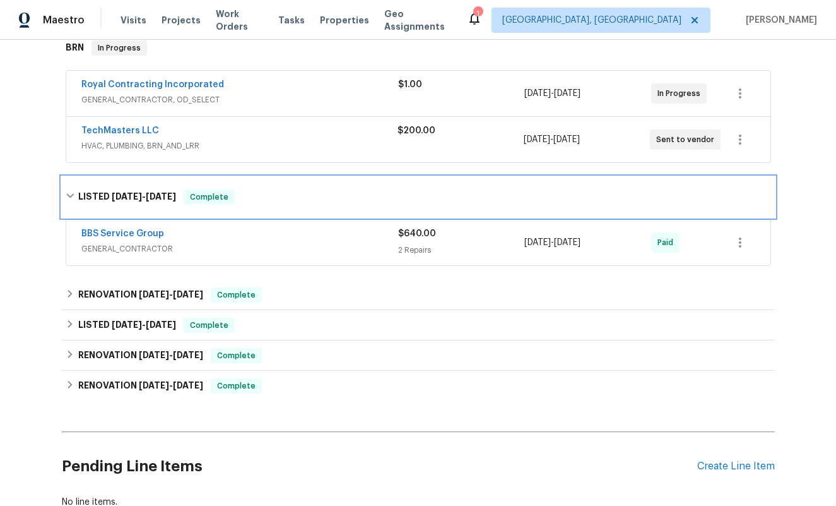
scroll to position [230, 0]
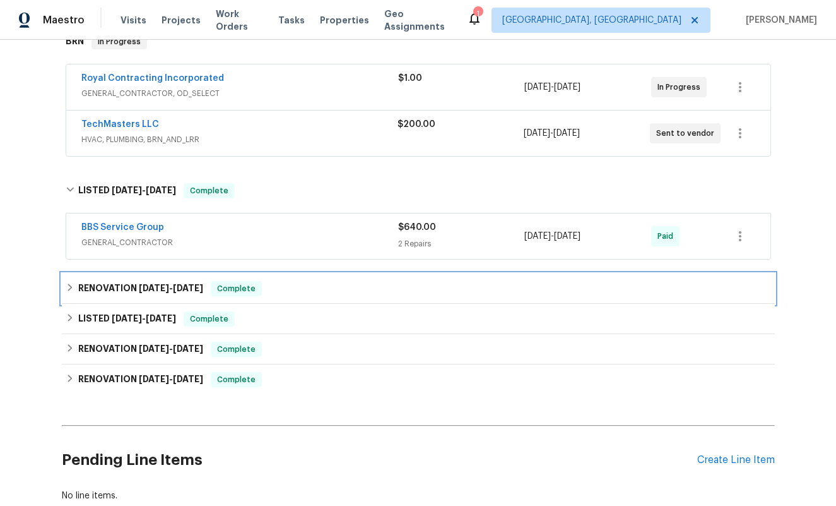
click at [68, 283] on icon at bounding box center [70, 287] width 9 height 9
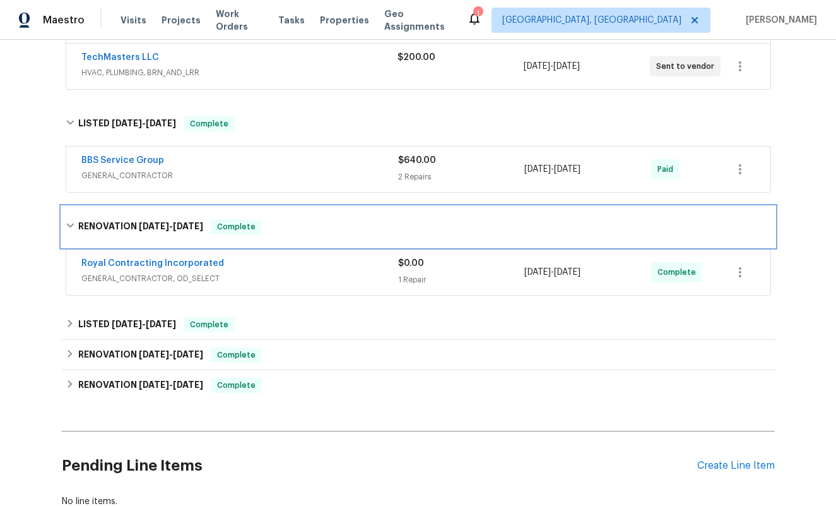
scroll to position [320, 0]
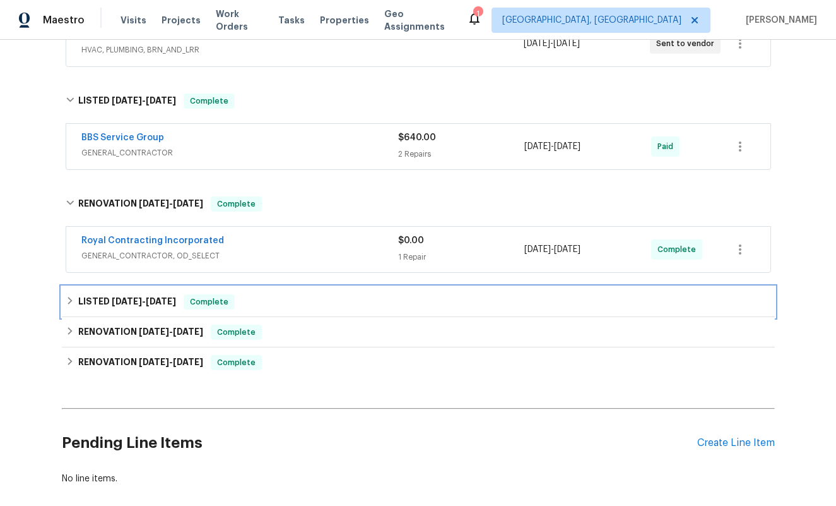
click at [68, 297] on icon at bounding box center [70, 301] width 4 height 8
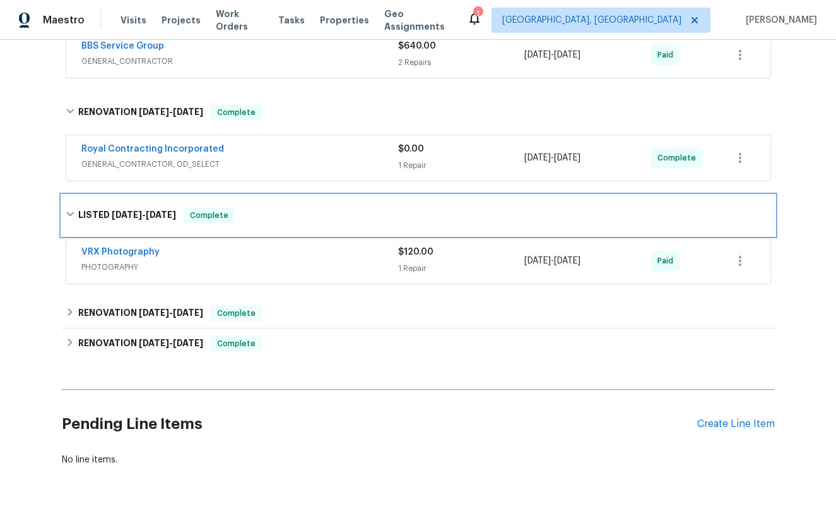
scroll to position [416, 0]
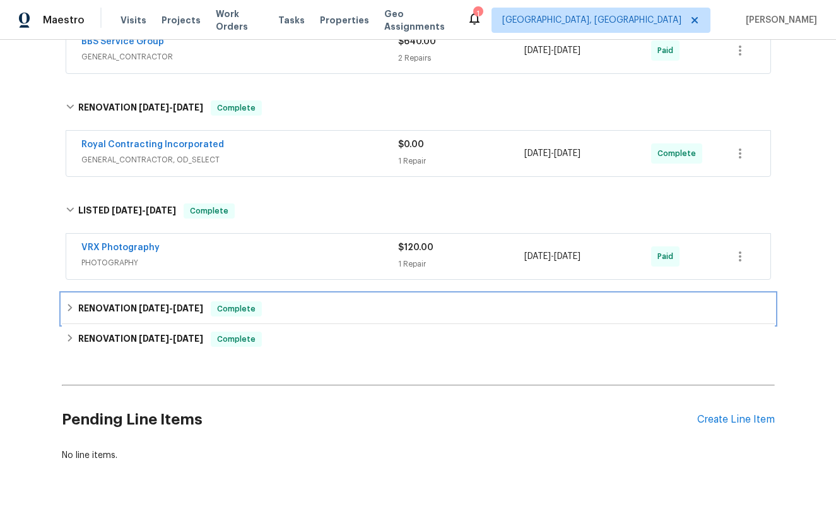
click at [69, 304] on icon at bounding box center [70, 308] width 4 height 8
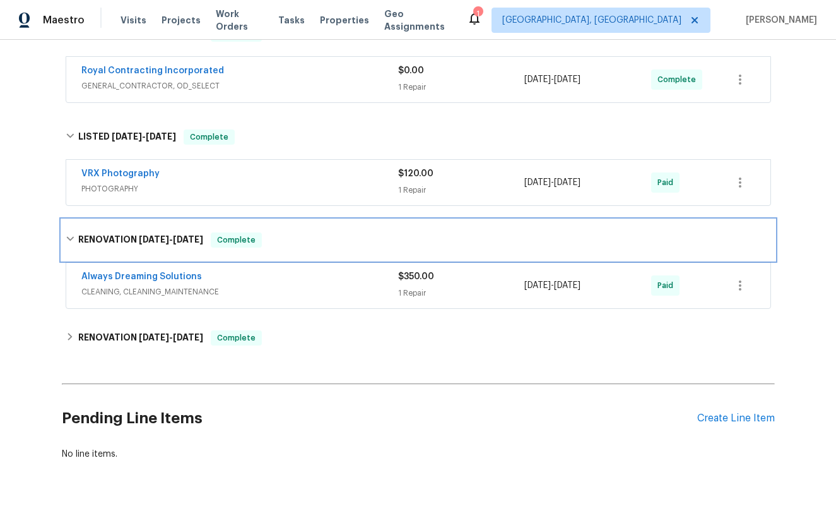
scroll to position [499, 0]
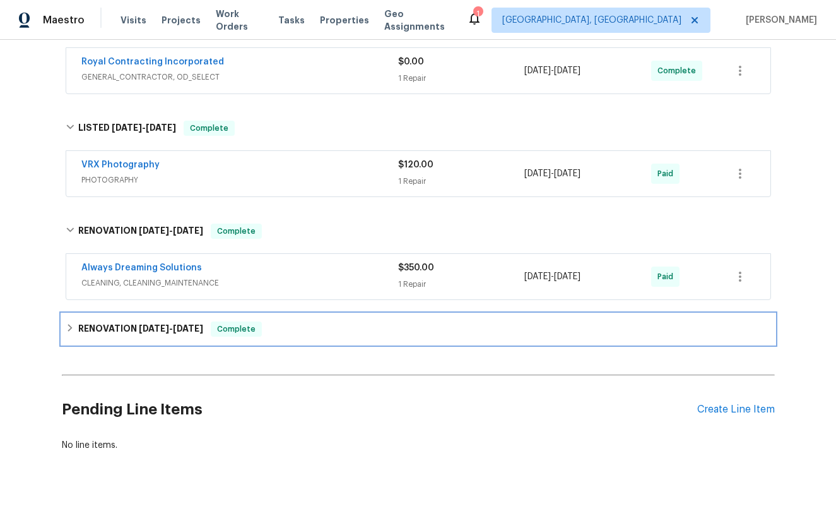
click at [68, 321] on div "RENOVATION 3/24/25 - 6/16/25 Complete" at bounding box center [419, 328] width 706 height 15
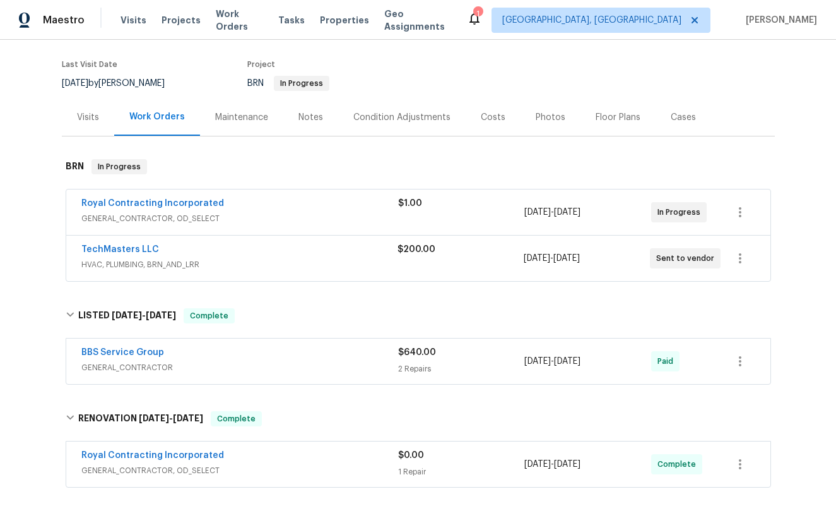
scroll to position [107, 0]
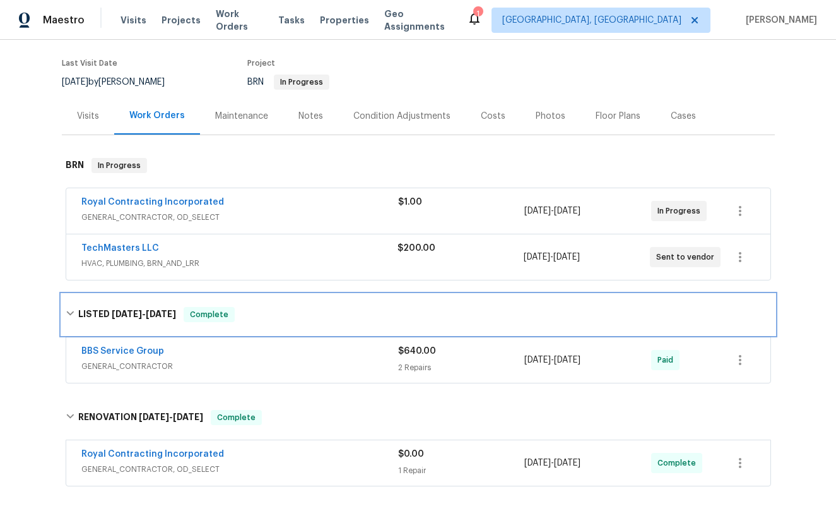
click at [69, 311] on icon at bounding box center [70, 313] width 8 height 4
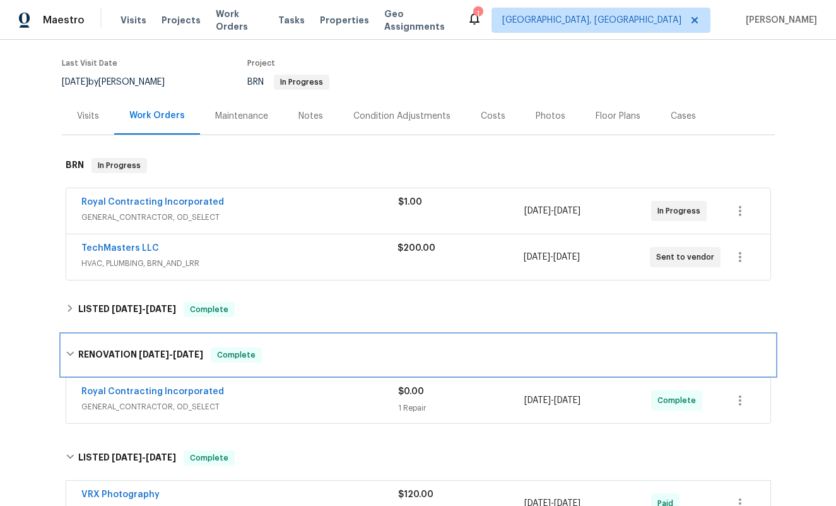
click at [69, 347] on div "RENOVATION 6/12/25 - 6/13/25 Complete" at bounding box center [419, 354] width 706 height 15
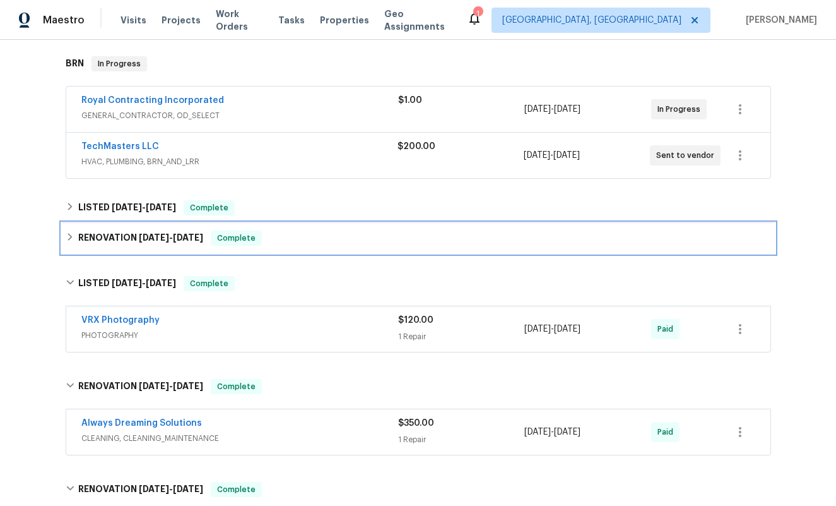
scroll to position [215, 0]
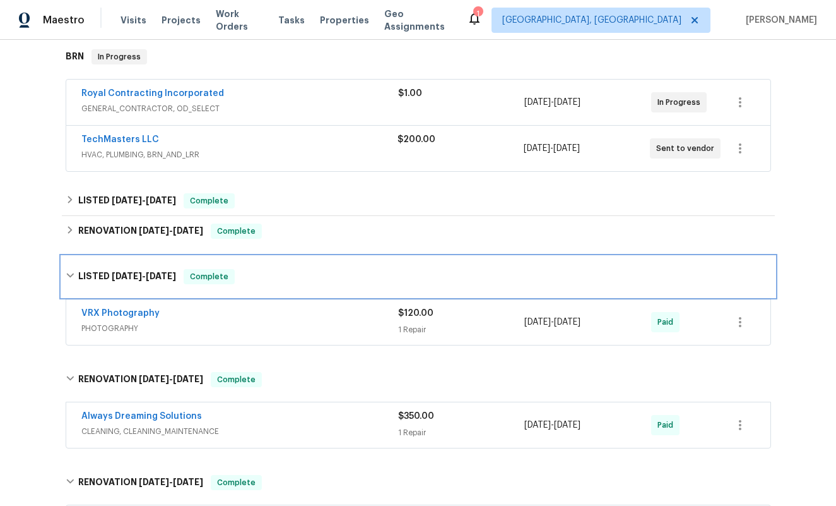
click at [69, 273] on icon at bounding box center [70, 275] width 8 height 4
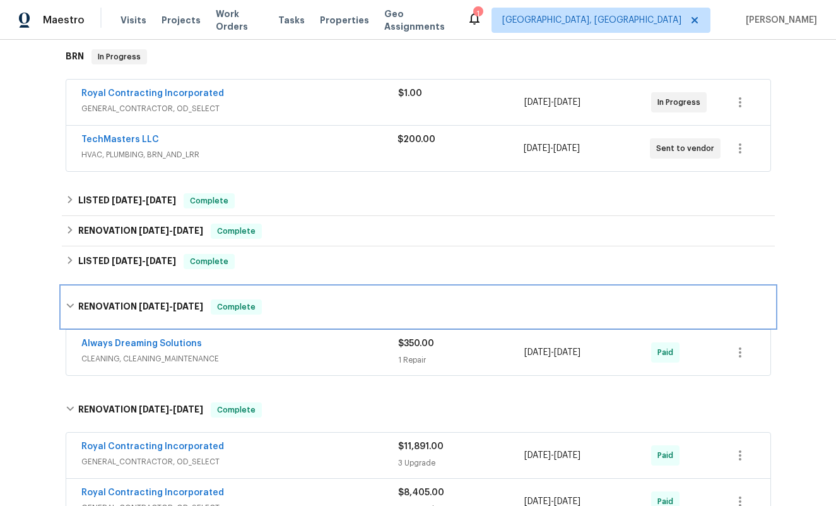
click at [73, 301] on icon at bounding box center [70, 305] width 9 height 9
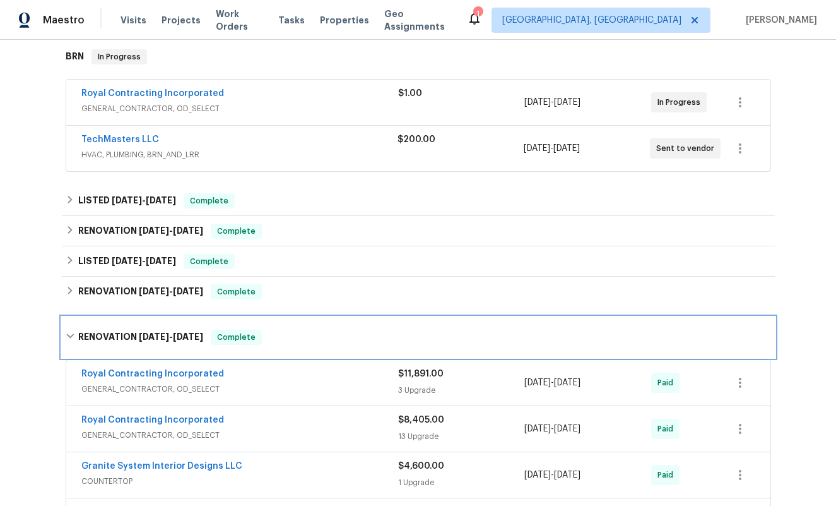
click at [72, 331] on icon at bounding box center [70, 335] width 9 height 9
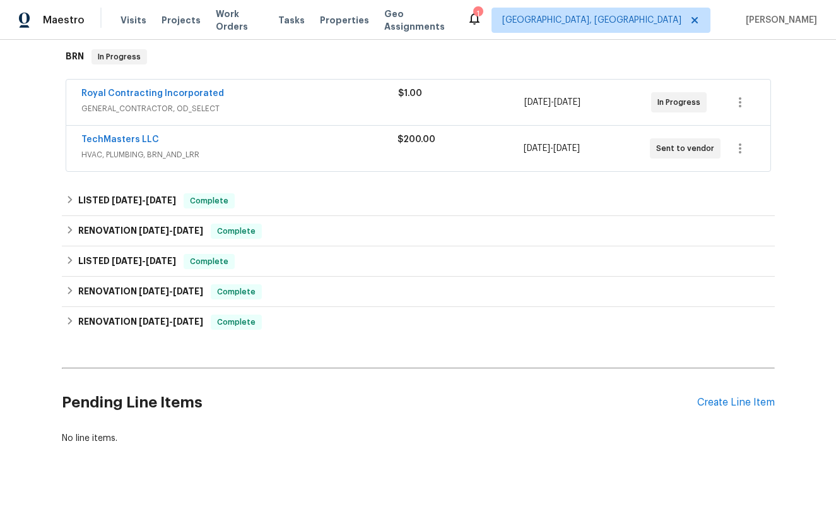
click at [27, 383] on div "Back to all projects 7804 Alberta Ct, Springfield, VA 22152 5 Beds | 2 1/2 Bath…" at bounding box center [418, 273] width 836 height 466
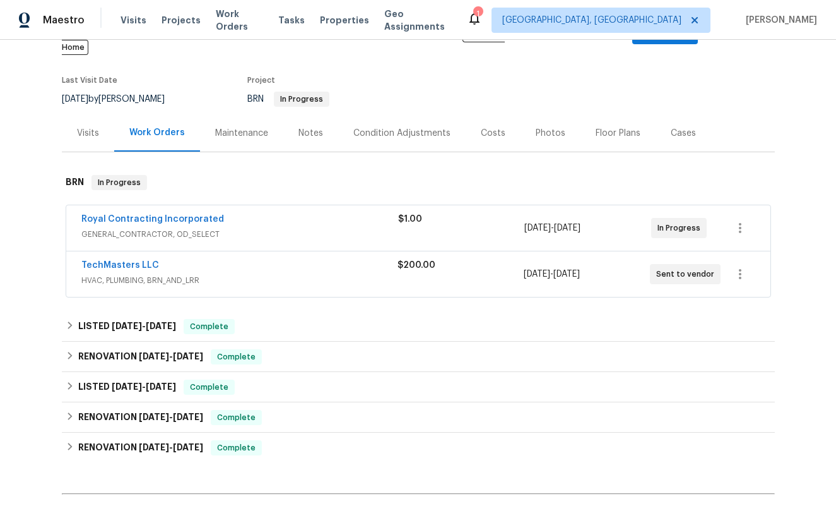
scroll to position [227, 0]
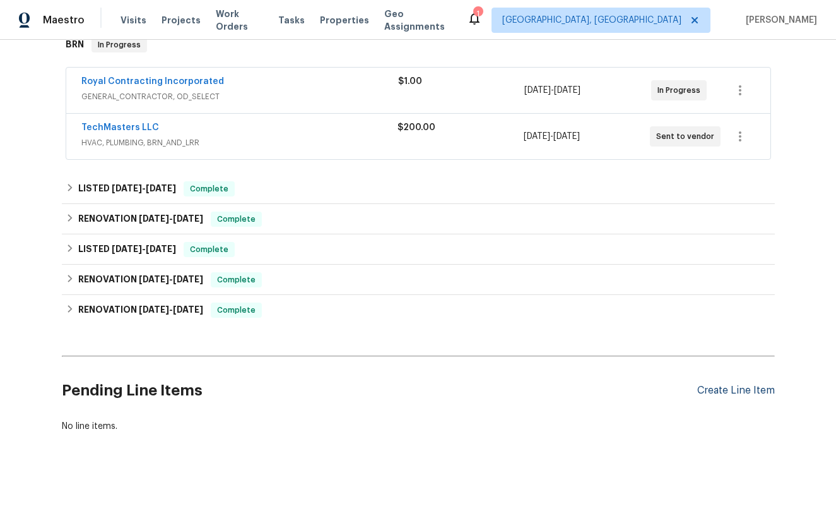
click at [718, 384] on div "Create Line Item" at bounding box center [737, 390] width 78 height 12
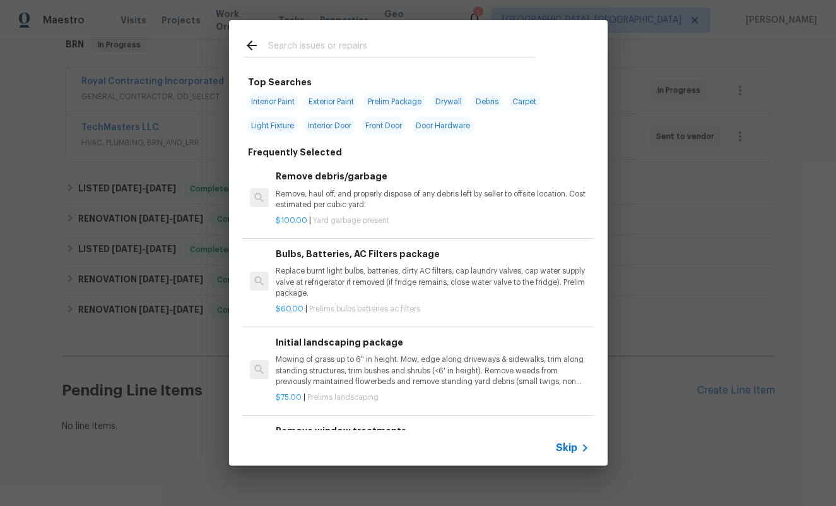
click at [310, 47] on input "text" at bounding box center [402, 47] width 268 height 19
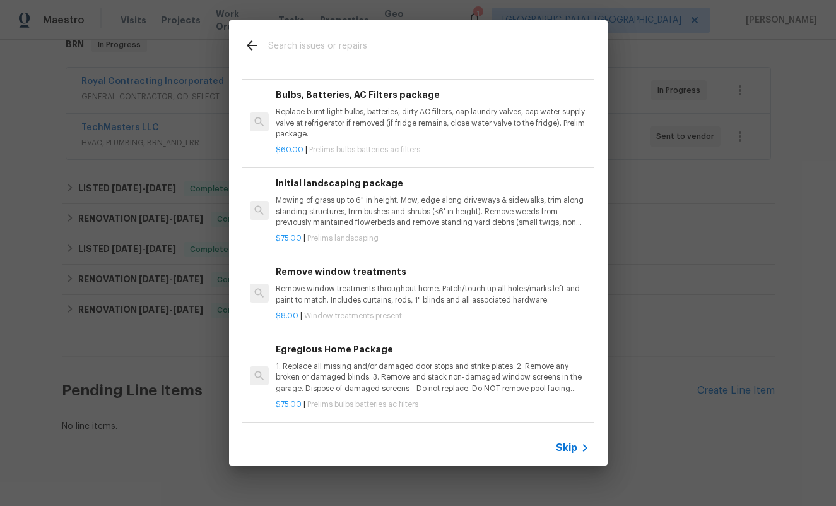
scroll to position [0, 0]
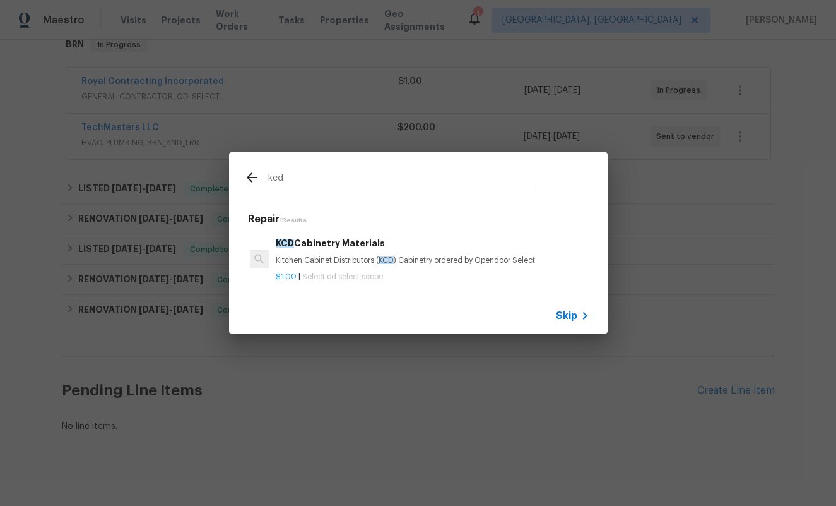
type input "kcd"
click at [323, 244] on h6 "KCD Cabinetry Materials" at bounding box center [432, 243] width 313 height 14
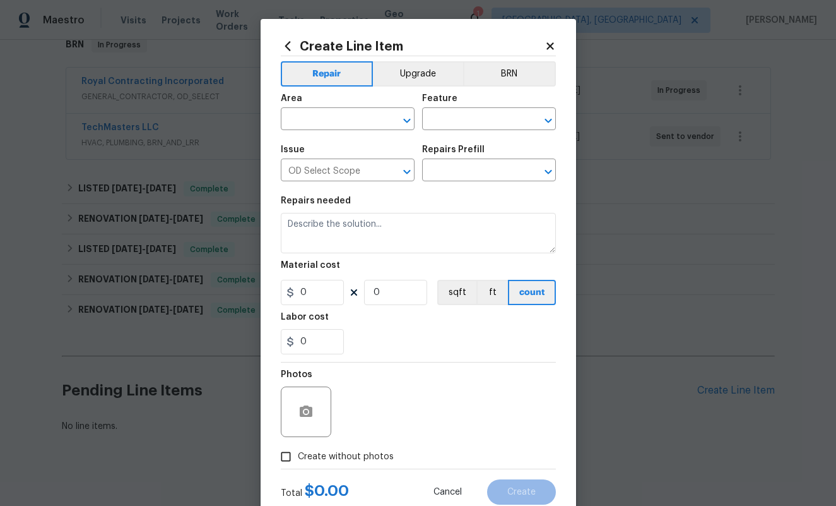
type input "KCD Cabinetry Materials $1.00"
type textarea "Kitchen Cabinet Distributors (KCD) Cabinetry ordered by Opendoor Select"
type input "1"
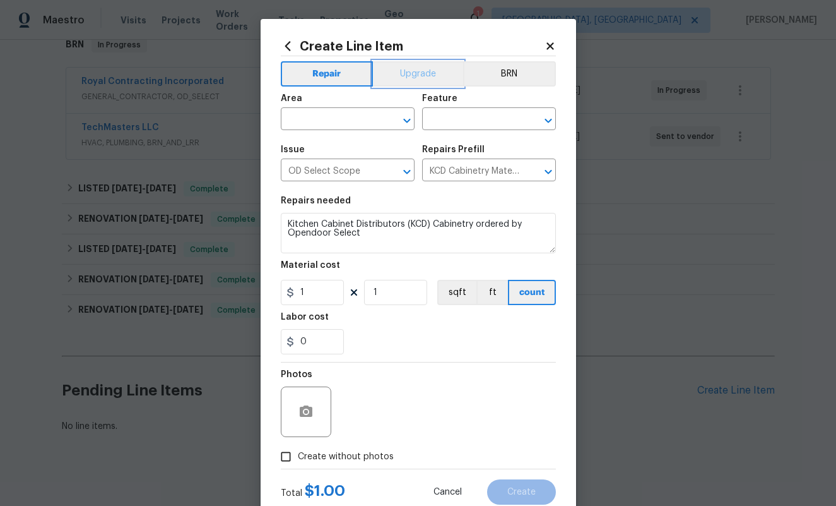
click at [413, 64] on button "Upgrade" at bounding box center [418, 73] width 90 height 25
click at [382, 114] on div at bounding box center [398, 121] width 33 height 18
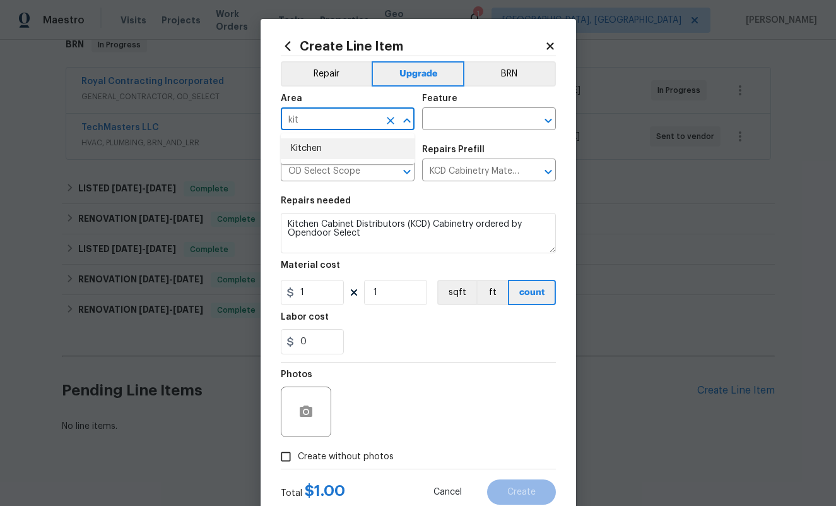
click at [350, 150] on li "Kitchen" at bounding box center [348, 148] width 134 height 21
type input "Kitchen"
click at [435, 114] on input "text" at bounding box center [471, 120] width 98 height 20
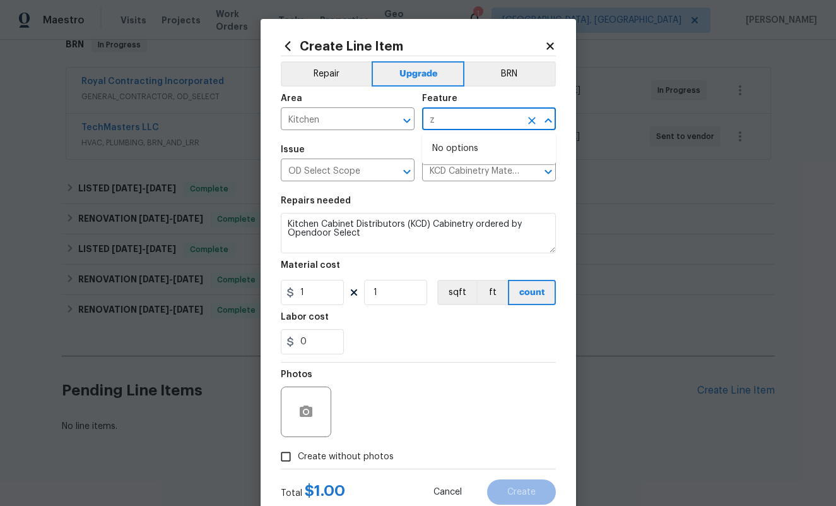
type input "z"
click at [457, 172] on li "Cabinets" at bounding box center [489, 179] width 134 height 21
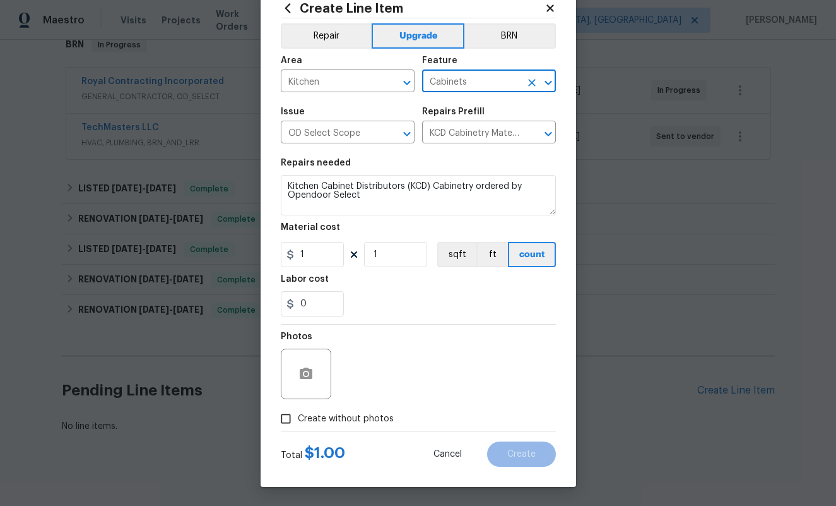
type input "Cabinets"
click at [287, 415] on input "Create without photos" at bounding box center [286, 419] width 24 height 24
checkbox input "true"
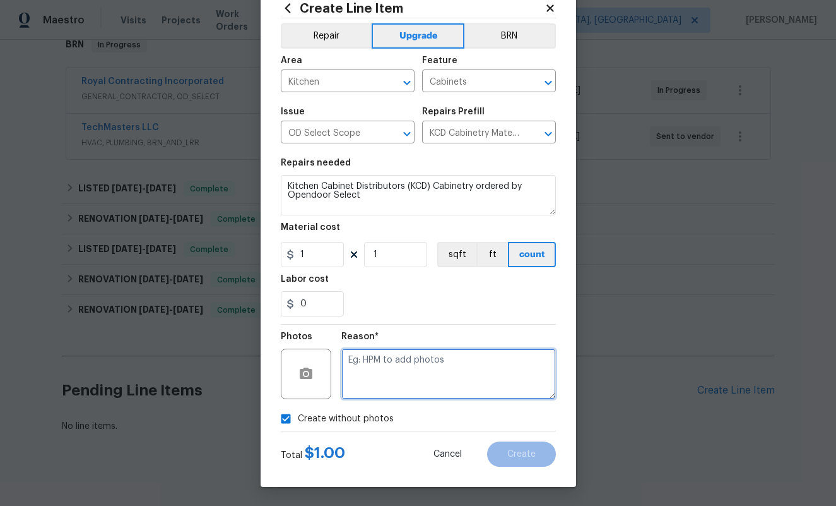
click at [393, 368] on textarea at bounding box center [448, 373] width 215 height 50
type textarea "p"
type textarea "cp"
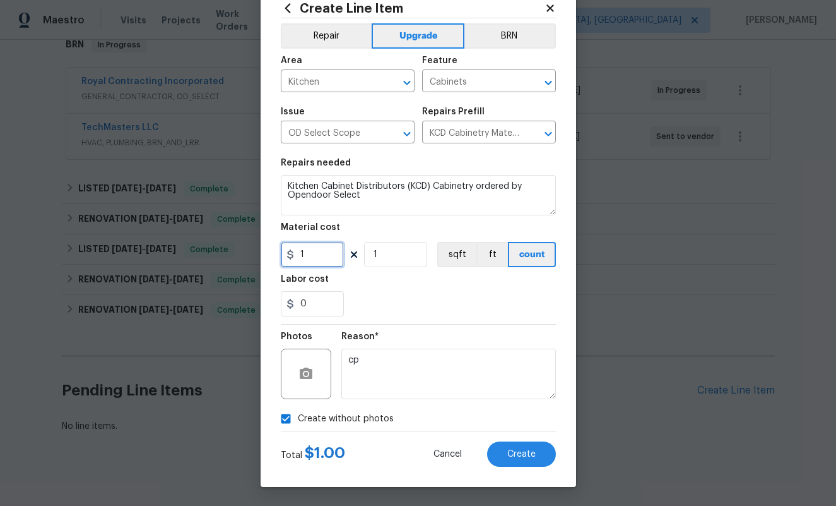
click at [312, 251] on input "1" at bounding box center [312, 254] width 63 height 25
type input "5837.13"
click at [397, 302] on div "0" at bounding box center [418, 303] width 275 height 25
click at [518, 455] on span "Create" at bounding box center [522, 453] width 28 height 9
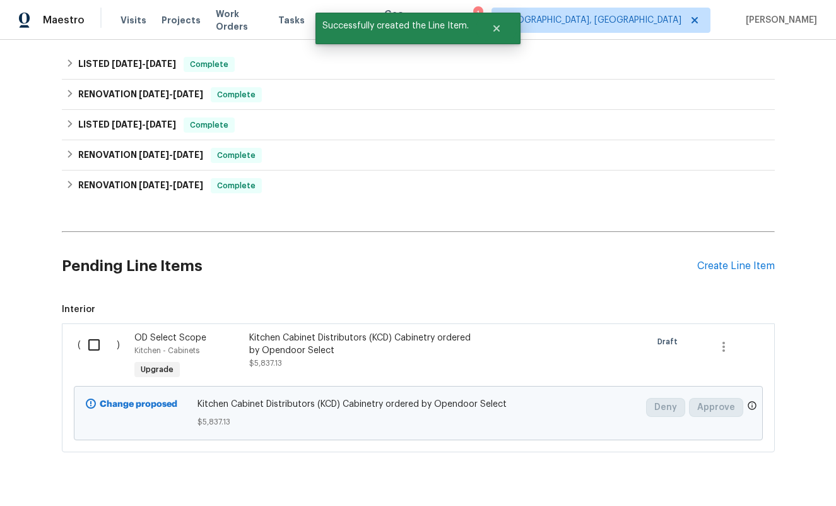
scroll to position [372, 0]
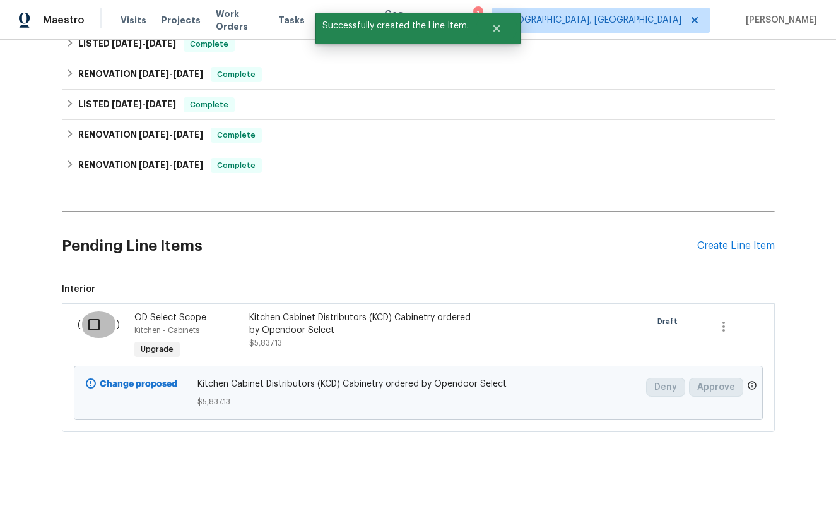
click at [96, 311] on input "checkbox" at bounding box center [99, 324] width 36 height 27
checkbox input "true"
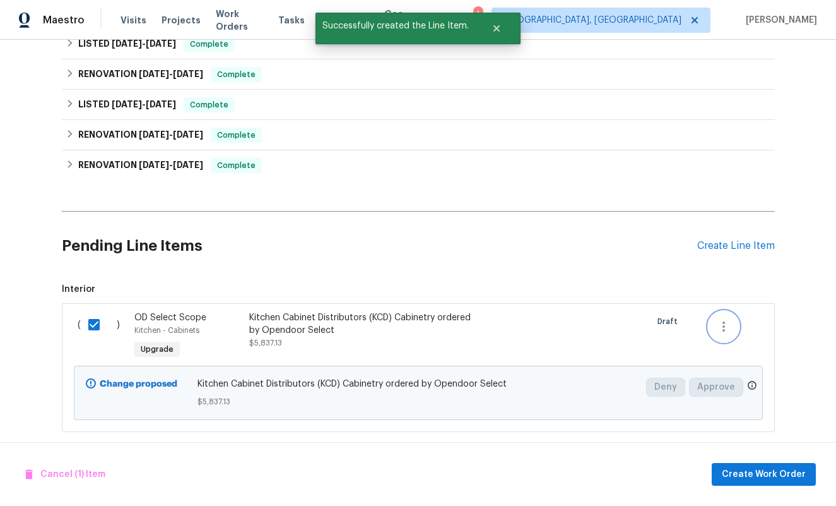
click at [723, 319] on icon "button" at bounding box center [723, 326] width 15 height 15
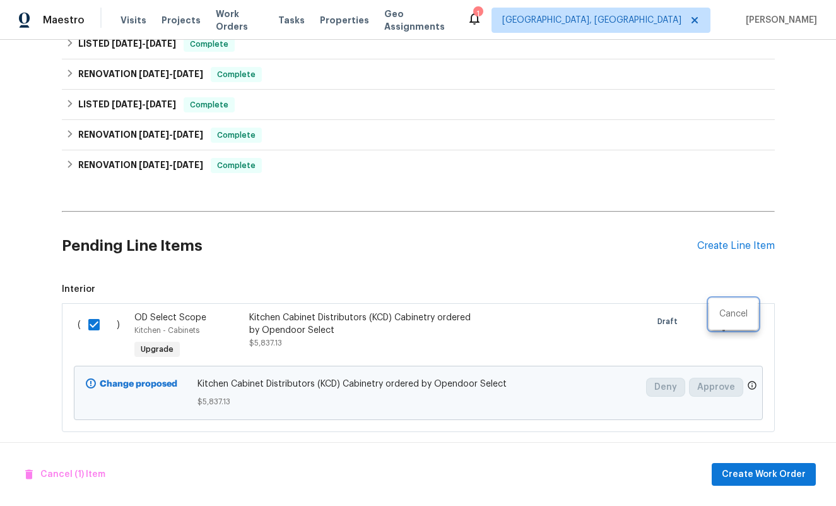
click at [812, 339] on div at bounding box center [418, 253] width 836 height 506
click at [766, 479] on span "Create Work Order" at bounding box center [764, 474] width 84 height 16
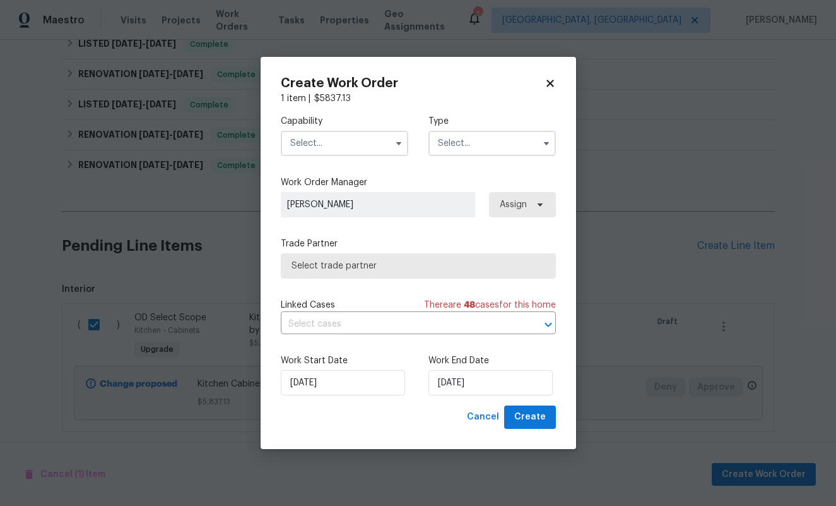
click at [341, 144] on input "text" at bounding box center [345, 143] width 128 height 25
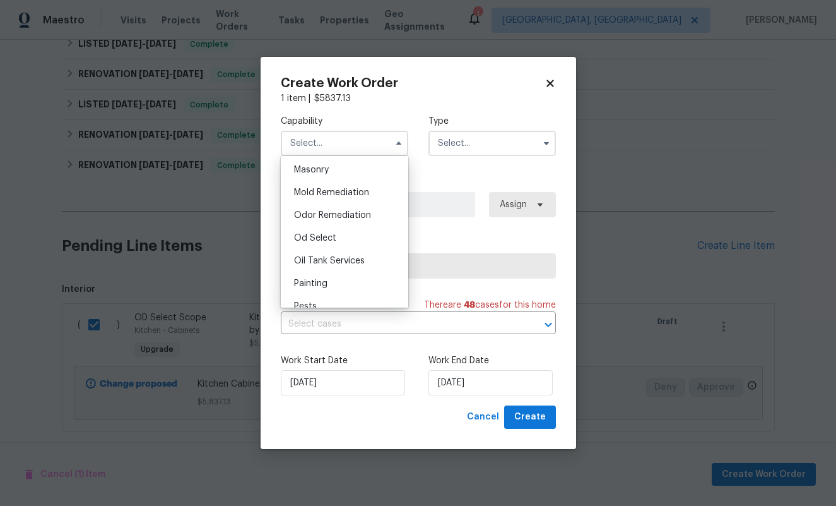
scroll to position [946, 0]
click at [324, 235] on span "Od Select" at bounding box center [315, 239] width 42 height 9
type input "Od Select"
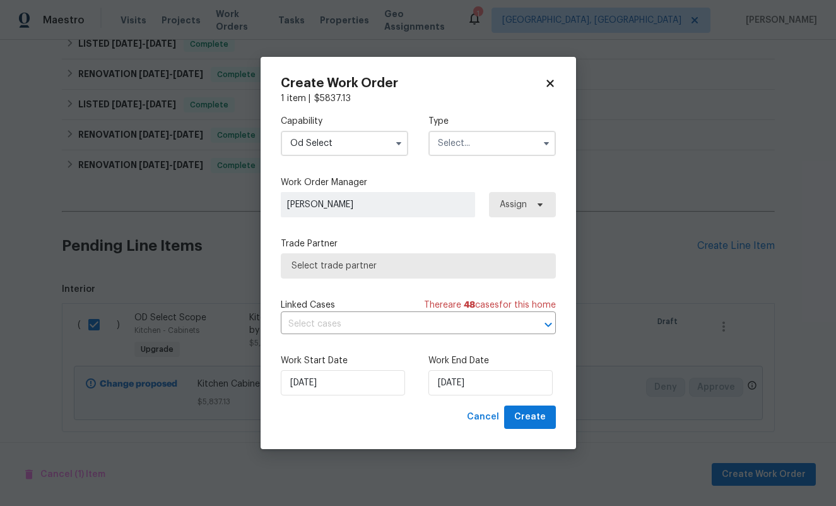
click at [459, 144] on input "text" at bounding box center [493, 143] width 128 height 25
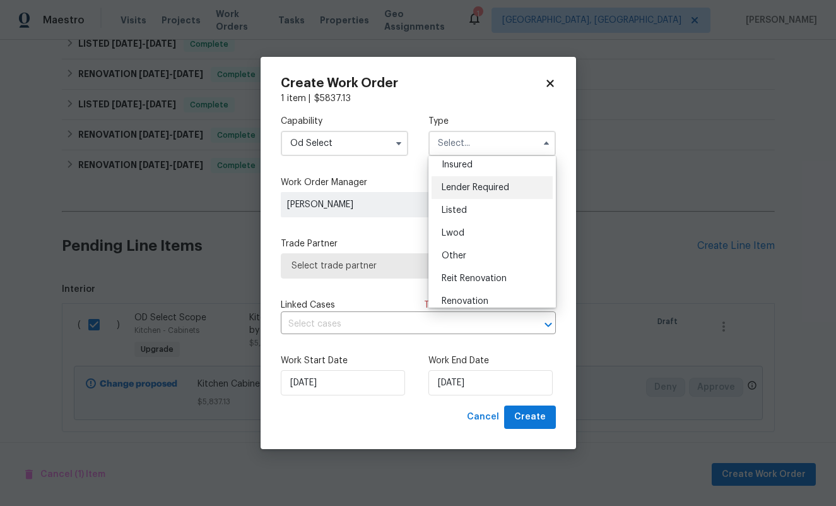
scroll to position [150, 0]
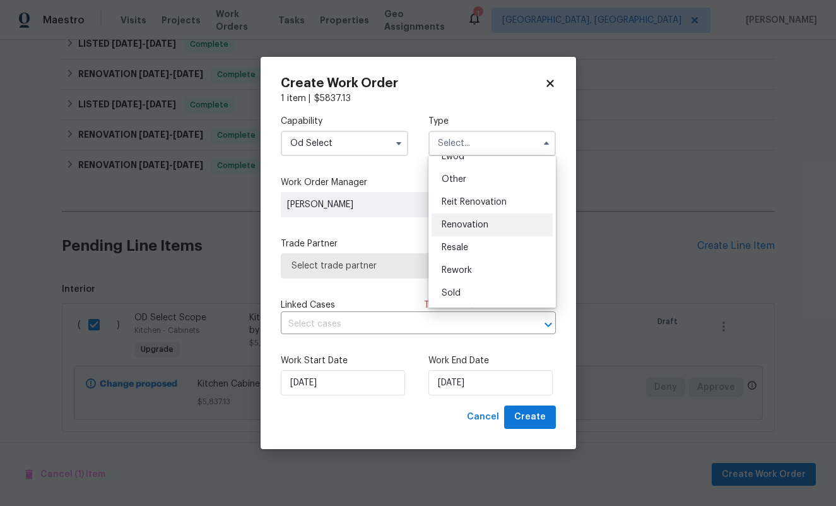
click at [476, 222] on span "Renovation" at bounding box center [465, 224] width 47 height 9
type input "Renovation"
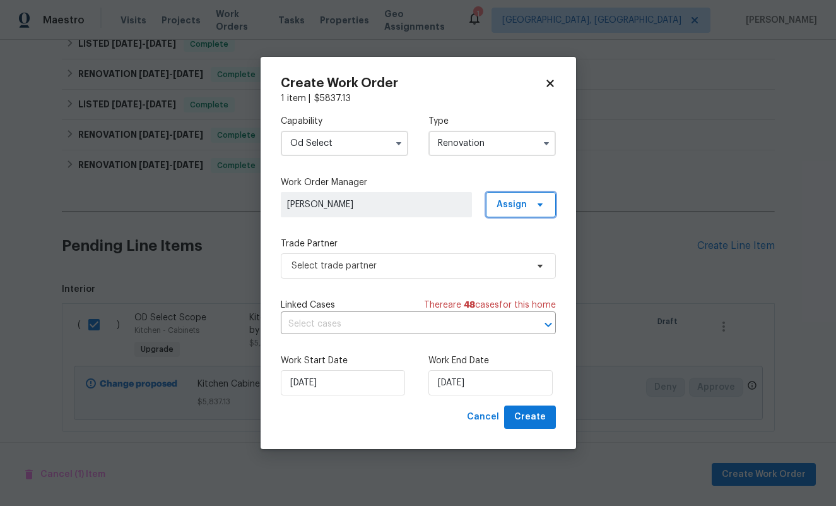
click at [520, 207] on span "Assign" at bounding box center [512, 204] width 30 height 13
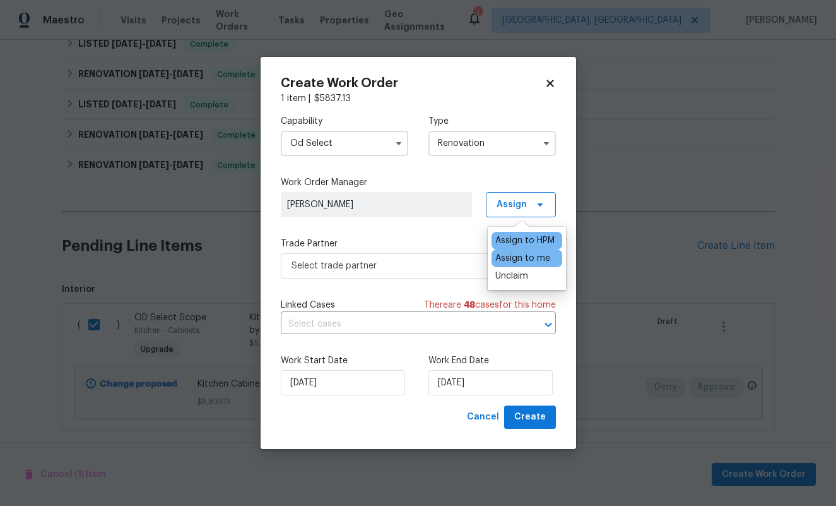
click at [521, 256] on div "Assign to me" at bounding box center [523, 258] width 55 height 13
click at [384, 234] on div "Capability Od Select Type Renovation Work Order Manager Alexia Kerr Assign Trad…" at bounding box center [418, 255] width 275 height 300
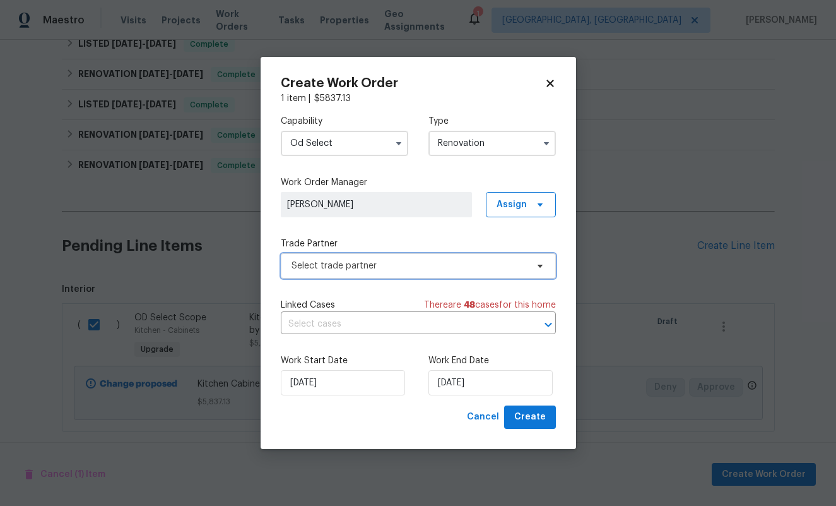
click at [420, 266] on span "Select trade partner" at bounding box center [409, 265] width 235 height 13
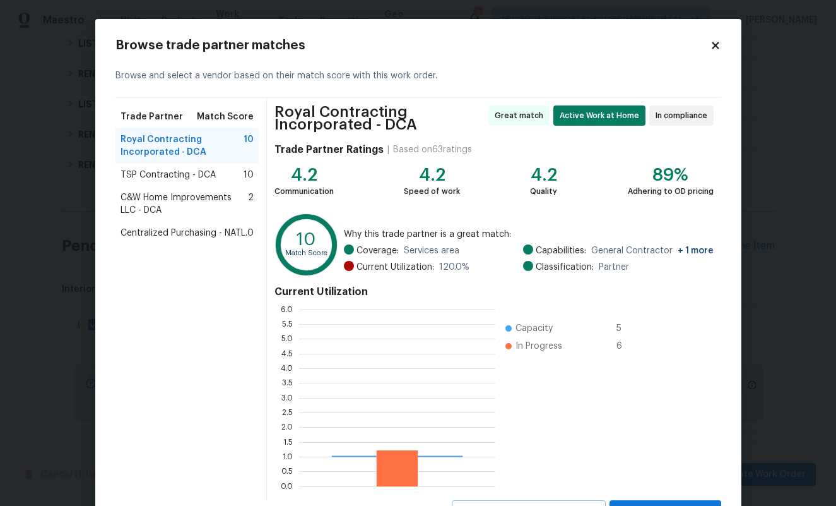
scroll to position [177, 196]
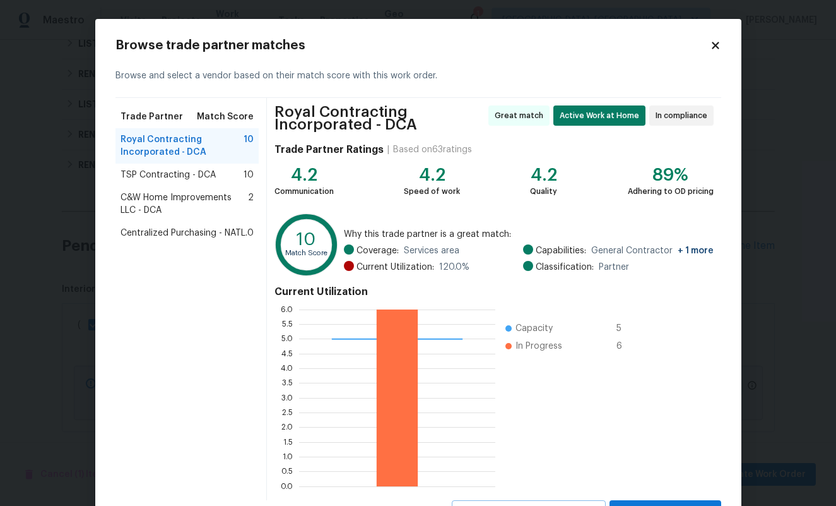
click at [216, 235] on span "Centralized Purchasing - NATL." at bounding box center [184, 233] width 127 height 13
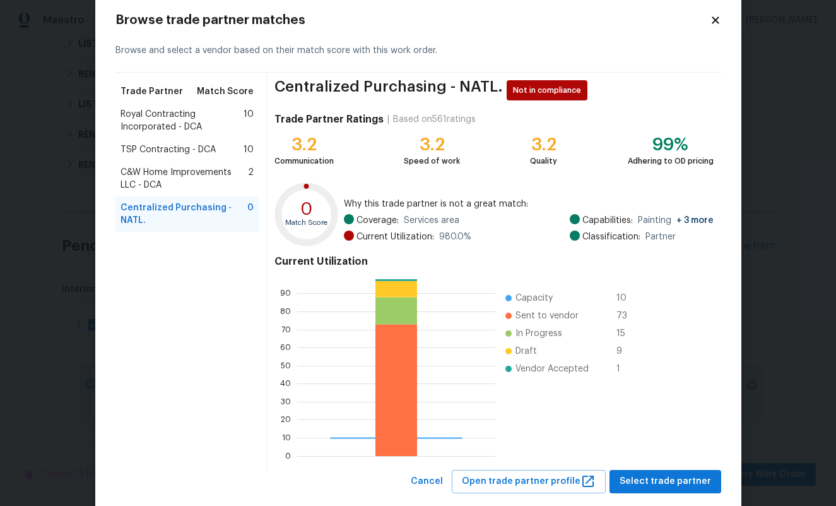
scroll to position [51, 0]
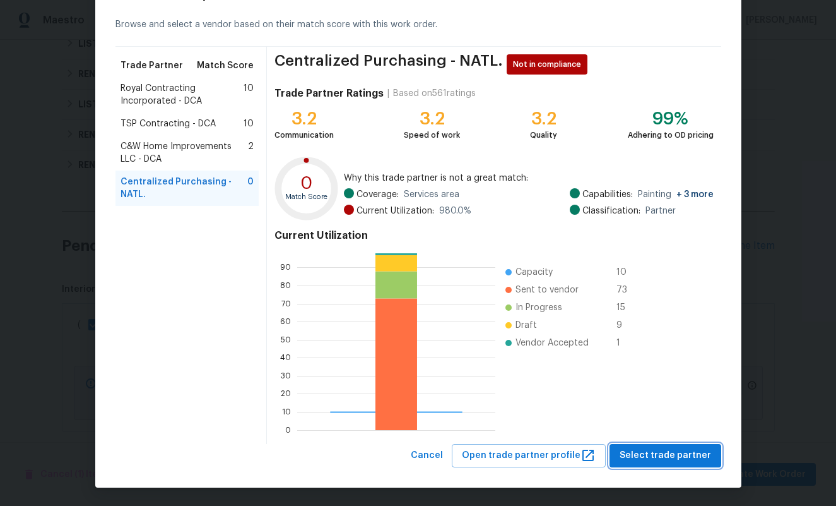
click at [657, 451] on span "Select trade partner" at bounding box center [666, 456] width 92 height 16
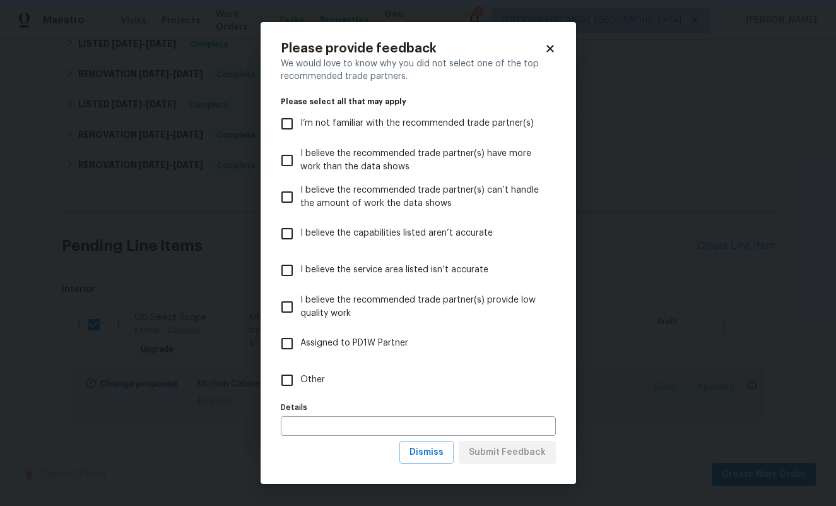
scroll to position [0, 0]
click at [287, 382] on input "Other" at bounding box center [287, 380] width 27 height 27
checkbox input "true"
click at [496, 448] on span "Submit Feedback" at bounding box center [507, 452] width 77 height 16
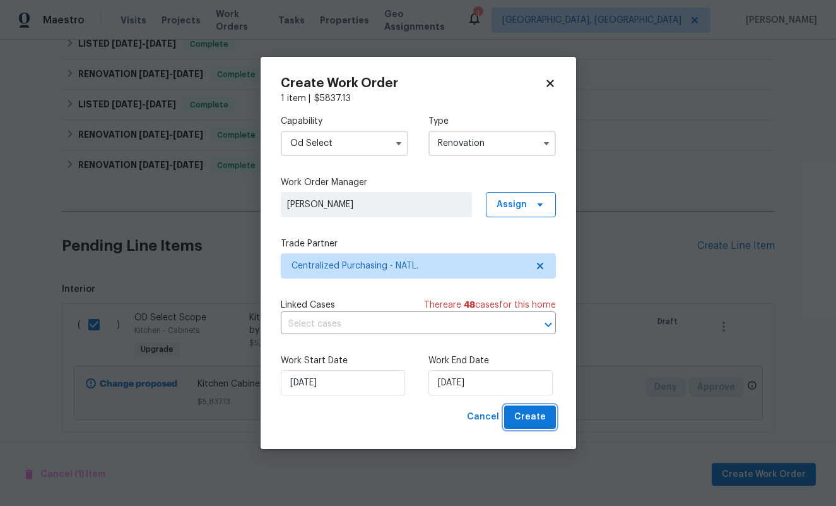
click at [532, 415] on span "Create" at bounding box center [530, 417] width 32 height 16
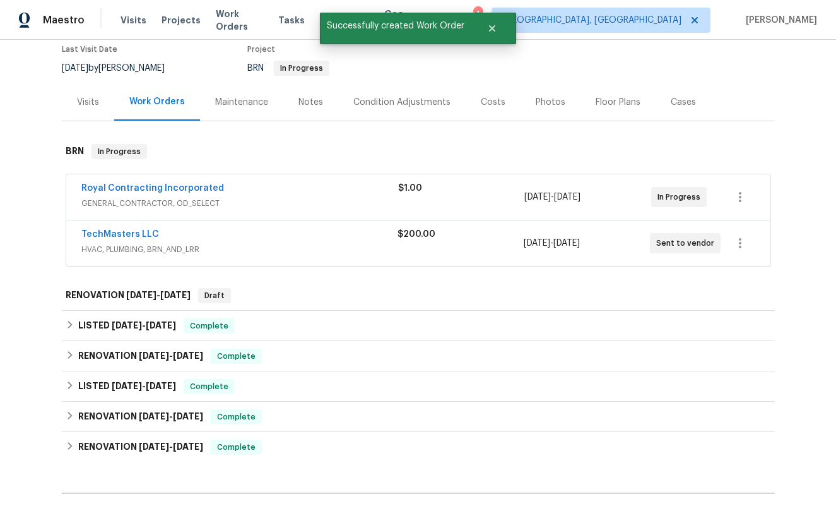
scroll to position [102, 0]
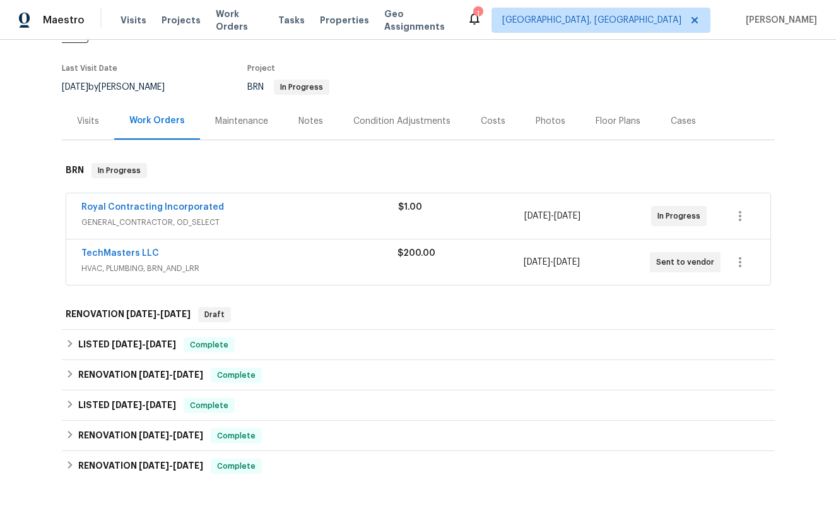
click at [26, 226] on div "Back to all projects 7804 Alberta Ct, Springfield, VA 22152 5 Beds | 2 1/2 Bath…" at bounding box center [418, 273] width 836 height 466
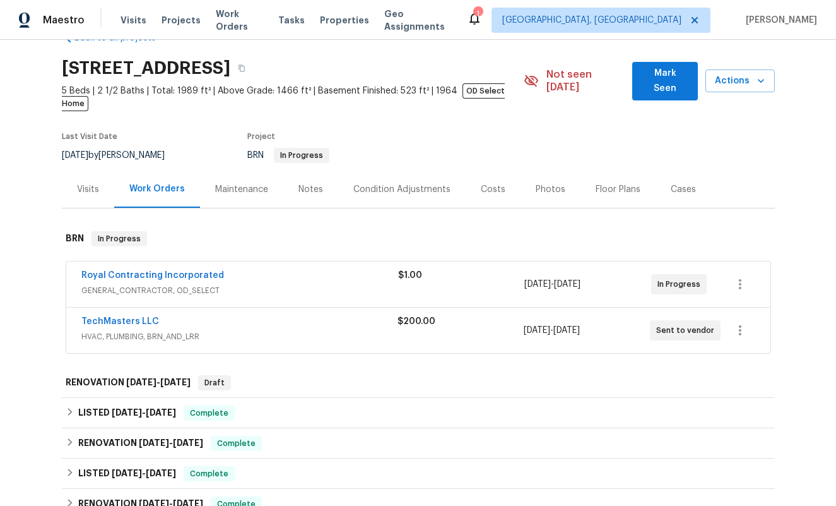
scroll to position [19, 0]
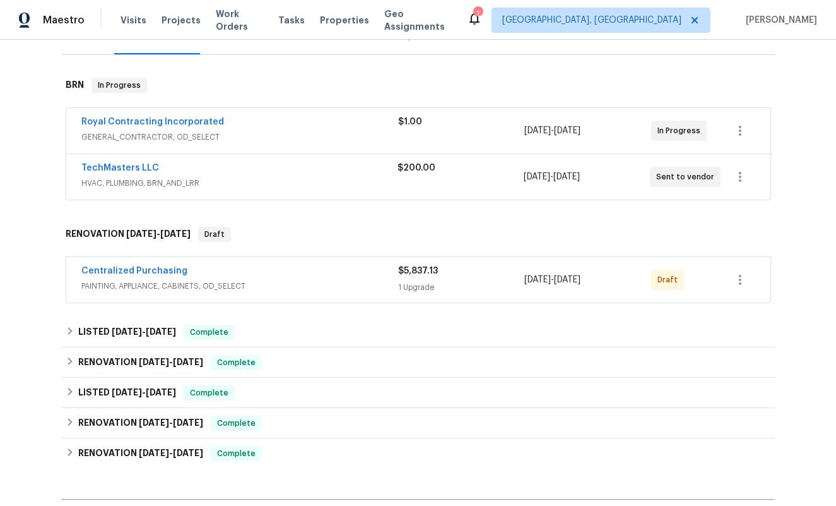
scroll to position [191, 0]
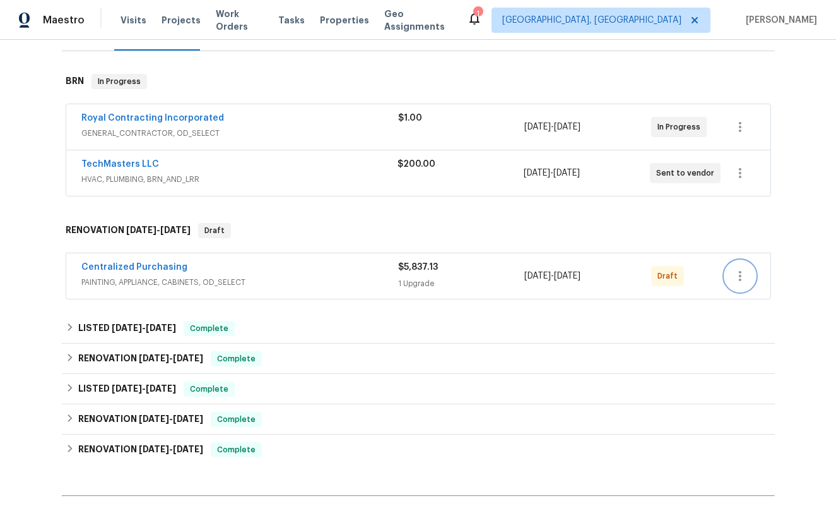
click at [744, 268] on icon "button" at bounding box center [740, 275] width 15 height 15
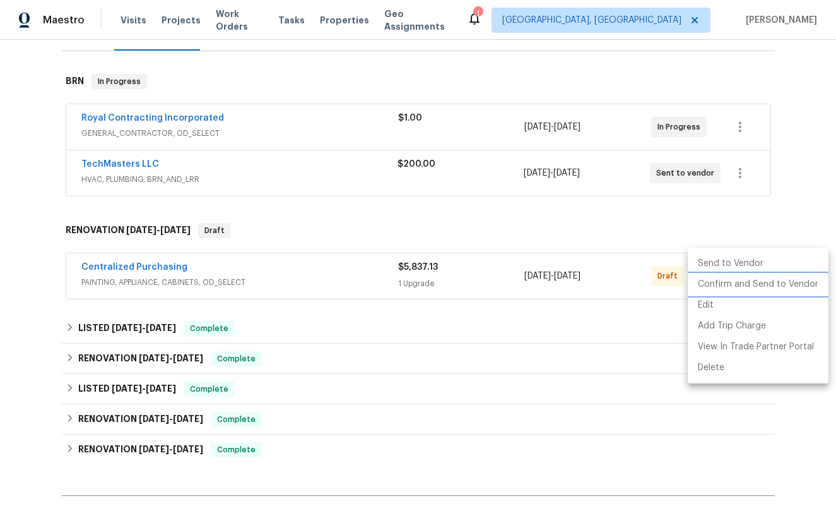
click at [739, 287] on li "Confirm and Send to Vendor" at bounding box center [758, 284] width 141 height 21
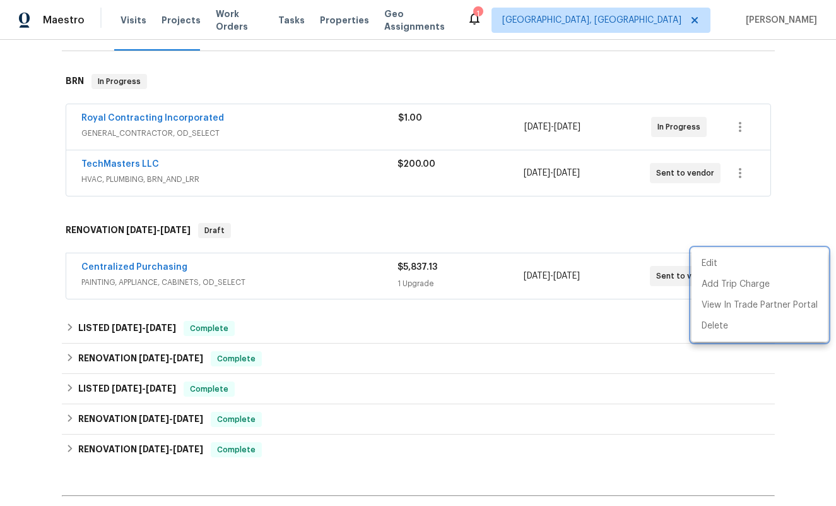
click at [470, 310] on div at bounding box center [418, 253] width 836 height 506
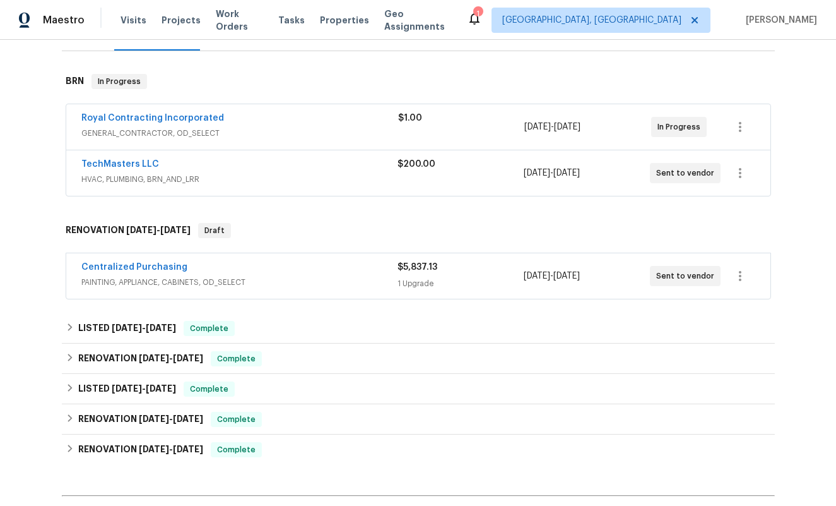
click at [237, 261] on div "Centralized Purchasing" at bounding box center [239, 268] width 316 height 15
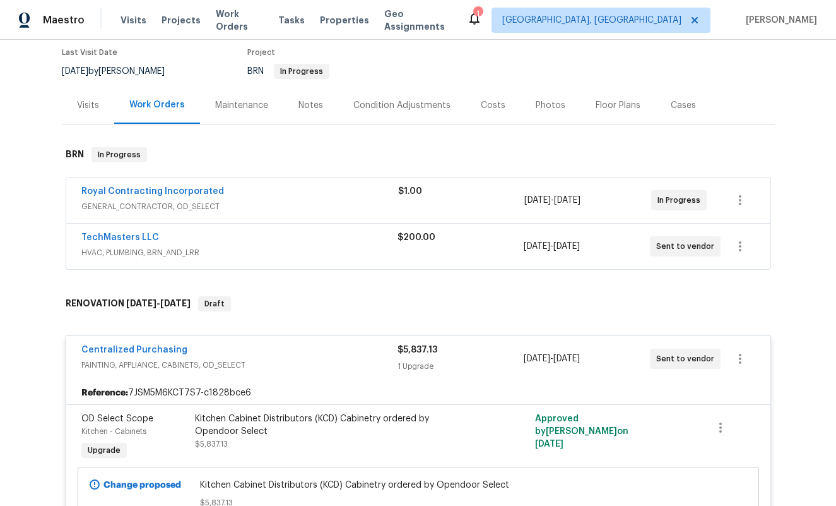
scroll to position [105, 0]
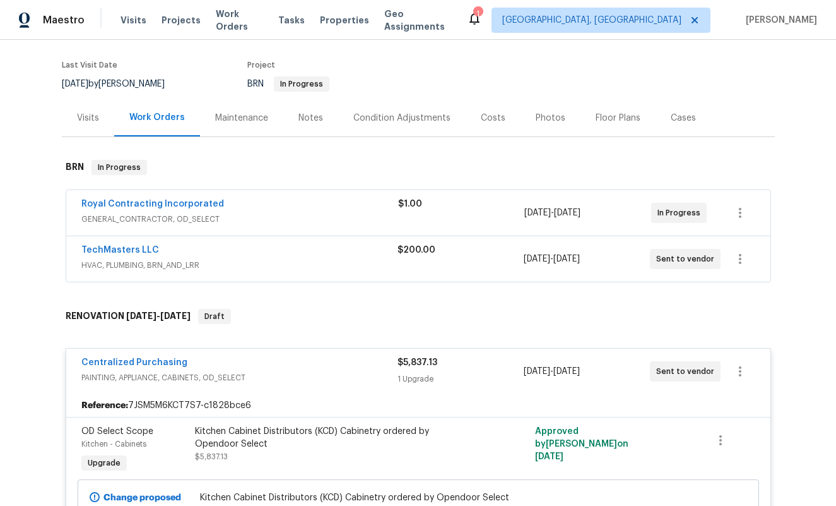
click at [306, 356] on div "Centralized Purchasing" at bounding box center [239, 363] width 316 height 15
